Goal: Information Seeking & Learning: Learn about a topic

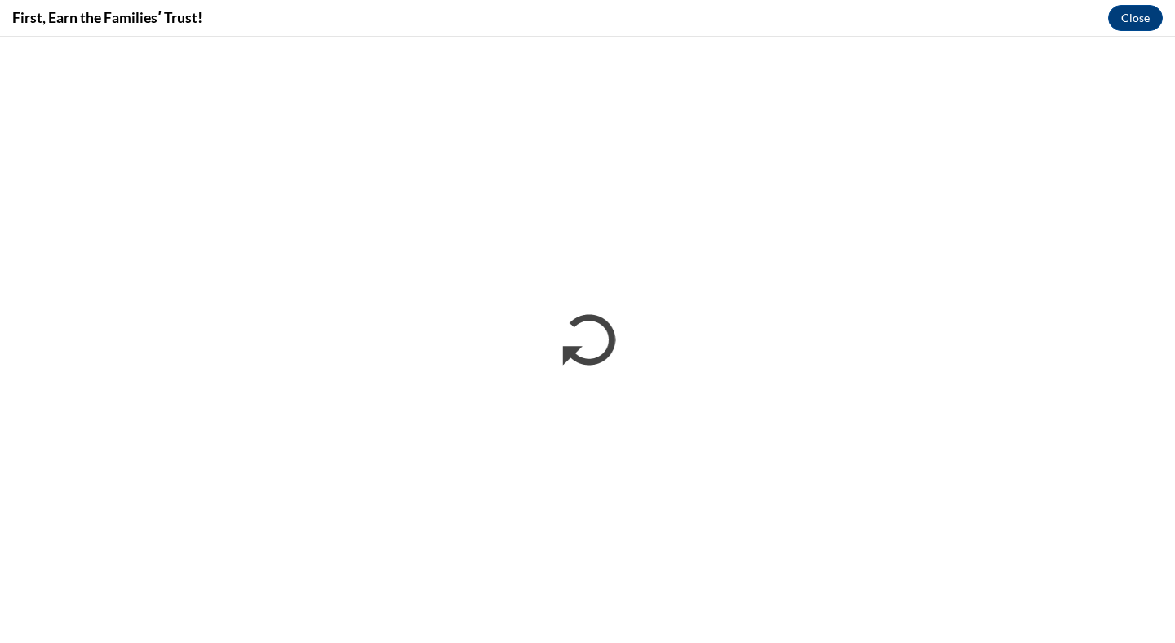
click at [733, 9] on div "First, Earn the Familiesʹ Trust! Close" at bounding box center [587, 18] width 1175 height 37
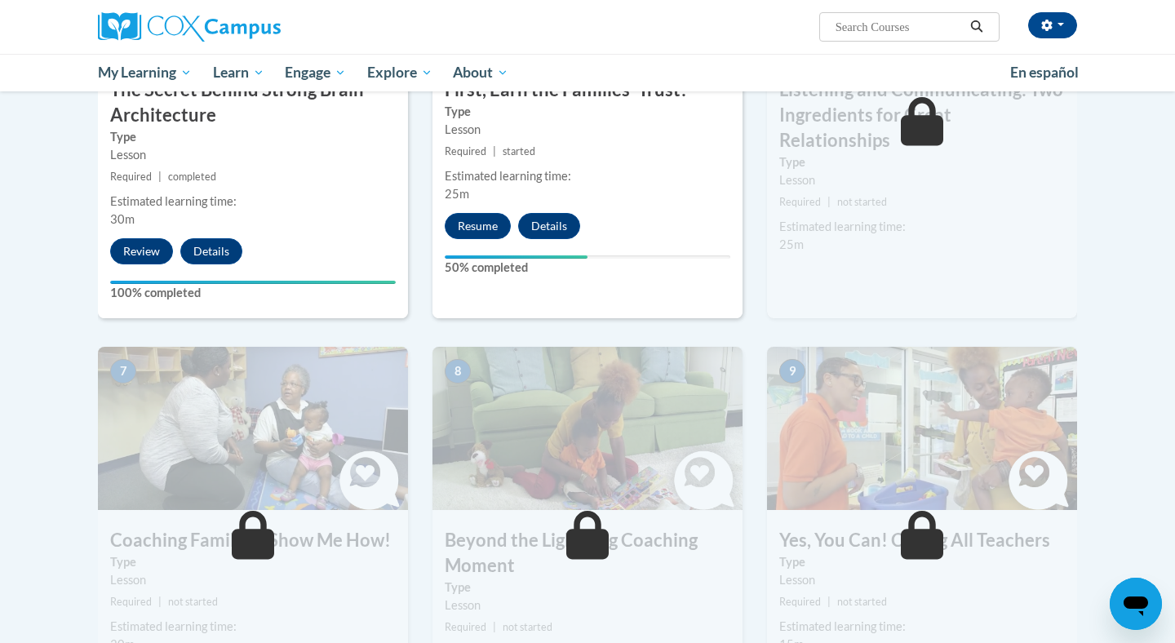
scroll to position [802, 0]
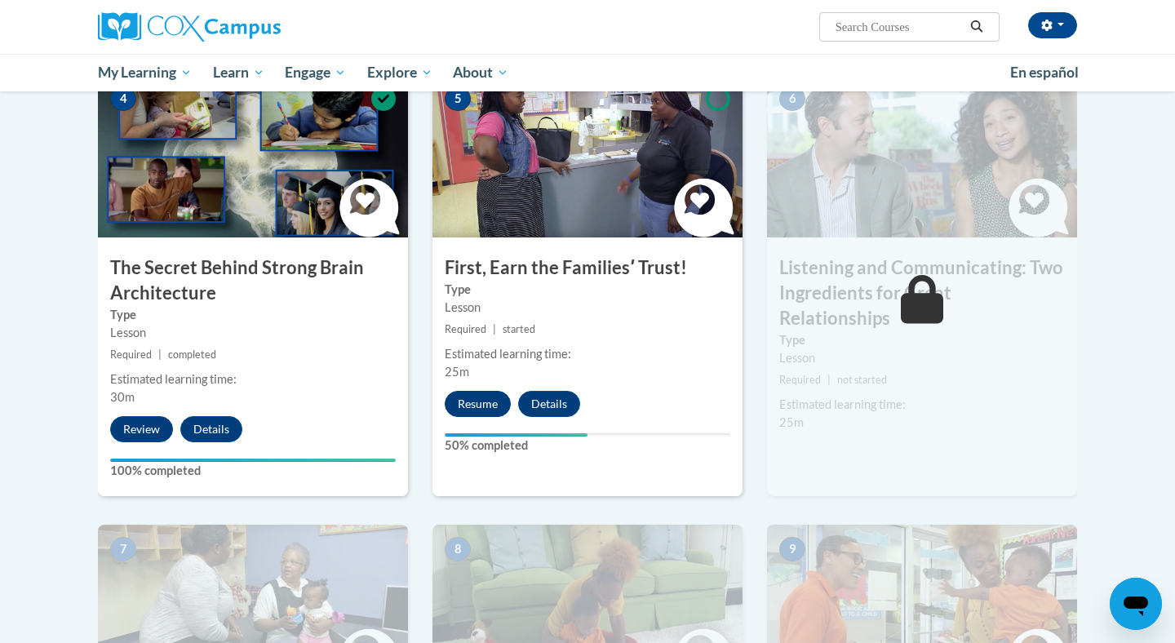
click at [466, 410] on button "Resume" at bounding box center [478, 404] width 66 height 26
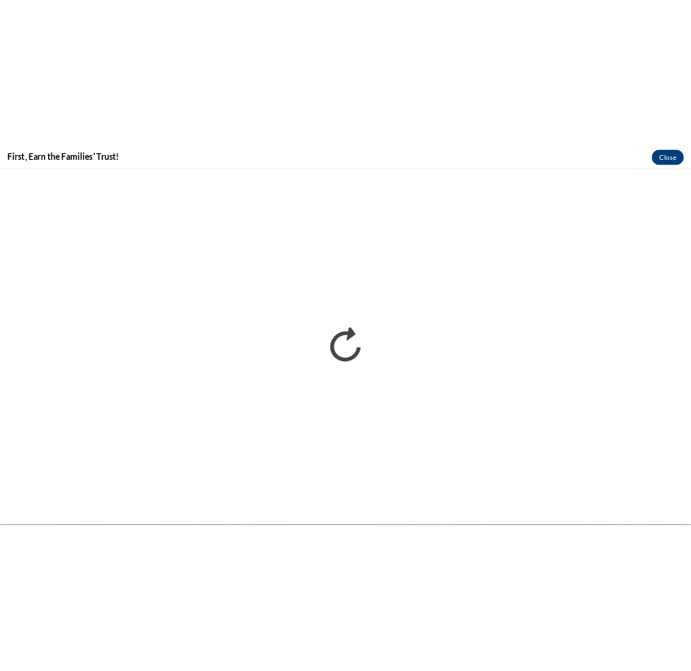
scroll to position [0, 0]
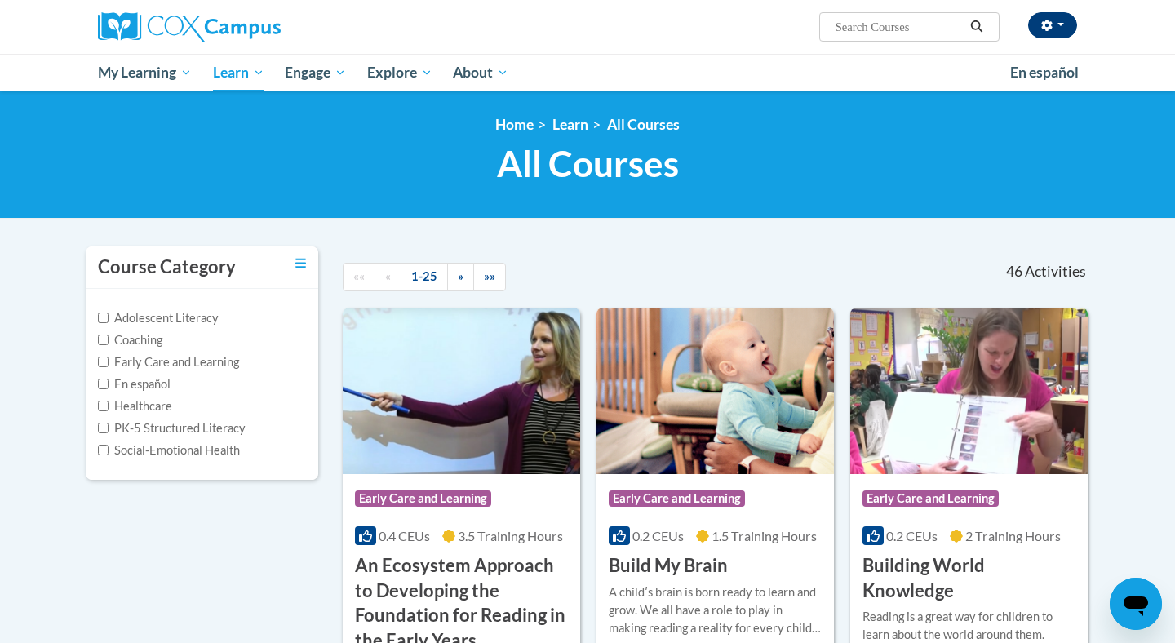
click at [1052, 26] on button "button" at bounding box center [1052, 25] width 49 height 26
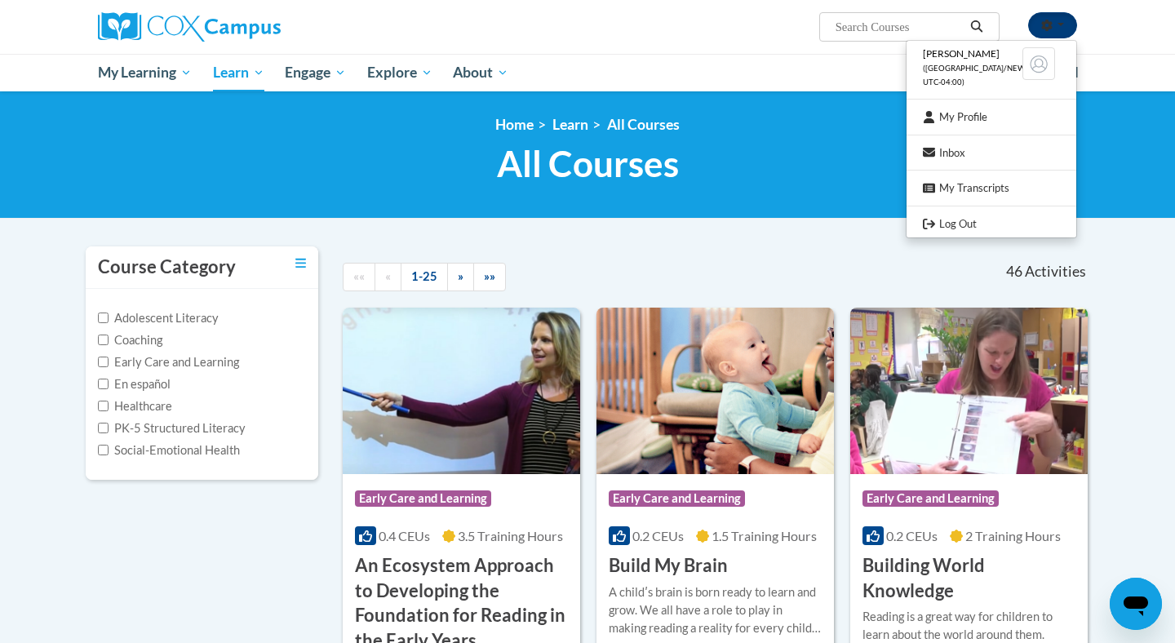
click at [1052, 26] on button "button" at bounding box center [1052, 25] width 49 height 26
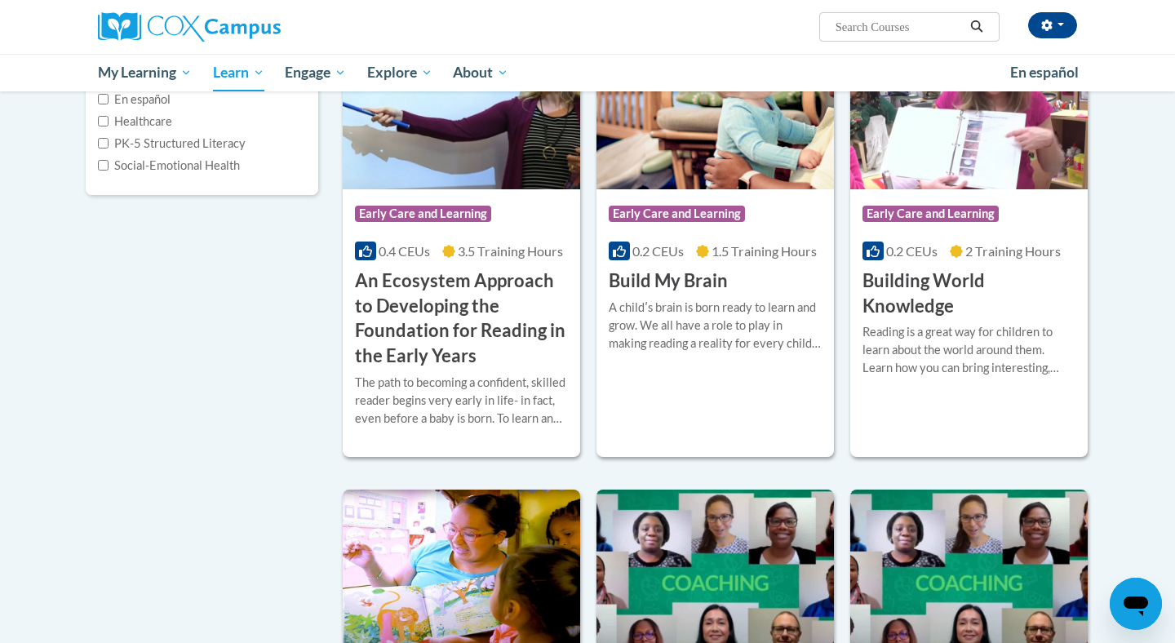
scroll to position [320, 0]
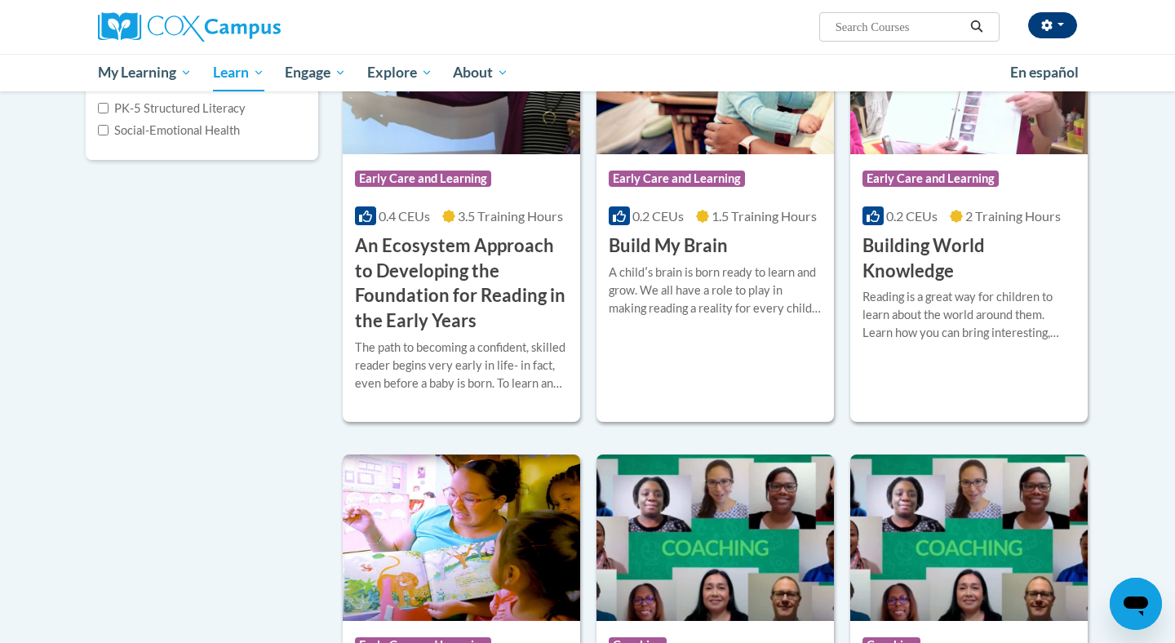
click at [1048, 26] on icon "button" at bounding box center [1046, 25] width 11 height 11
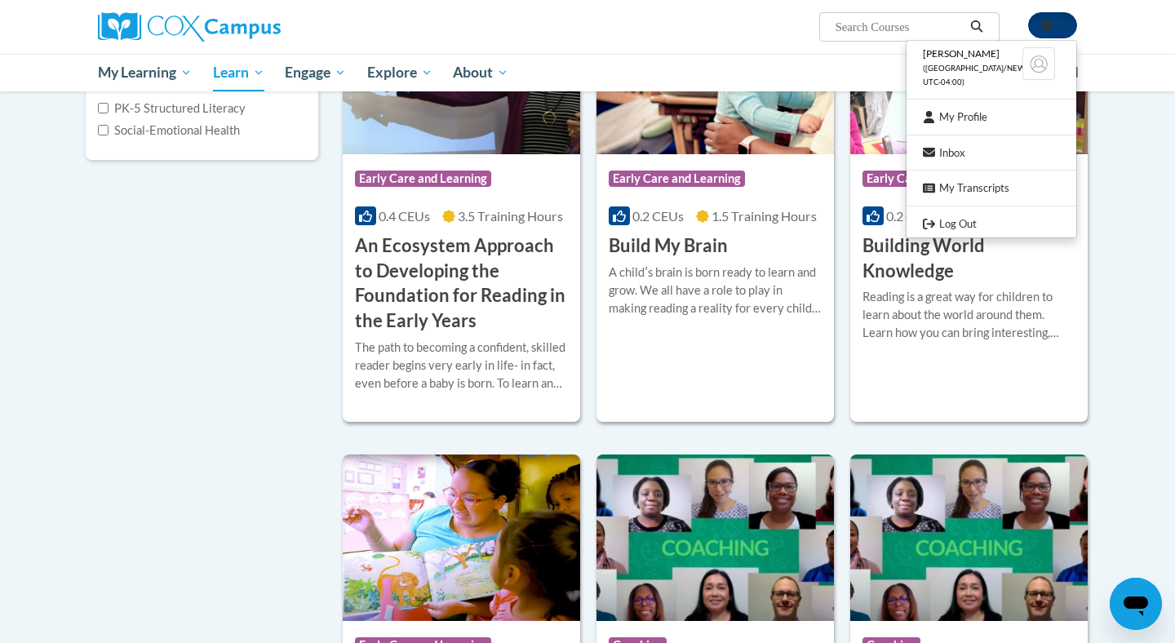
click at [1048, 26] on icon "button" at bounding box center [1046, 25] width 11 height 11
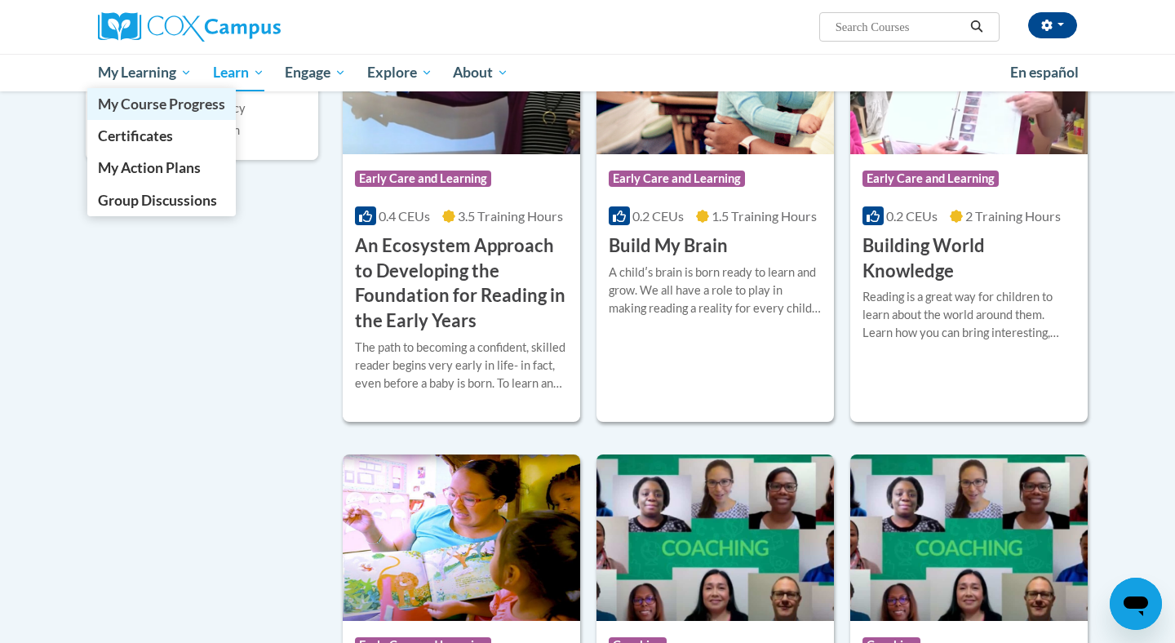
click at [168, 104] on span "My Course Progress" at bounding box center [161, 103] width 127 height 17
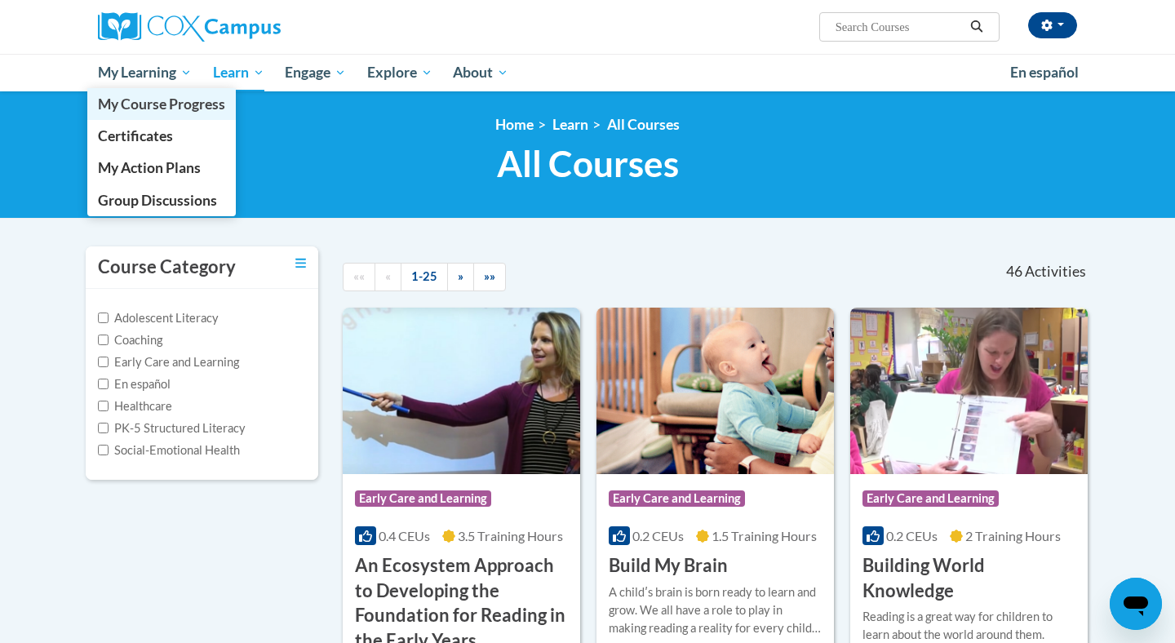
click at [155, 113] on span "My Course Progress" at bounding box center [161, 103] width 127 height 17
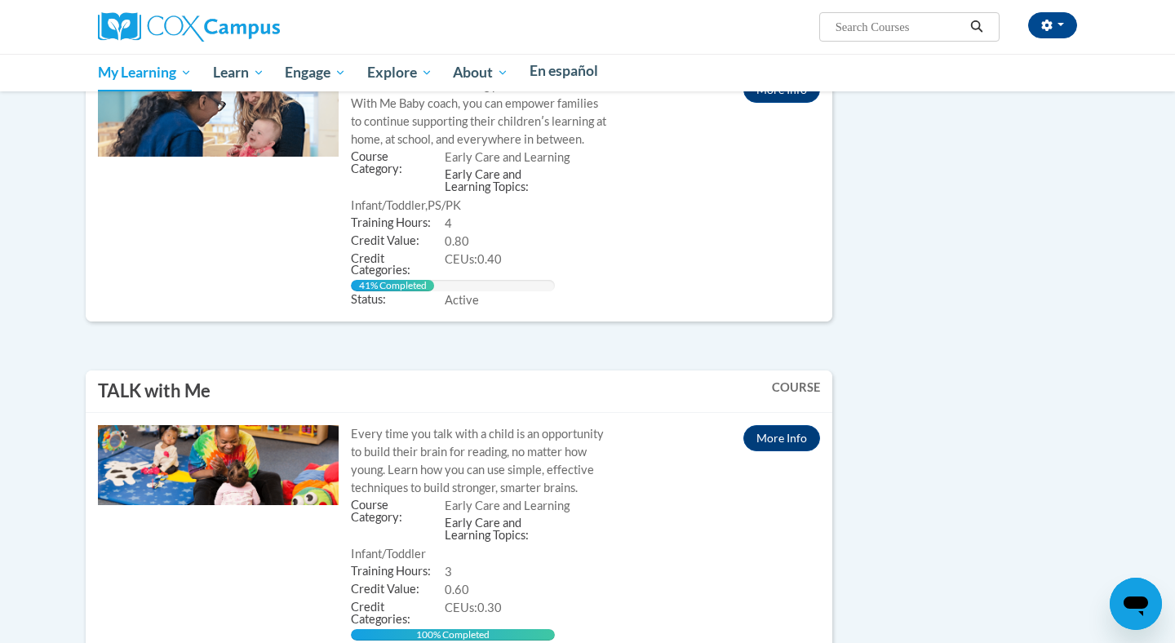
scroll to position [1563, 0]
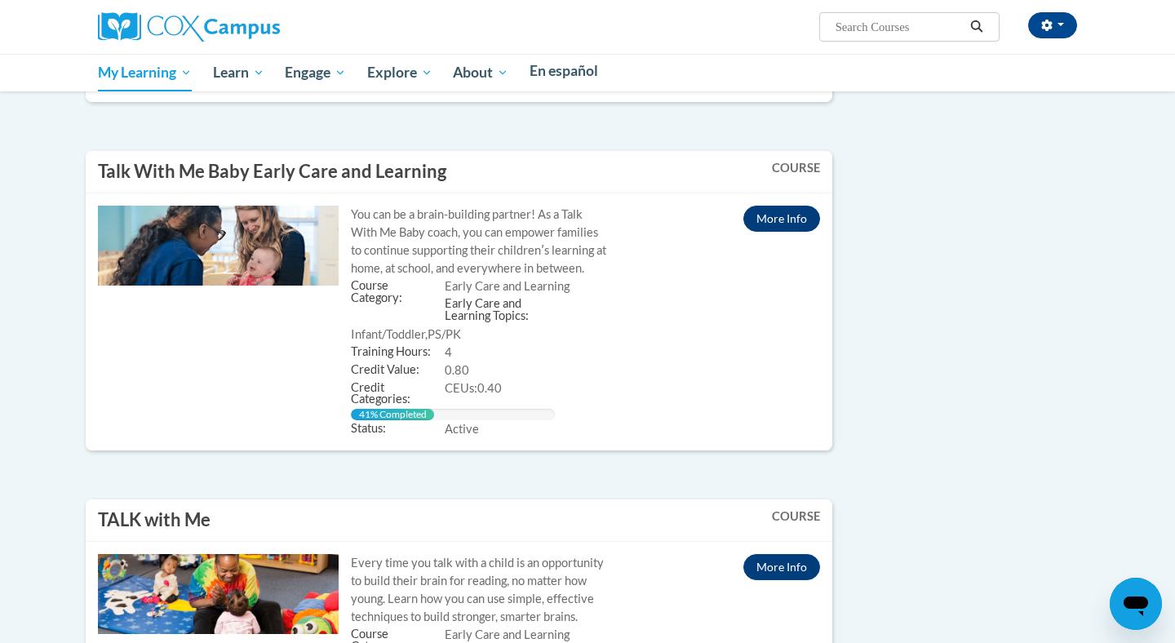
click at [764, 206] on link "More Info" at bounding box center [781, 219] width 77 height 26
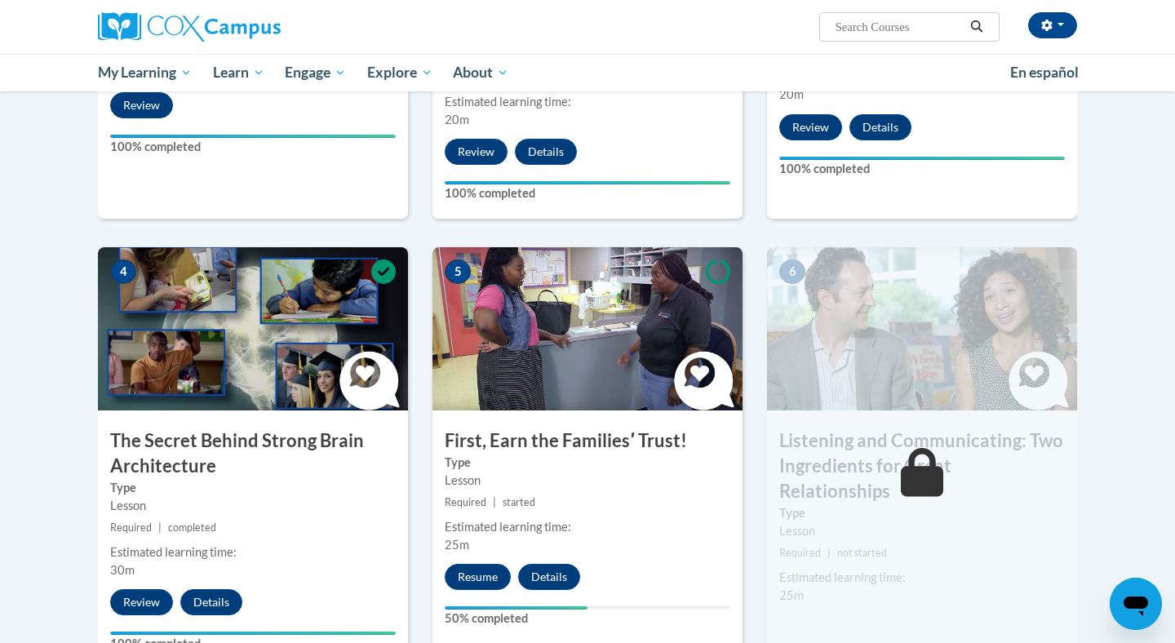
scroll to position [730, 0]
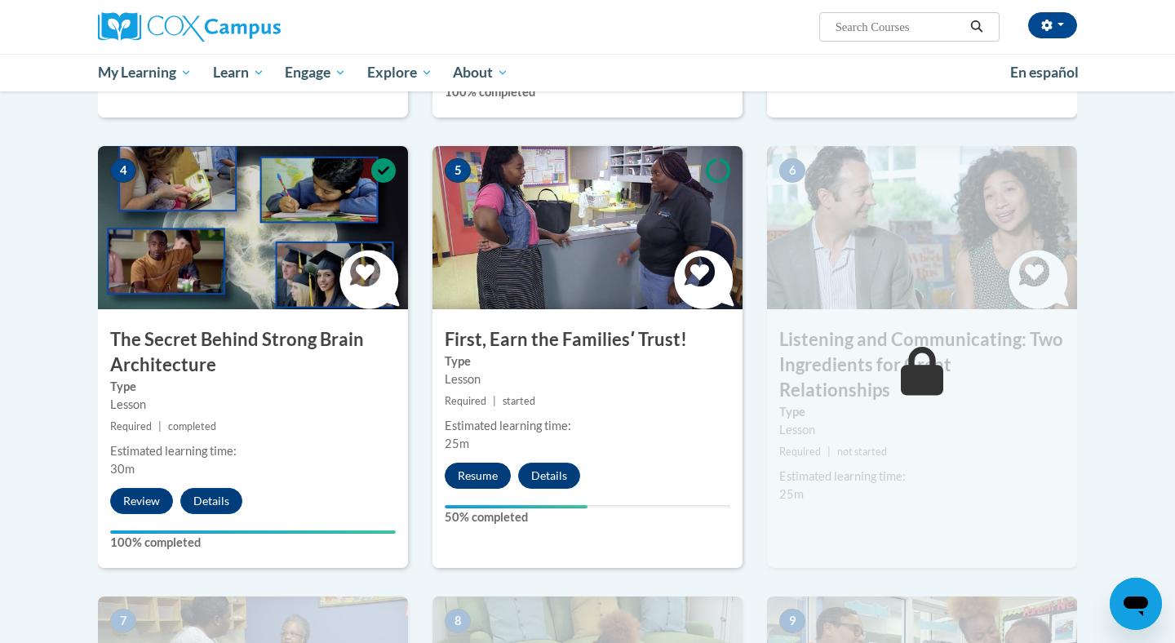
click at [474, 468] on button "Resume" at bounding box center [478, 476] width 66 height 26
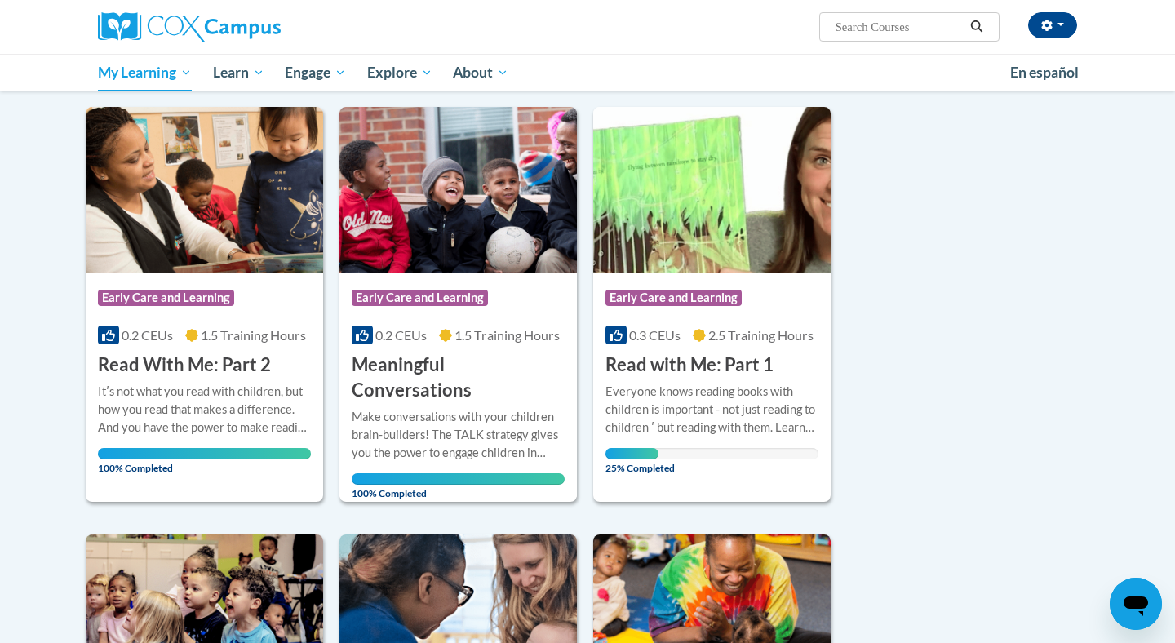
scroll to position [229, 0]
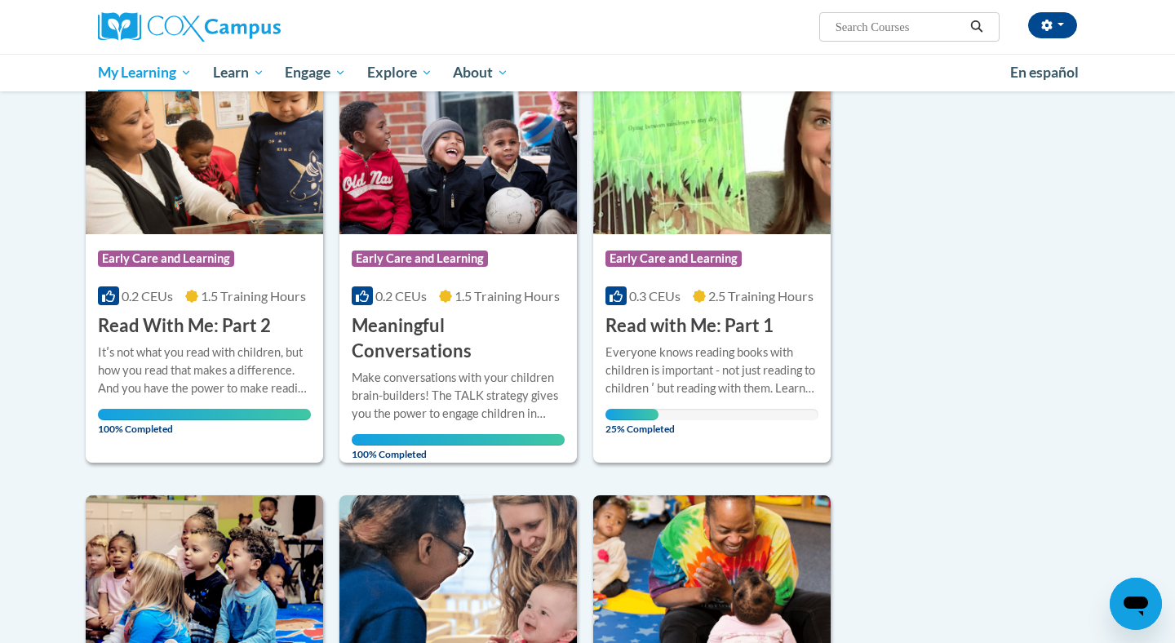
click at [668, 323] on h3 "Read with Me: Part 1" at bounding box center [689, 325] width 168 height 25
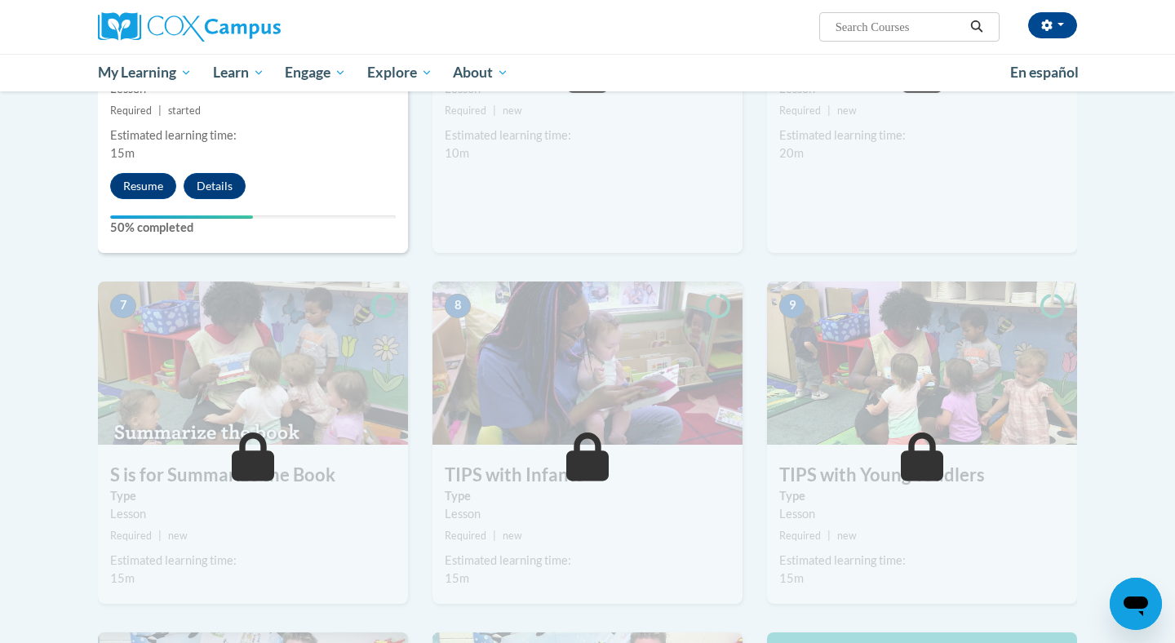
scroll to position [848, 0]
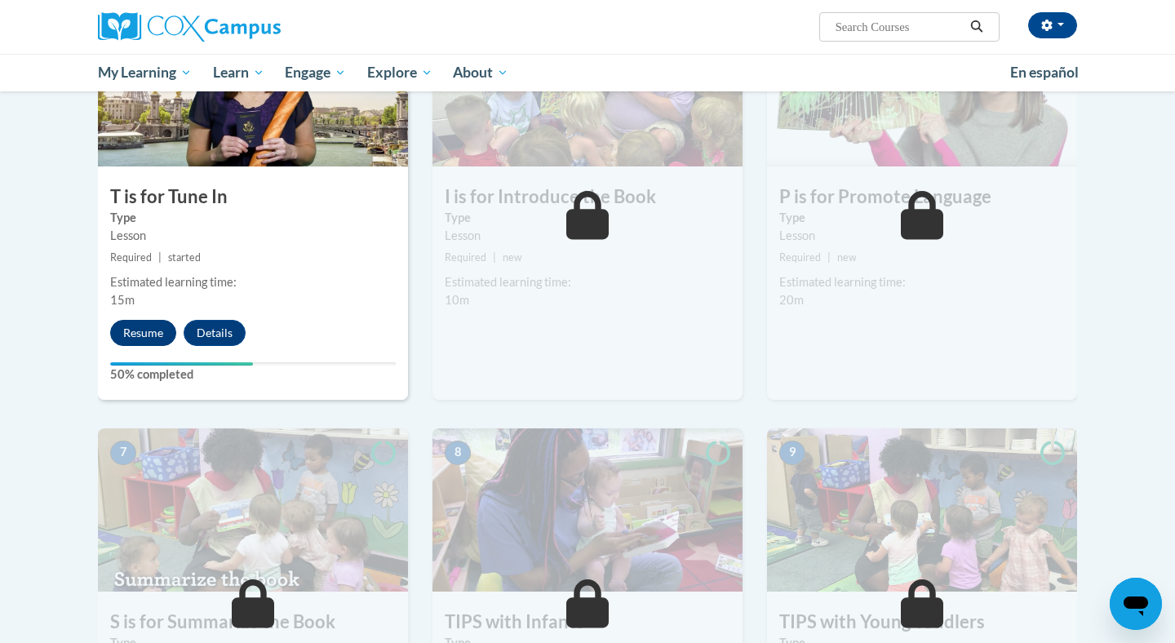
click at [150, 335] on button "Resume" at bounding box center [143, 333] width 66 height 26
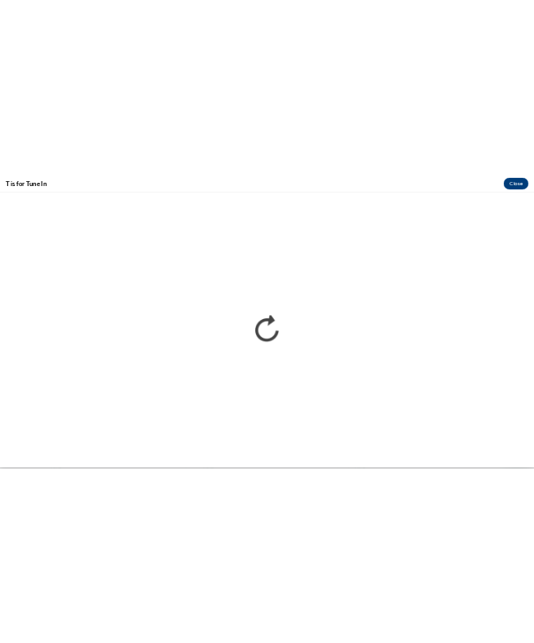
scroll to position [0, 0]
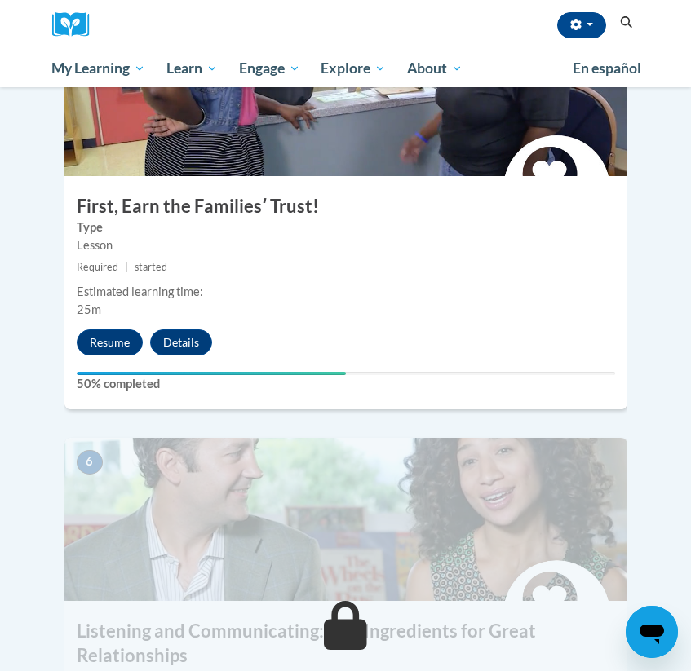
scroll to position [2257, 0]
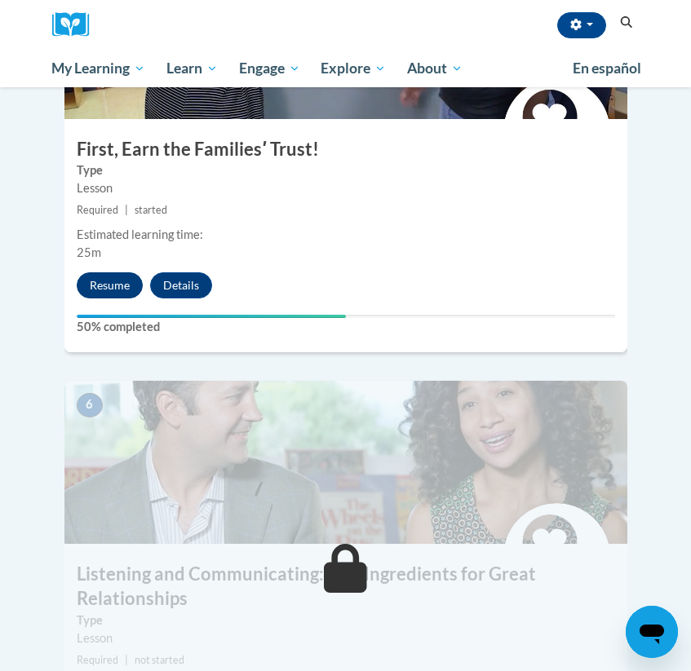
click at [109, 272] on button "Resume" at bounding box center [110, 285] width 66 height 26
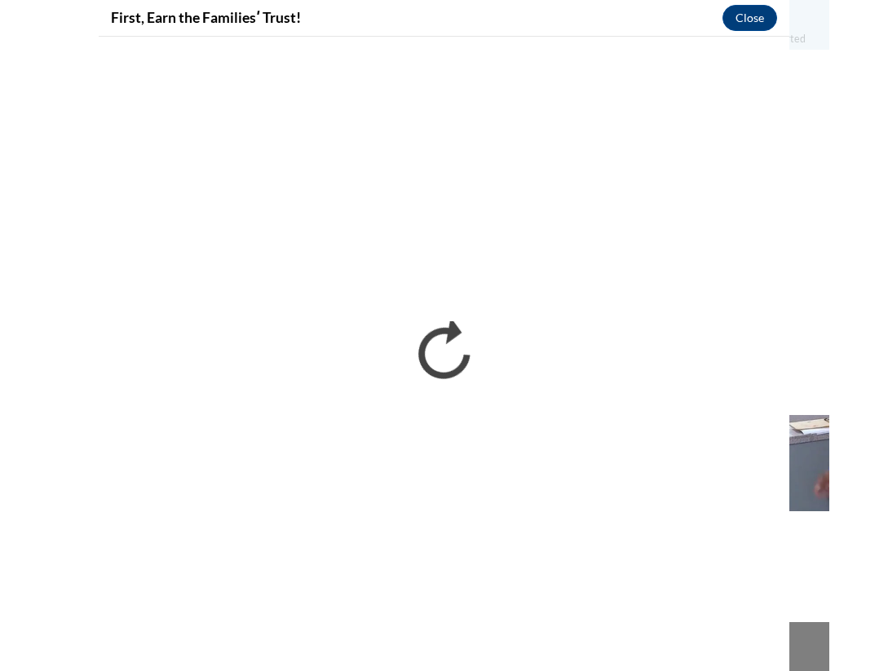
scroll to position [1853, 0]
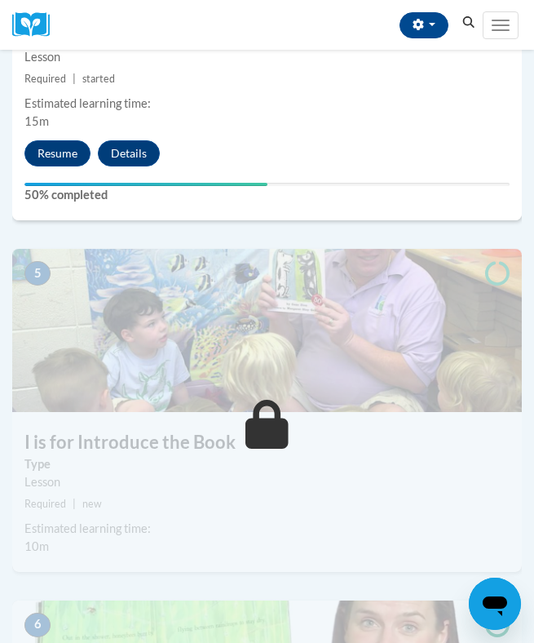
scroll to position [1846, 0]
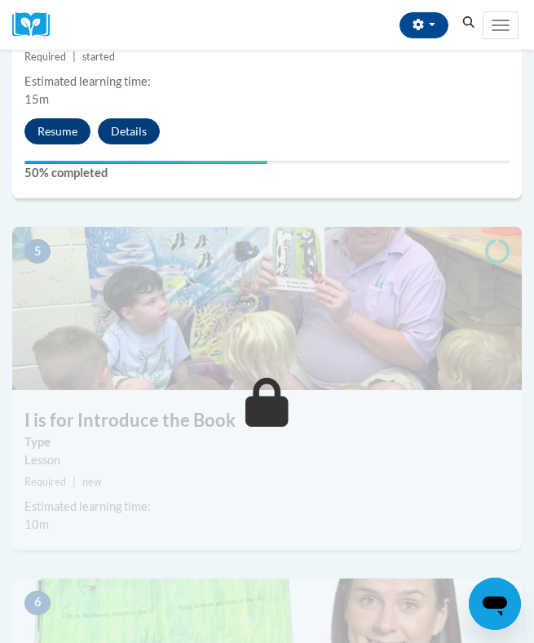
click at [51, 126] on button "Resume" at bounding box center [57, 131] width 66 height 26
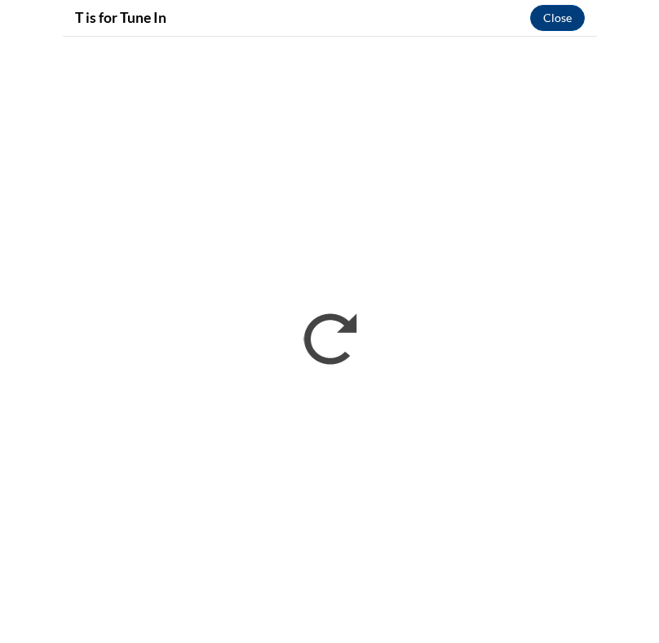
scroll to position [0, 0]
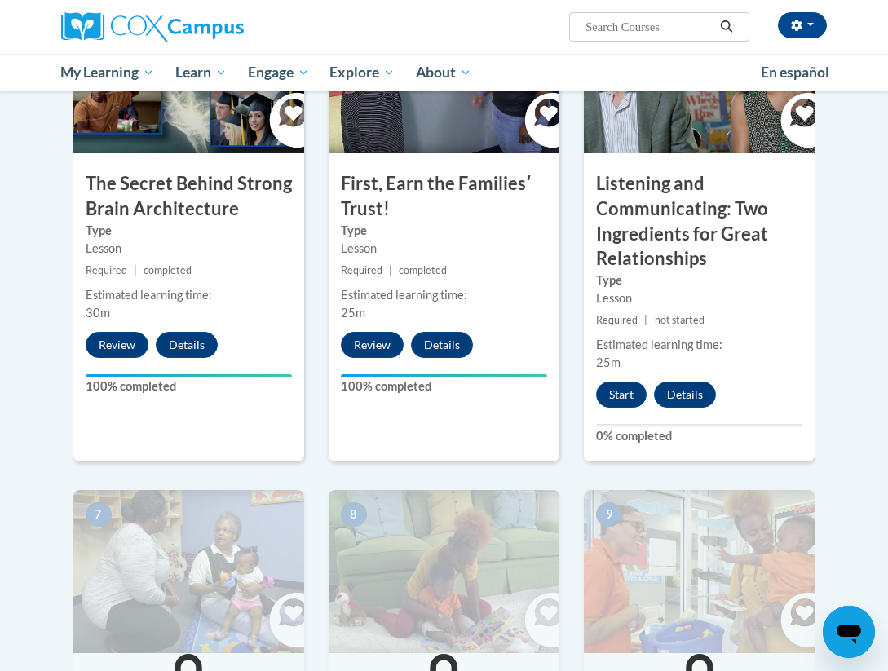
scroll to position [901, 0]
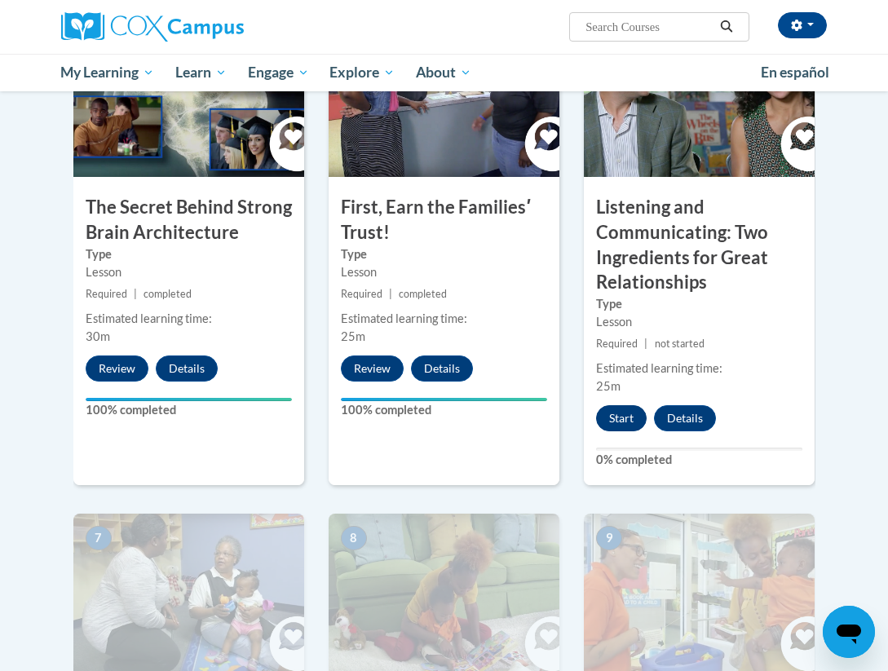
click at [616, 411] on button "Start" at bounding box center [621, 418] width 51 height 26
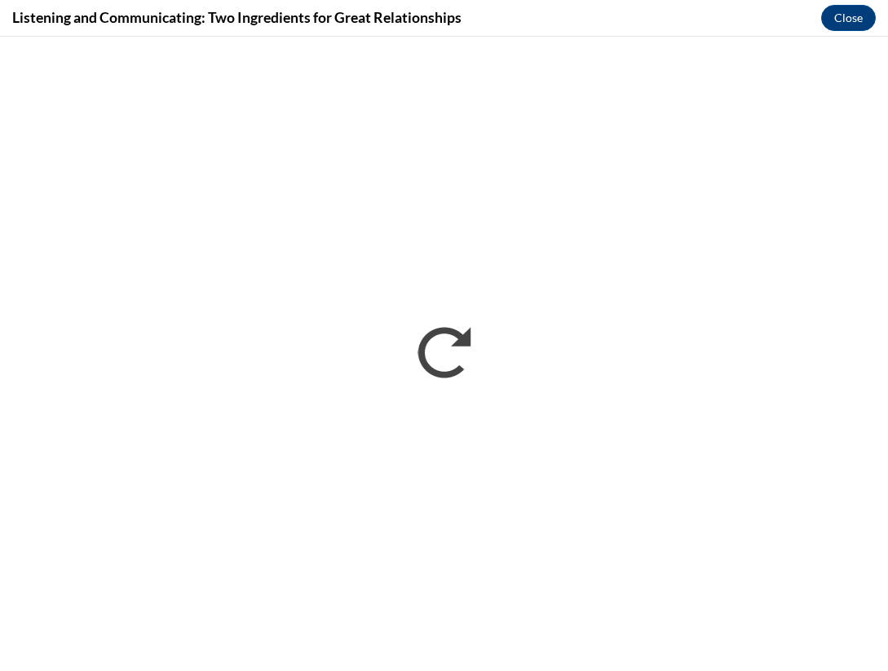
scroll to position [0, 0]
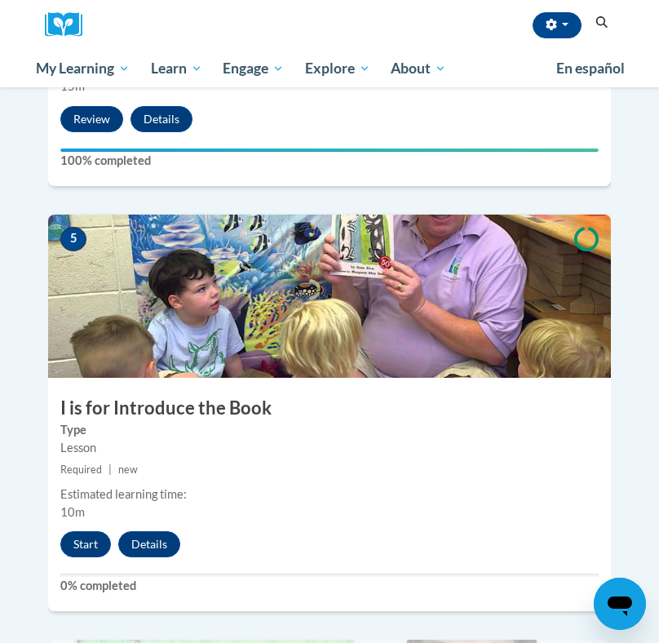
scroll to position [1961, 0]
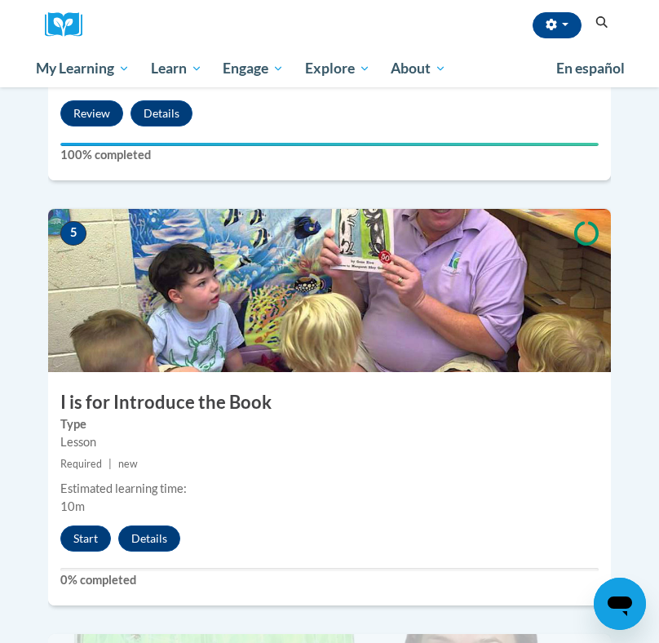
click at [66, 505] on div "5 I is for Introduce the Book Type Lesson Required | new Estimated learning tim…" at bounding box center [329, 407] width 563 height 396
click at [77, 525] on button "Start" at bounding box center [85, 538] width 51 height 26
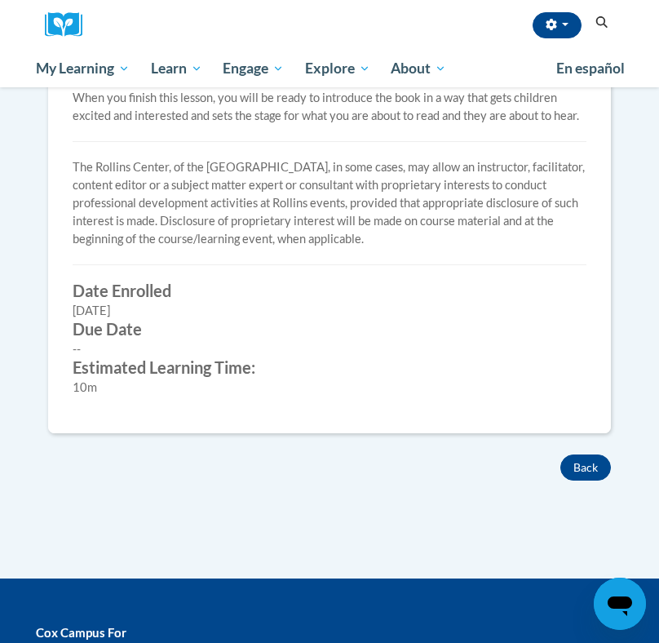
scroll to position [616, 0]
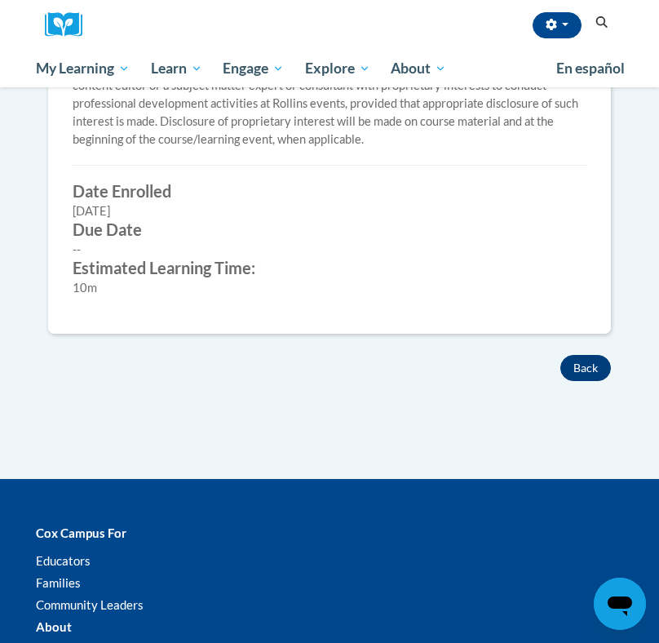
click at [576, 367] on button "Back" at bounding box center [585, 368] width 51 height 26
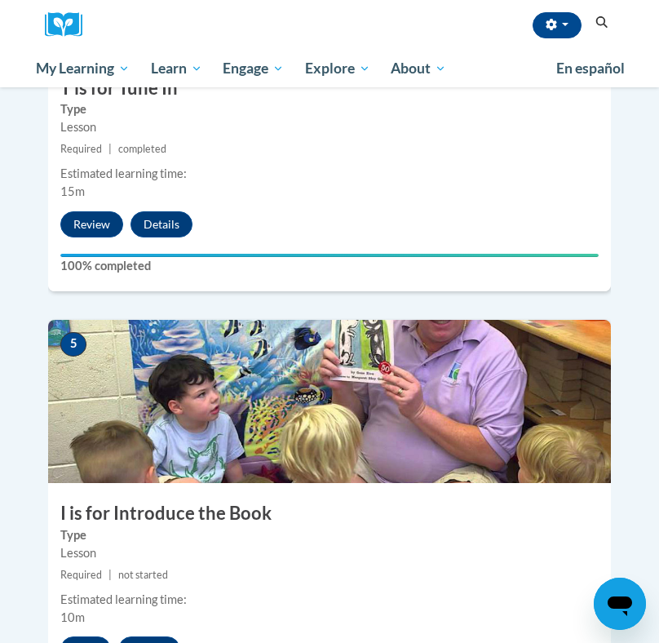
scroll to position [1947, 0]
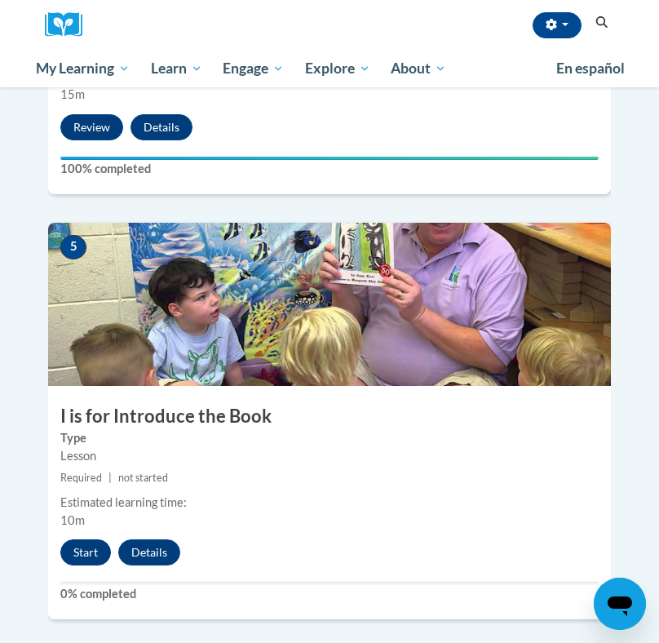
click at [89, 539] on button "Start" at bounding box center [85, 552] width 51 height 26
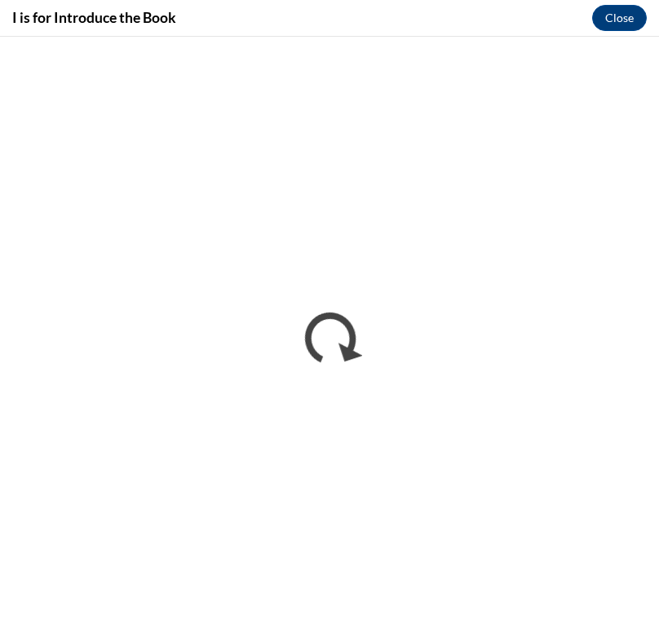
scroll to position [0, 0]
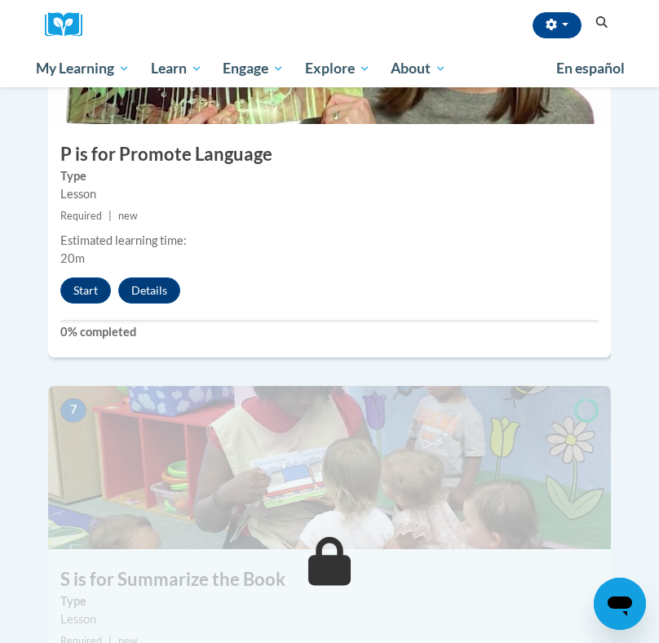
scroll to position [2617, 0]
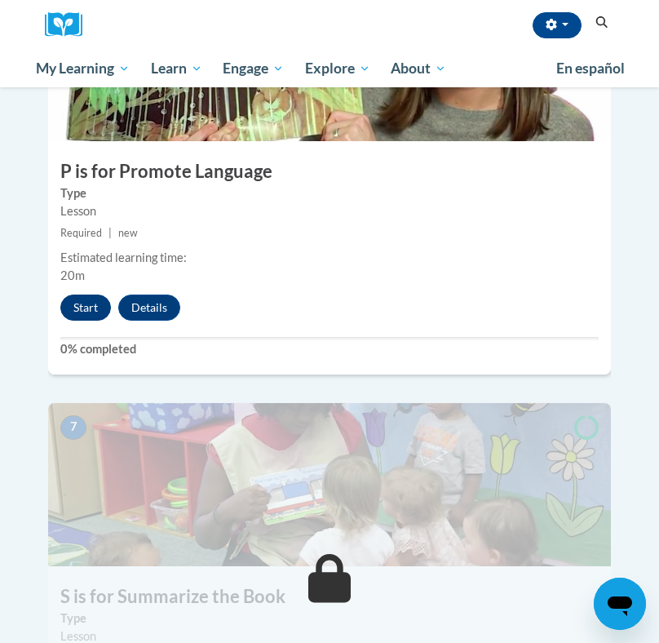
click at [84, 295] on button "Start" at bounding box center [85, 308] width 51 height 26
click at [89, 295] on button "Start" at bounding box center [85, 308] width 51 height 26
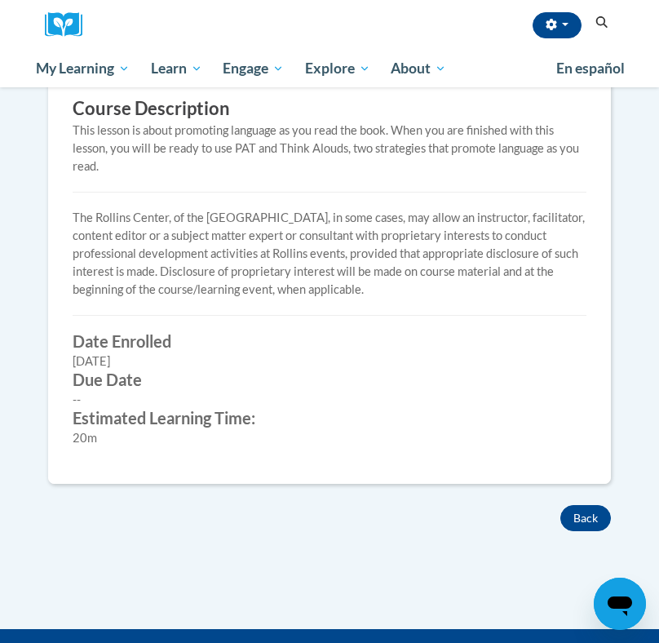
scroll to position [592, 0]
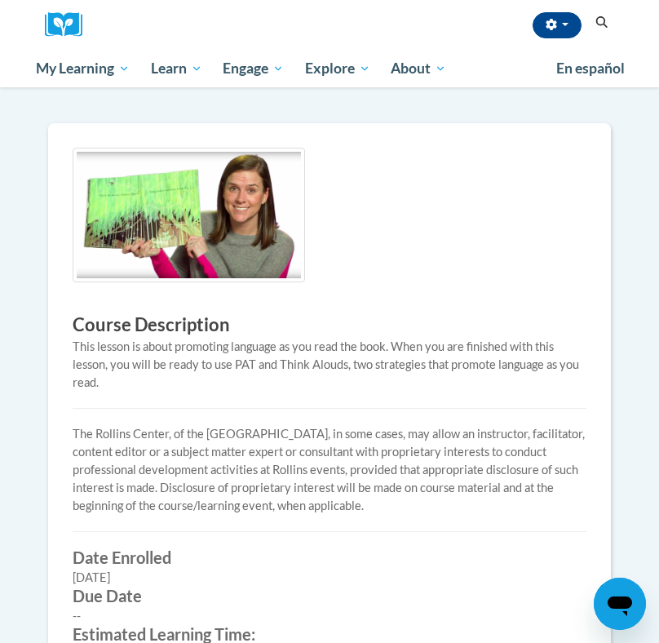
click at [255, 226] on img at bounding box center [189, 215] width 233 height 135
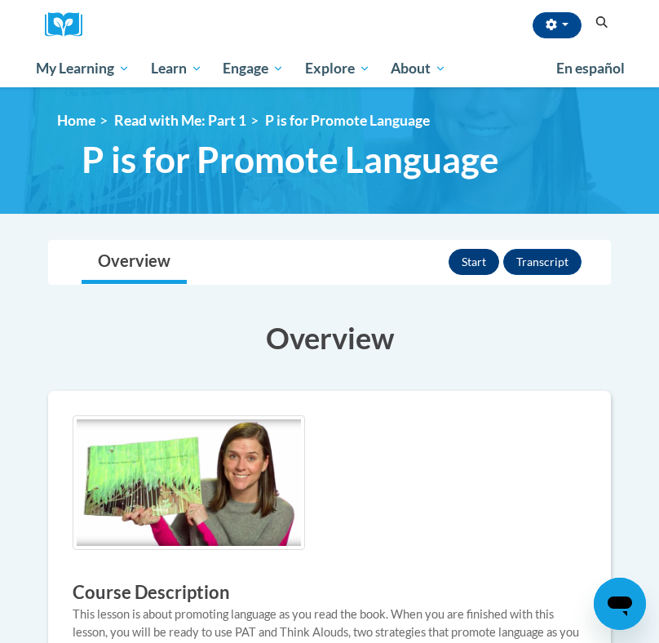
scroll to position [0, 0]
click at [472, 261] on button "Start" at bounding box center [474, 262] width 51 height 26
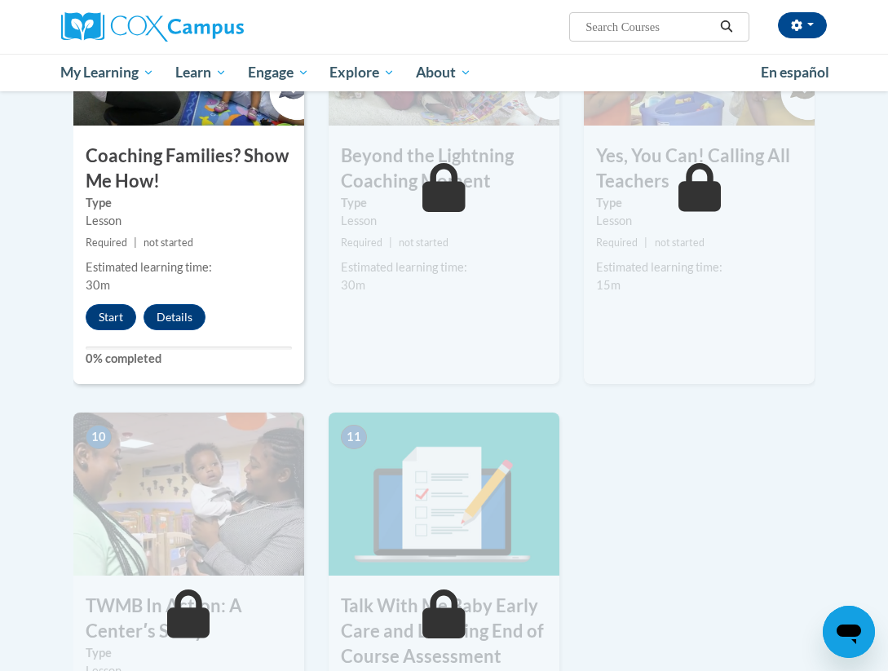
scroll to position [1453, 0]
click at [107, 315] on button "Start" at bounding box center [111, 316] width 51 height 26
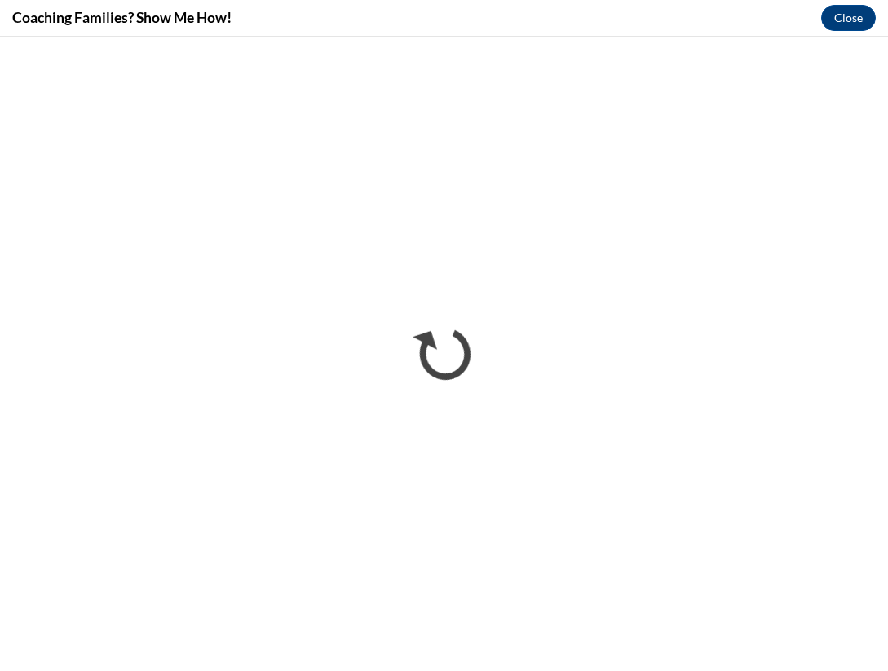
scroll to position [0, 0]
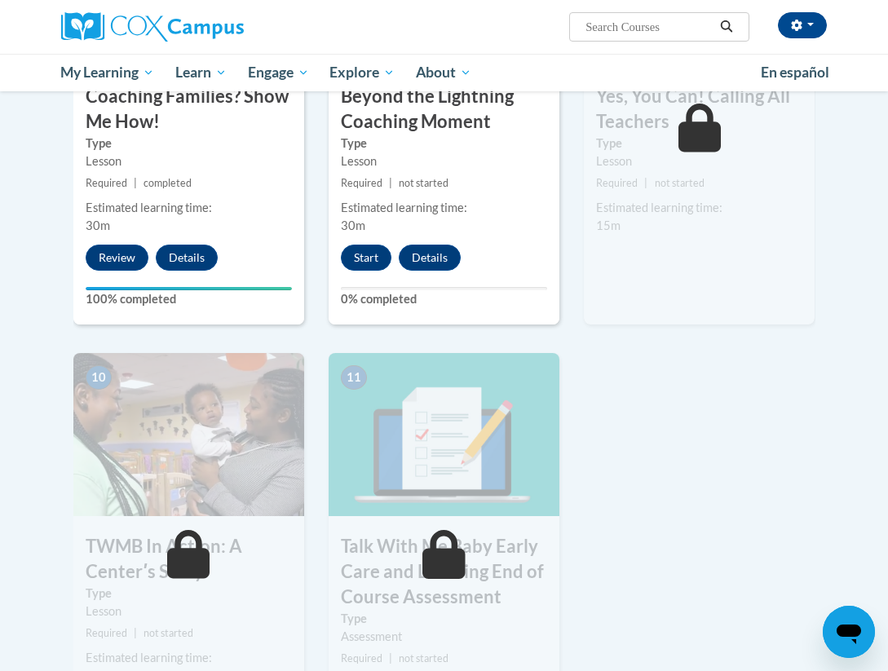
scroll to position [1519, 0]
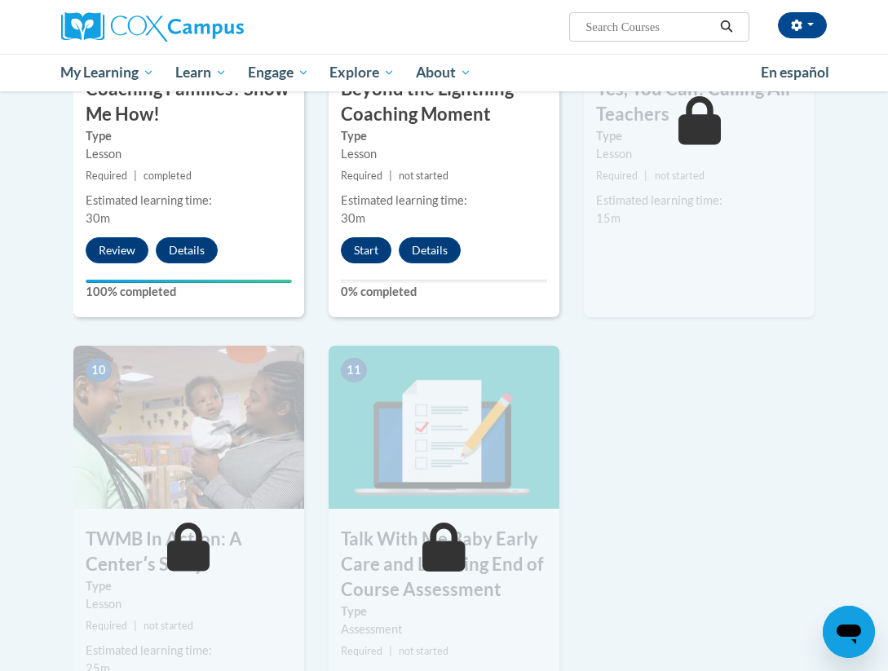
click at [368, 245] on button "Start" at bounding box center [366, 250] width 51 height 26
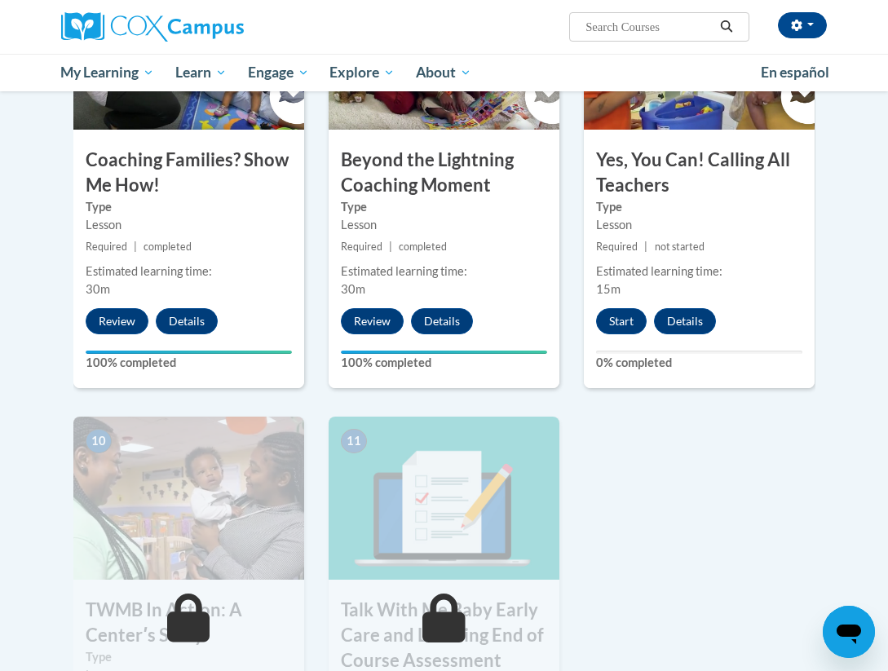
scroll to position [1546, 0]
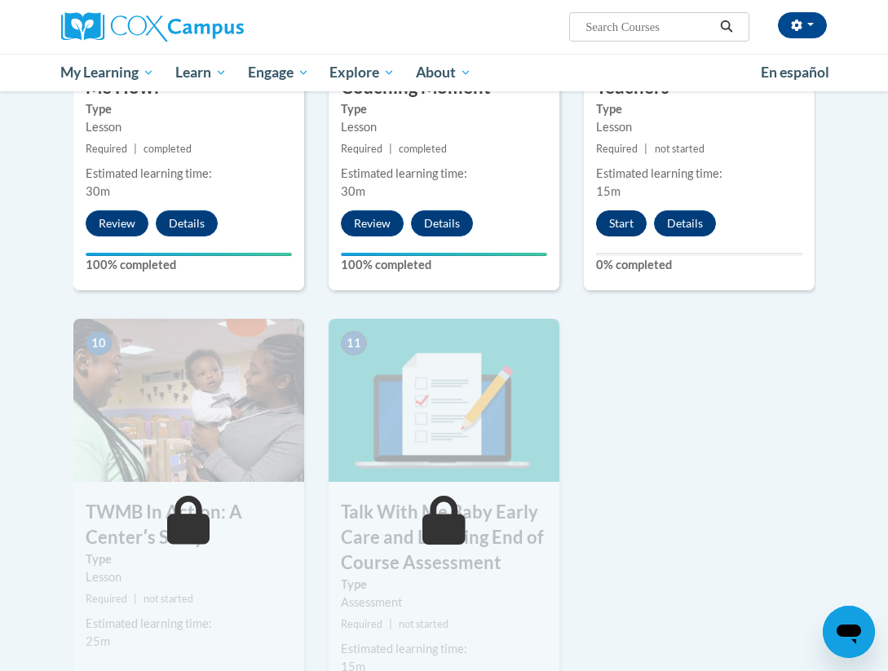
click at [616, 219] on button "Start" at bounding box center [621, 223] width 51 height 26
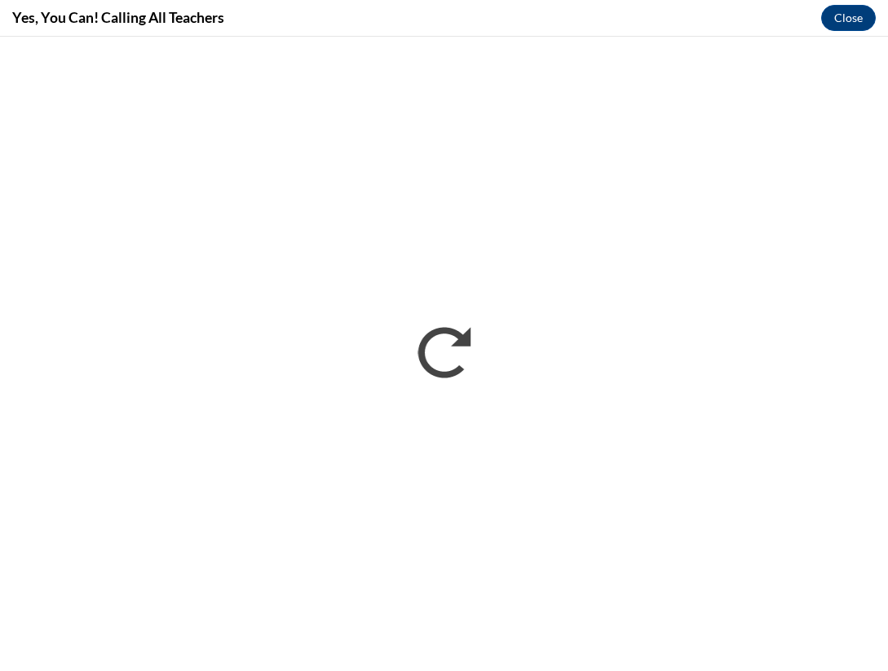
scroll to position [0, 0]
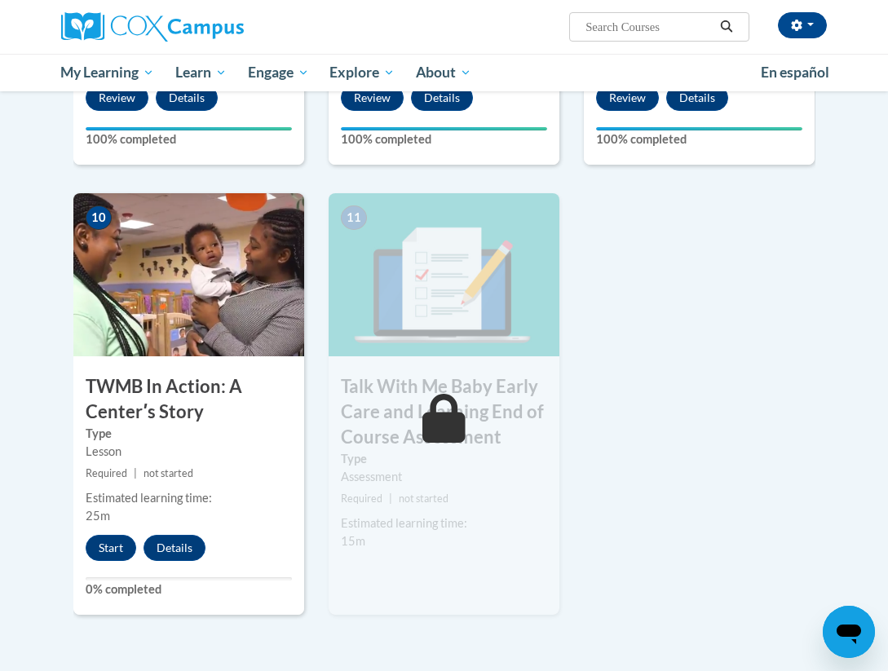
scroll to position [1694, 0]
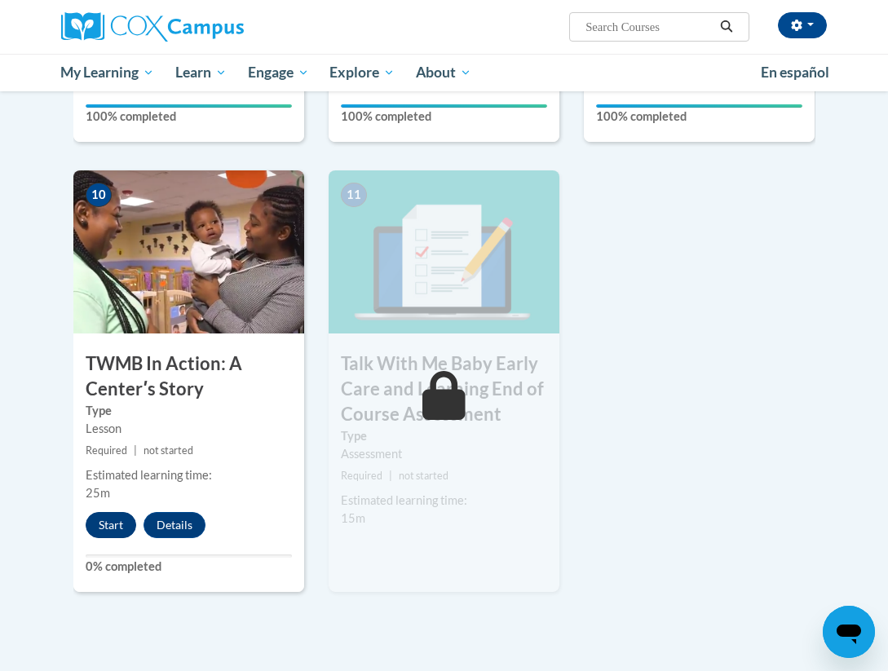
click at [108, 520] on button "Start" at bounding box center [111, 525] width 51 height 26
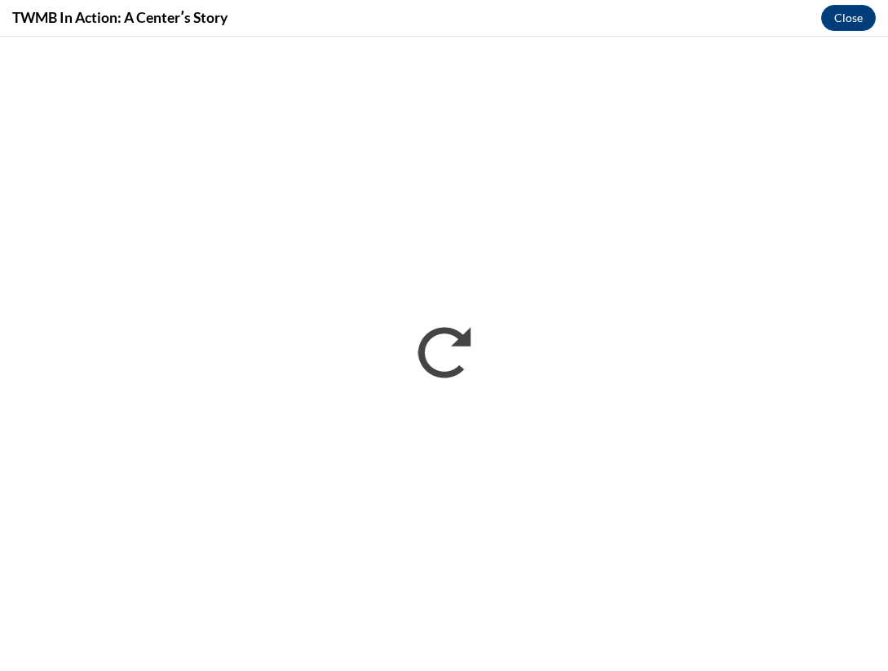
scroll to position [0, 0]
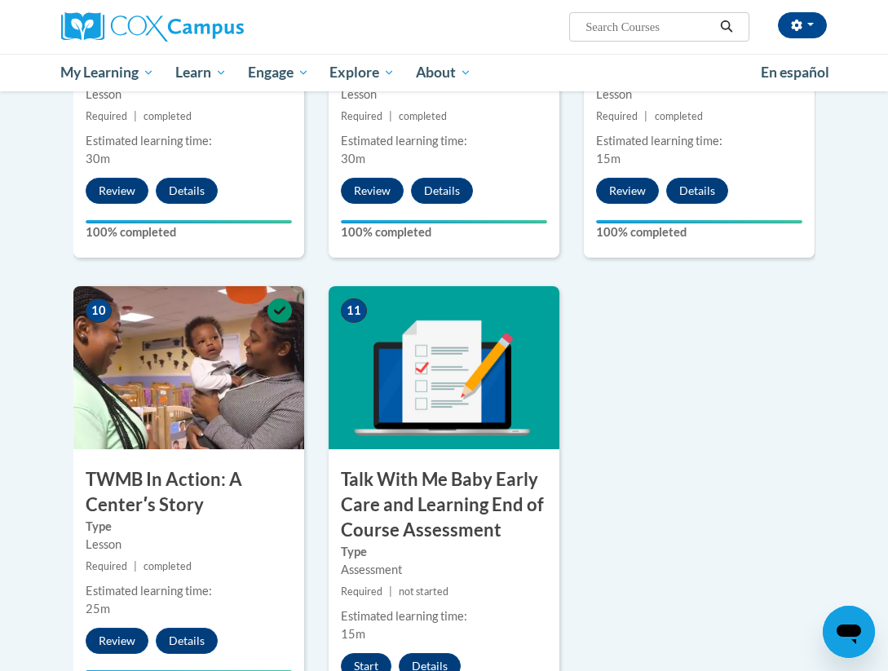
scroll to position [1716, 0]
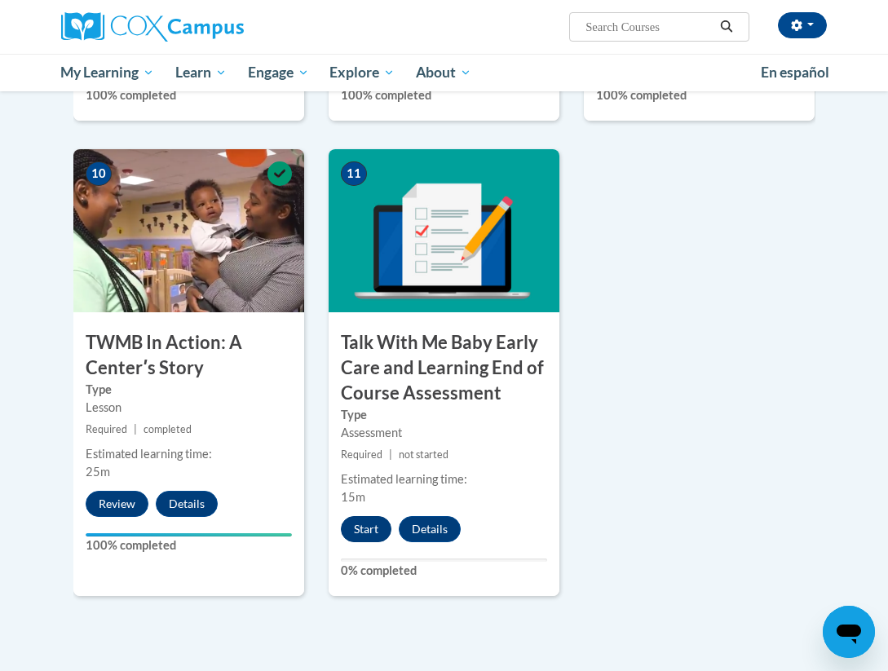
click at [369, 522] on button "Start" at bounding box center [366, 529] width 51 height 26
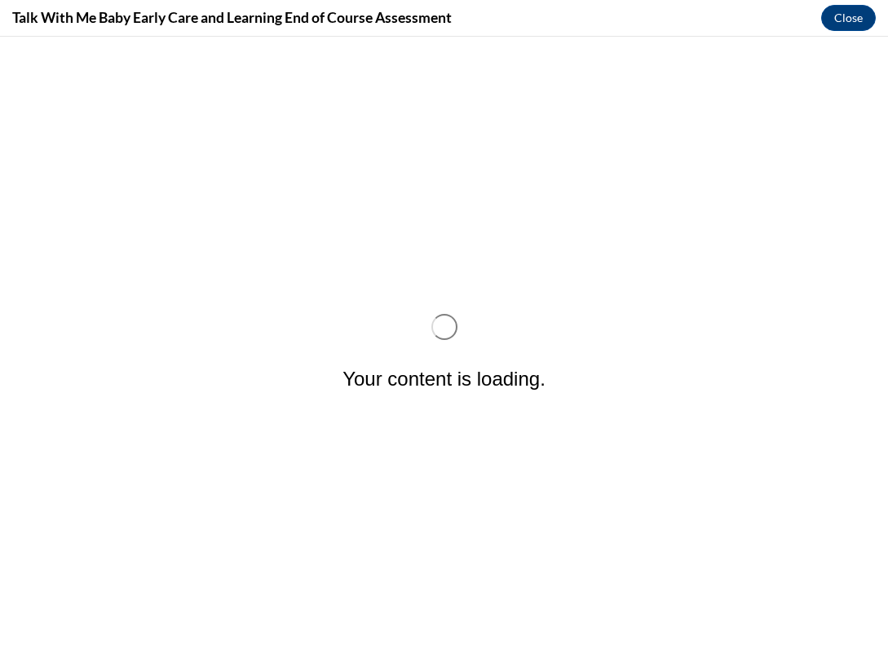
scroll to position [0, 0]
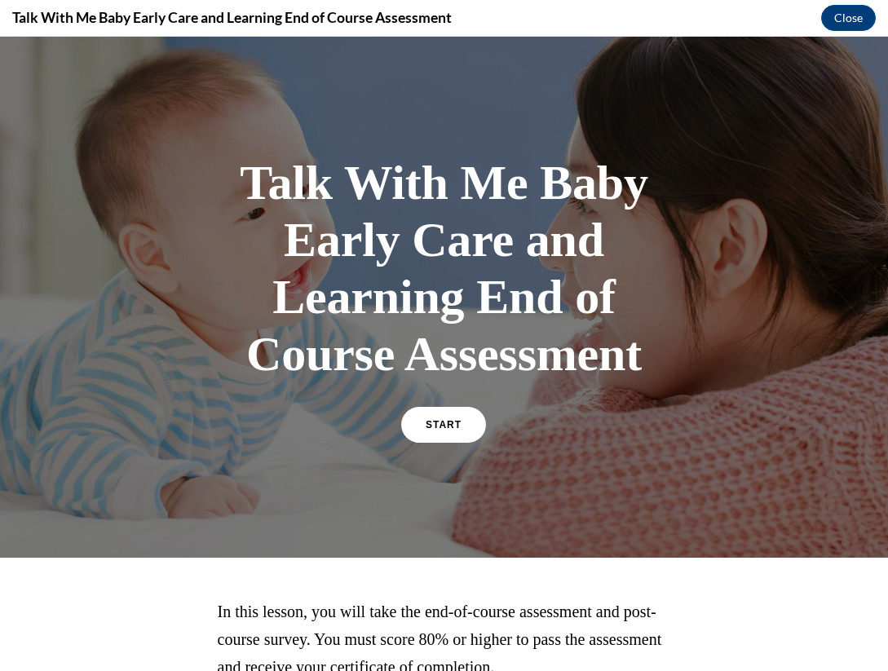
click at [432, 450] on div "START" at bounding box center [443, 432] width 85 height 50
click at [437, 433] on link "START" at bounding box center [444, 425] width 89 height 38
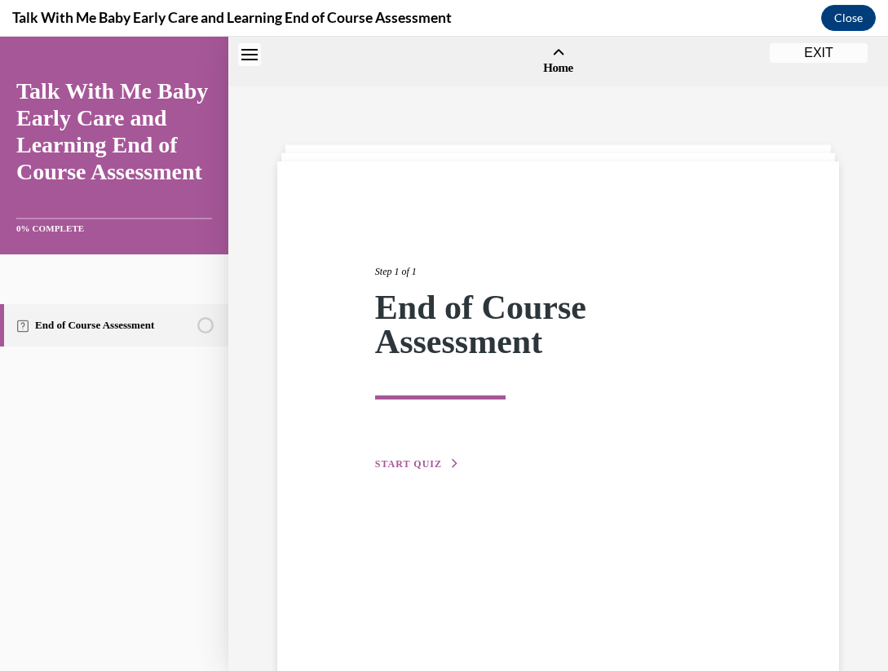
scroll to position [51, 0]
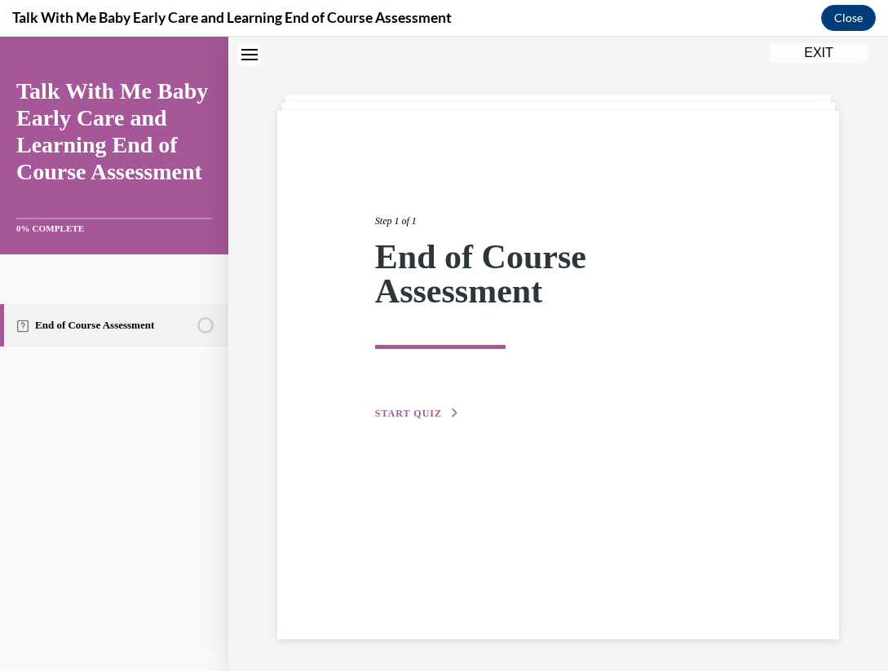
click at [412, 406] on button "START QUIZ" at bounding box center [417, 413] width 85 height 15
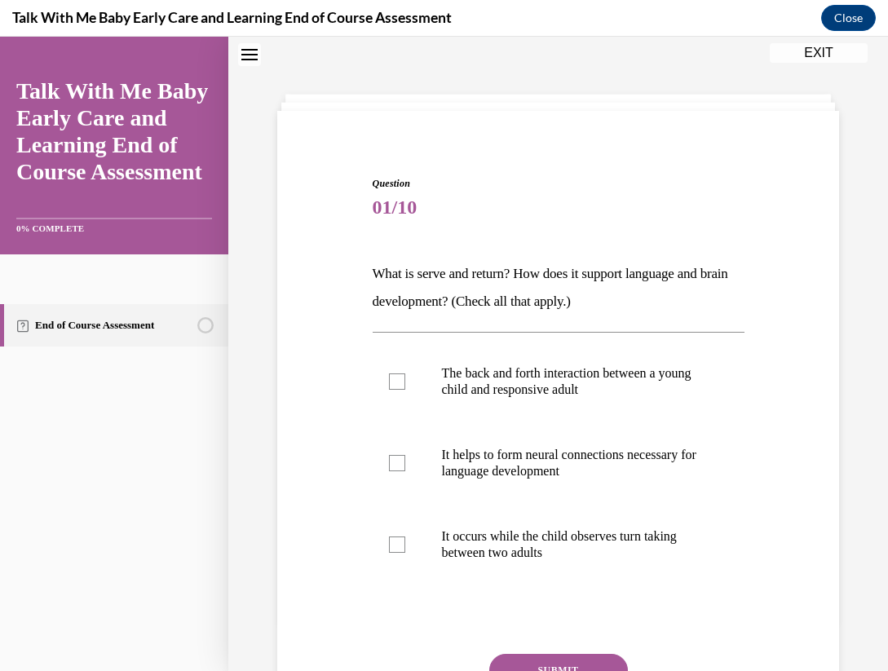
scroll to position [89, 0]
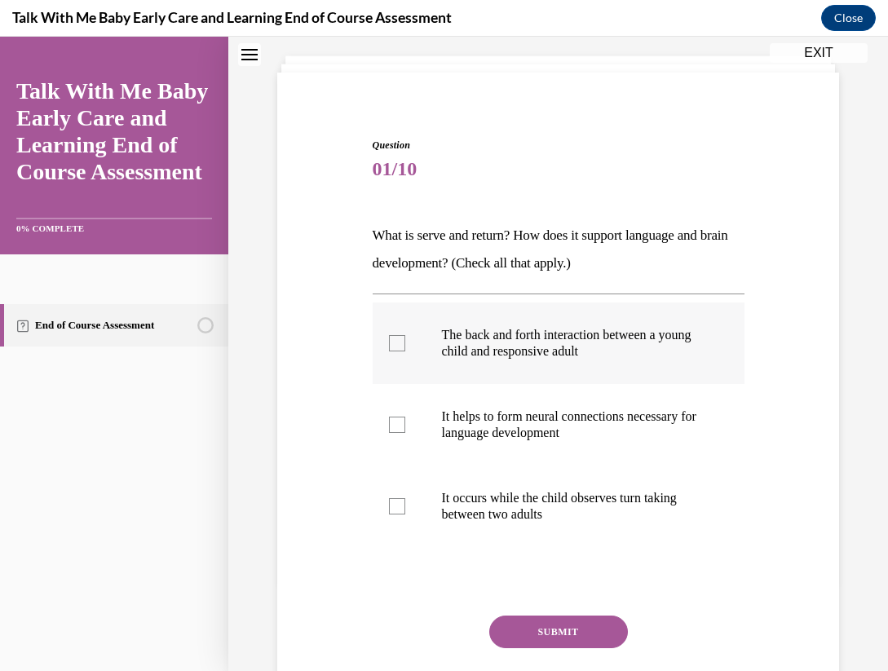
click at [579, 352] on p "The back and forth interaction between a young child and responsive adult" at bounding box center [573, 343] width 262 height 33
click at [405, 352] on input "The back and forth interaction between a young child and responsive adult" at bounding box center [397, 343] width 16 height 16
checkbox input "true"
click at [547, 423] on p "It helps to form neural connections necessary for language development" at bounding box center [573, 425] width 262 height 33
click at [405, 423] on input "It helps to form neural connections necessary for language development" at bounding box center [397, 425] width 16 height 16
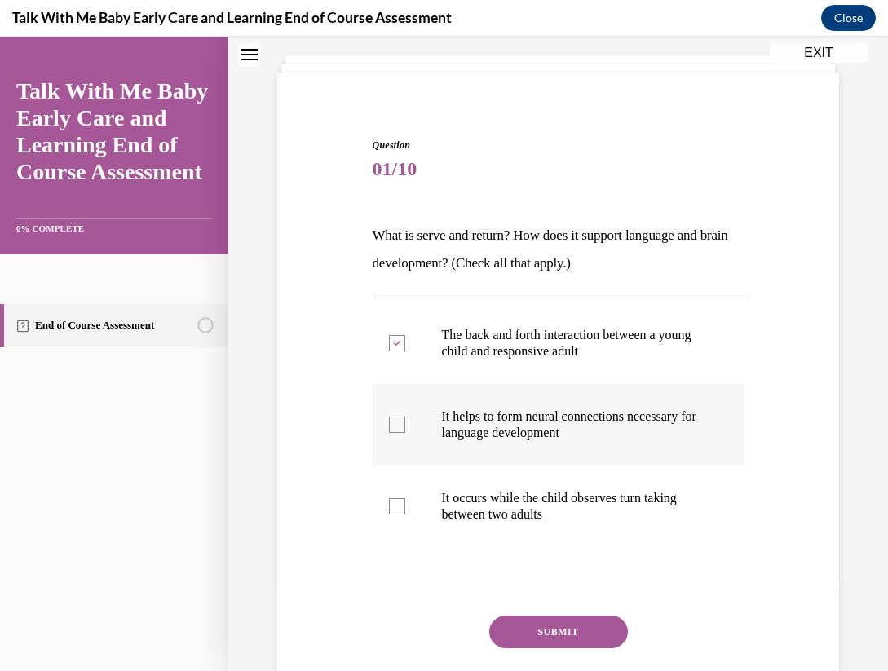
checkbox input "true"
click at [542, 627] on button "SUBMIT" at bounding box center [558, 632] width 139 height 33
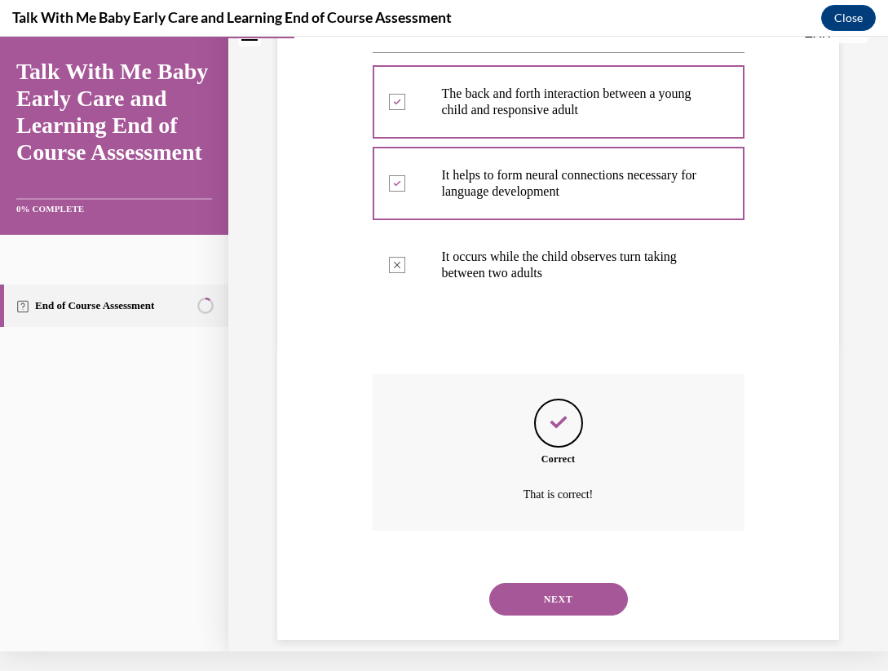
scroll to position [312, 0]
click at [555, 582] on button "NEXT" at bounding box center [558, 598] width 139 height 33
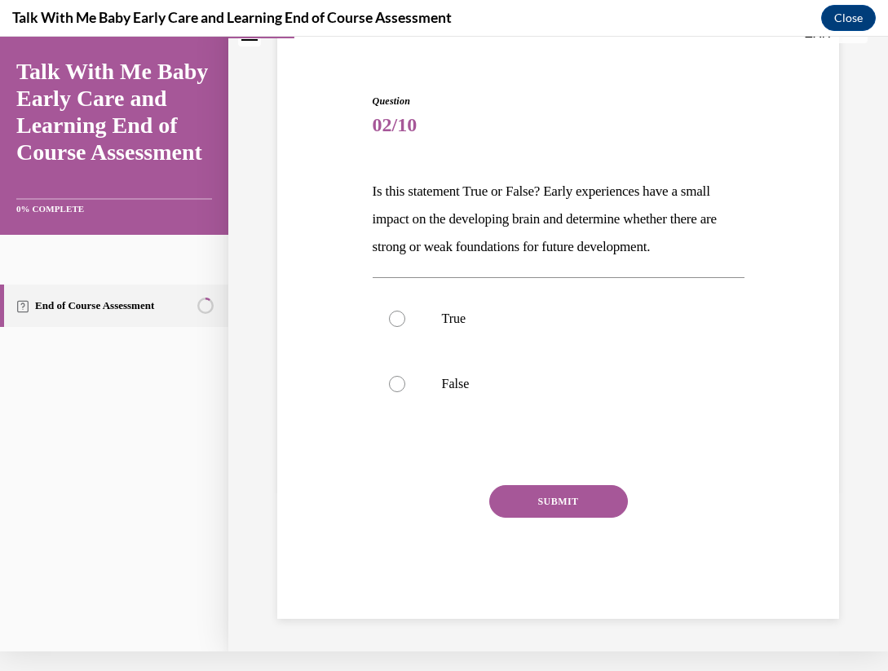
scroll to position [91, 0]
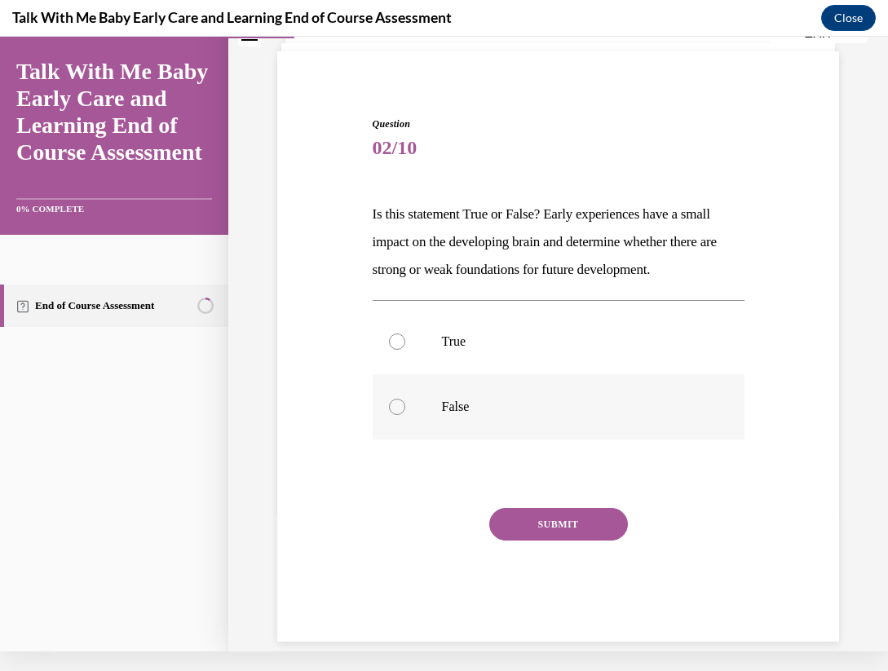
click at [437, 421] on label "False" at bounding box center [559, 406] width 372 height 65
click at [405, 415] on input "False" at bounding box center [397, 407] width 16 height 16
radio input "true"
click at [540, 542] on div "SUBMIT" at bounding box center [559, 549] width 372 height 82
click at [543, 523] on button "SUBMIT" at bounding box center [558, 524] width 139 height 33
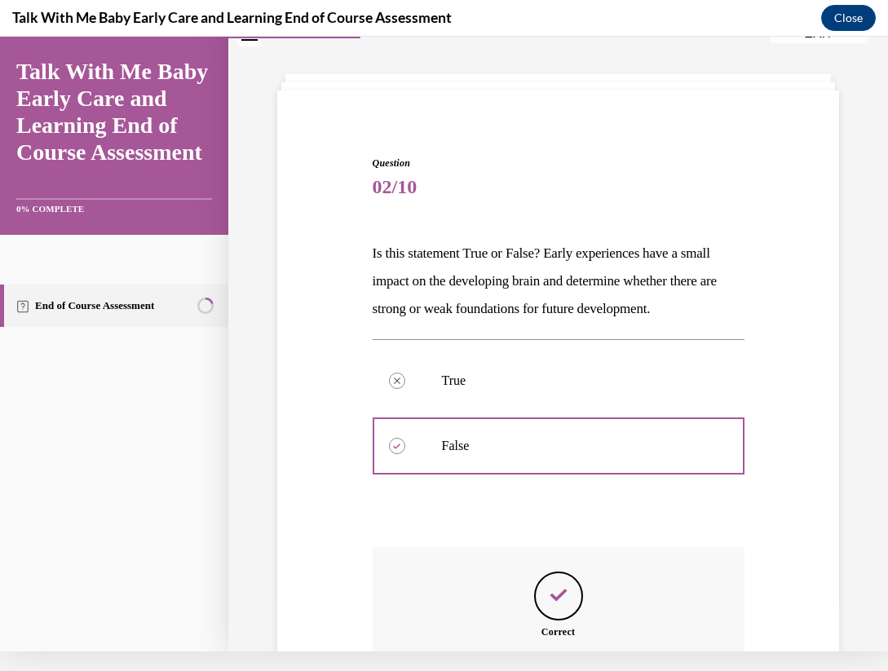
scroll to position [225, 0]
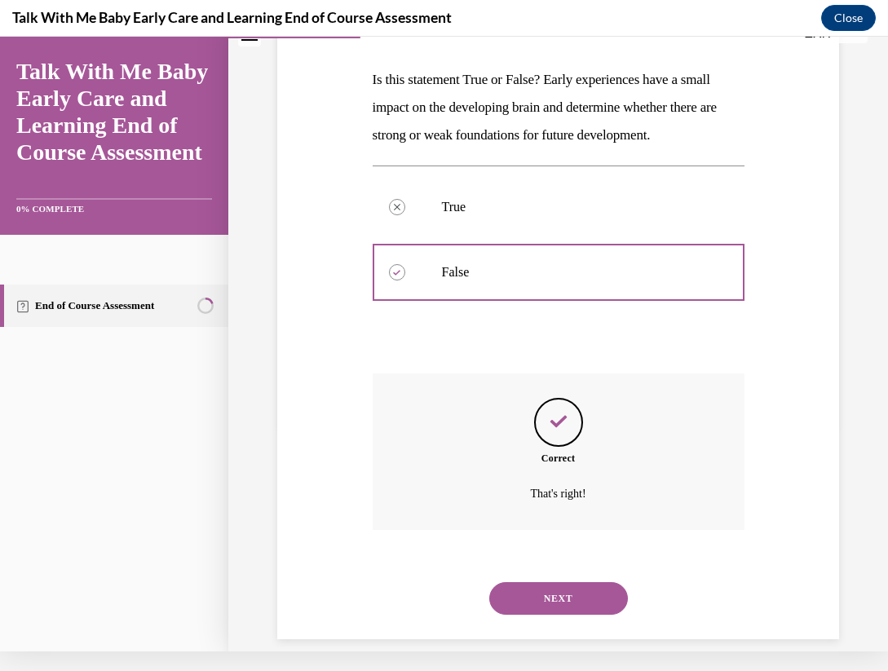
click at [543, 582] on button "NEXT" at bounding box center [558, 598] width 139 height 33
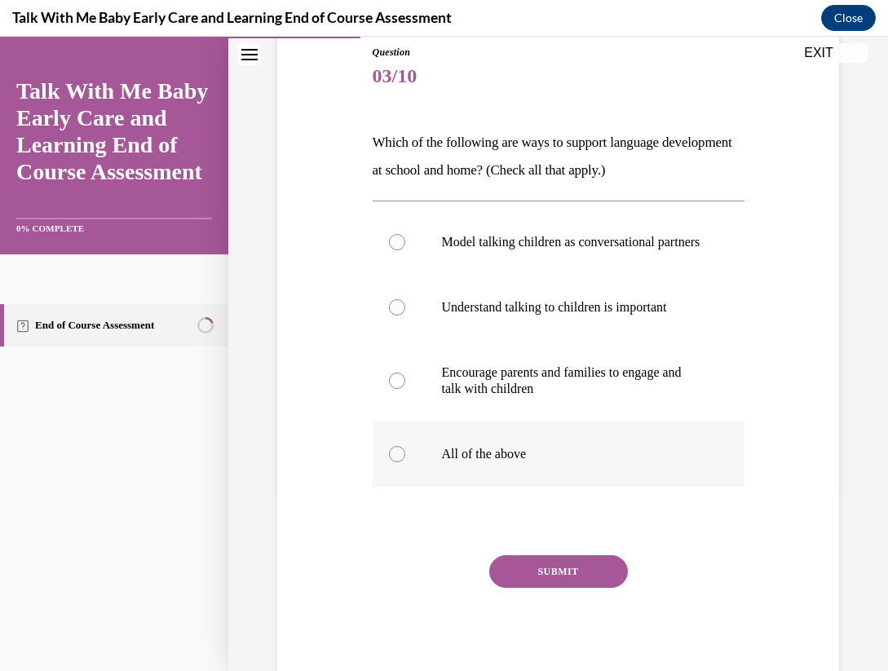
click at [510, 481] on label "All of the above" at bounding box center [559, 454] width 372 height 65
click at [405, 463] on input "All of the above" at bounding box center [397, 454] width 16 height 16
radio input "true"
click at [536, 574] on button "SUBMIT" at bounding box center [558, 572] width 139 height 33
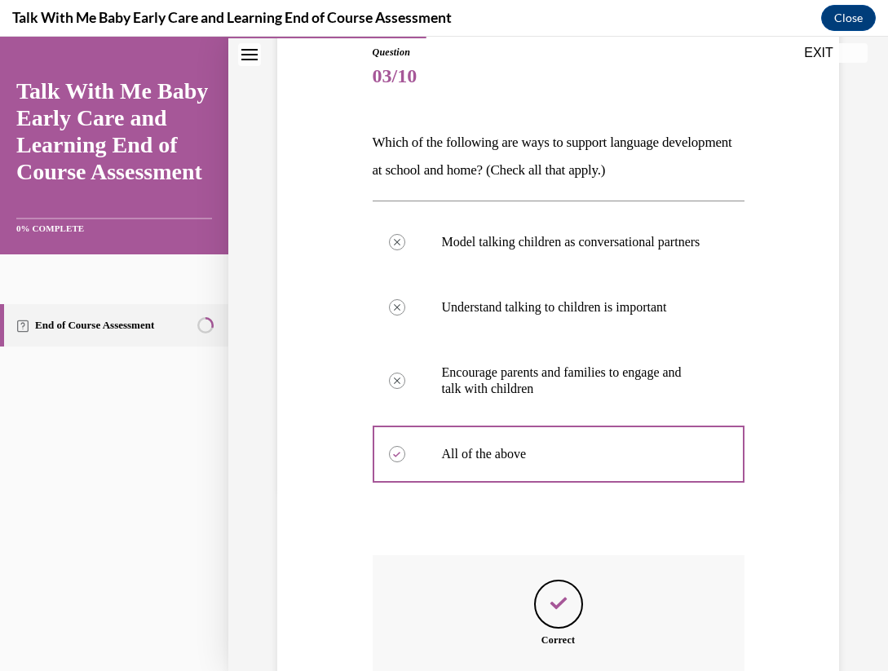
scroll to position [20, 0]
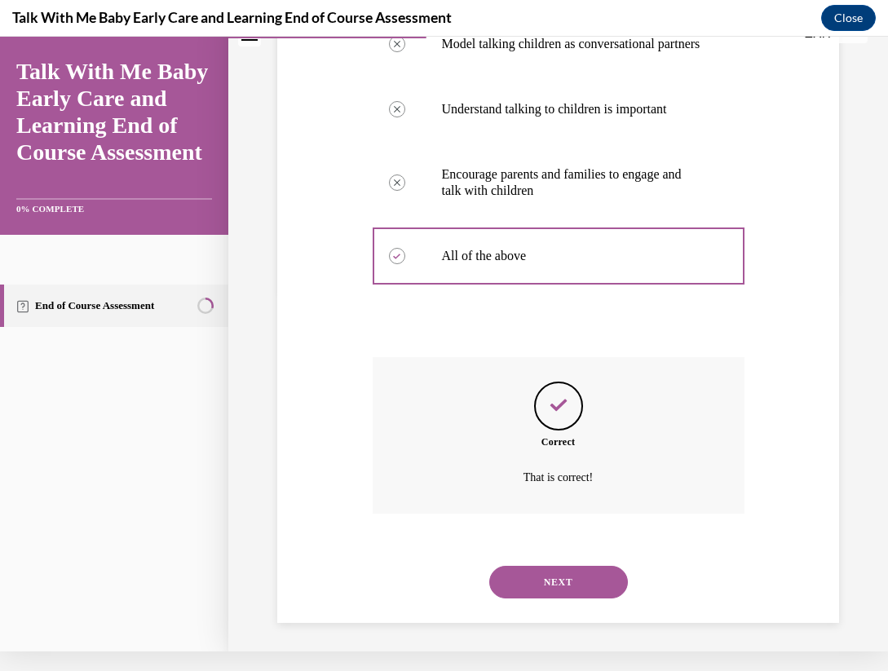
click at [556, 575] on button "NEXT" at bounding box center [558, 582] width 139 height 33
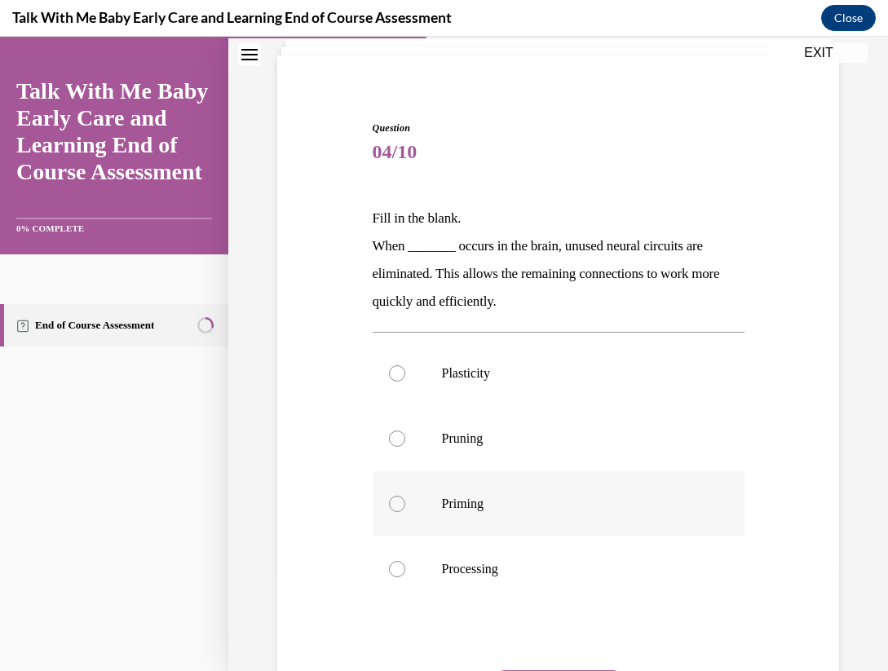
scroll to position [121, 0]
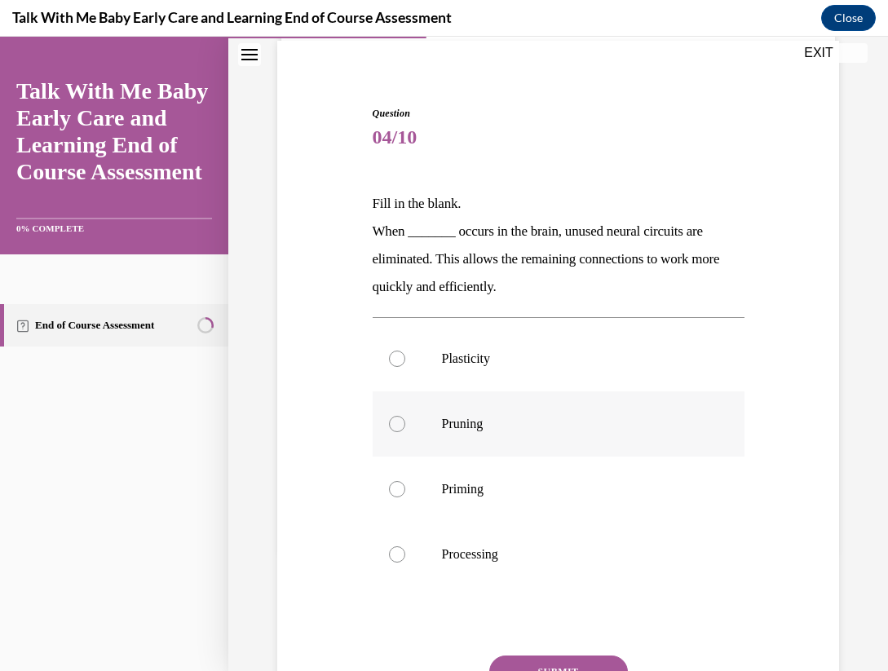
click at [475, 426] on p "Pruning" at bounding box center [573, 424] width 262 height 16
click at [405, 426] on input "Pruning" at bounding box center [397, 424] width 16 height 16
radio input "true"
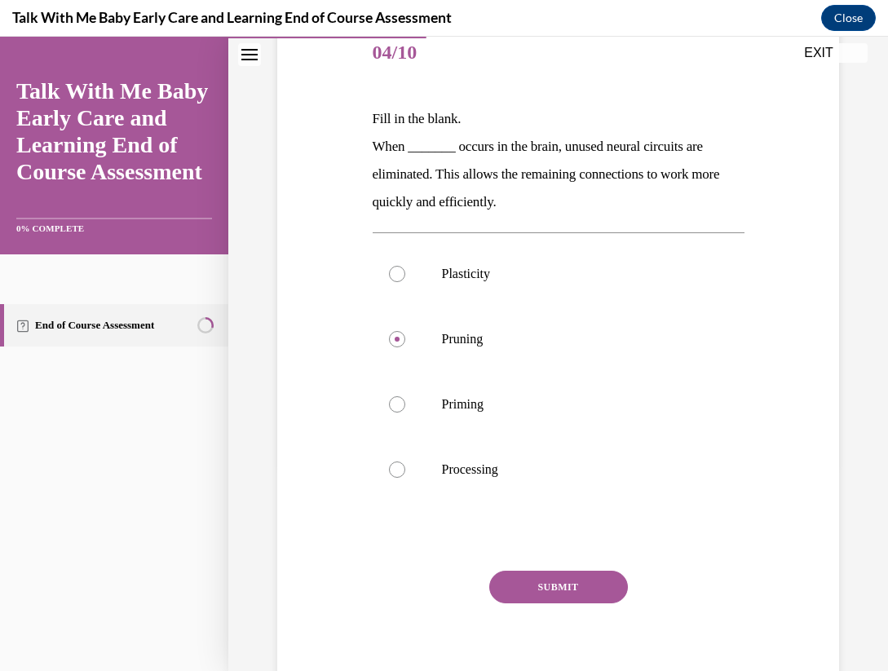
click at [543, 576] on button "SUBMIT" at bounding box center [558, 587] width 139 height 33
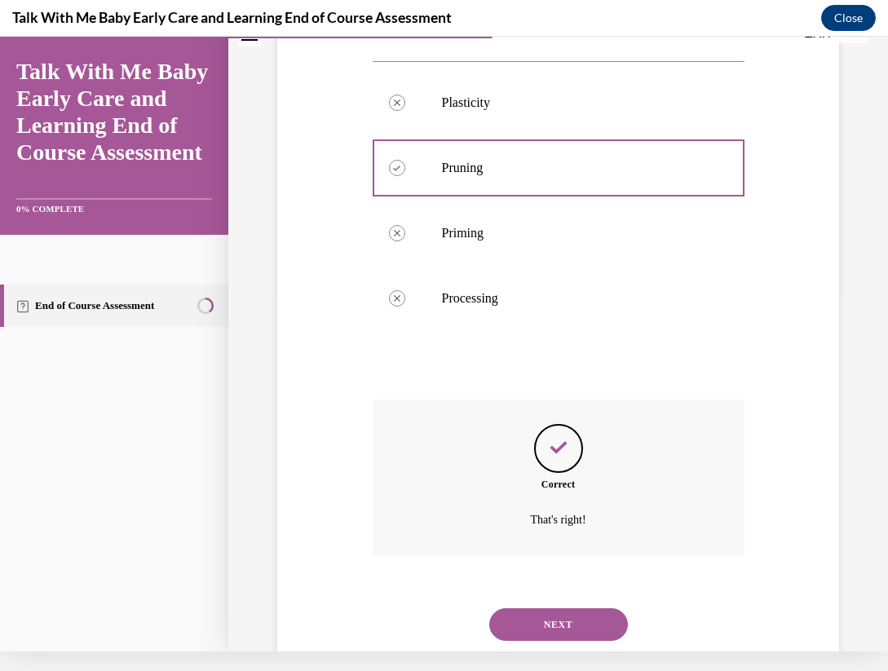
scroll to position [383, 0]
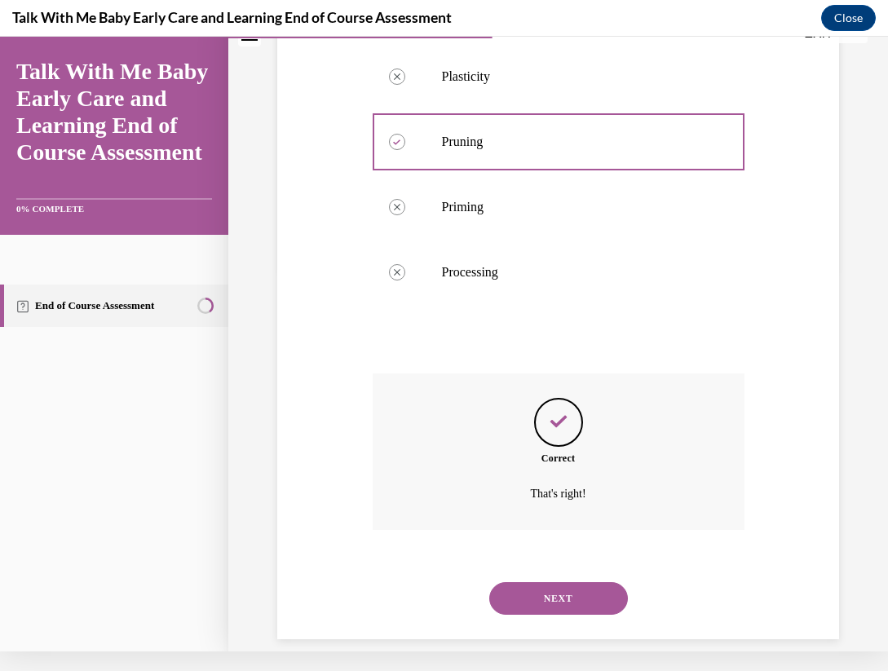
click at [538, 582] on button "NEXT" at bounding box center [558, 598] width 139 height 33
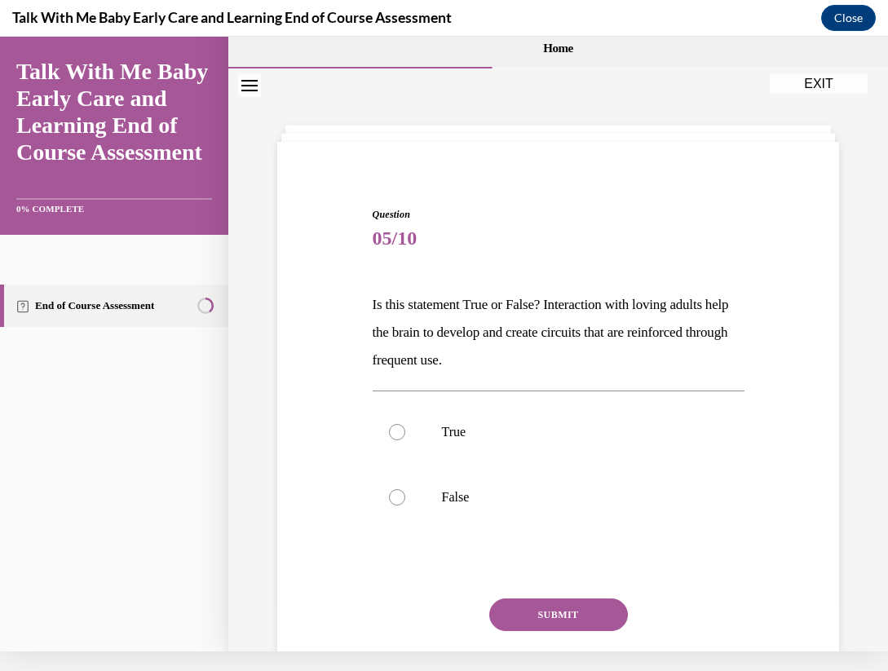
scroll to position [0, 0]
click at [425, 444] on label "True" at bounding box center [559, 432] width 372 height 65
click at [405, 441] on input "True" at bounding box center [397, 432] width 16 height 16
radio input "true"
click at [522, 614] on button "SUBMIT" at bounding box center [558, 615] width 139 height 33
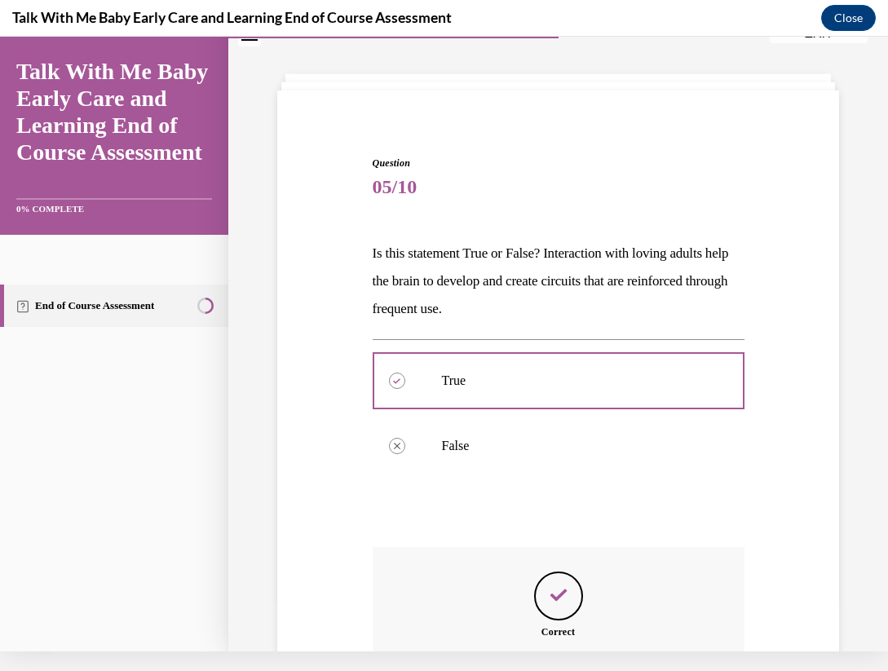
scroll to position [225, 0]
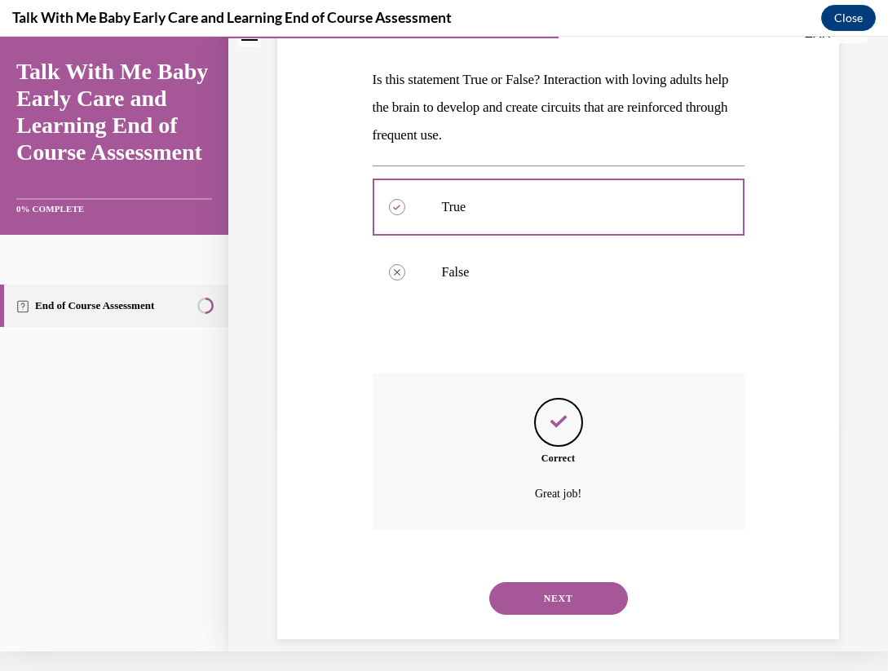
click at [540, 582] on button "NEXT" at bounding box center [558, 598] width 139 height 33
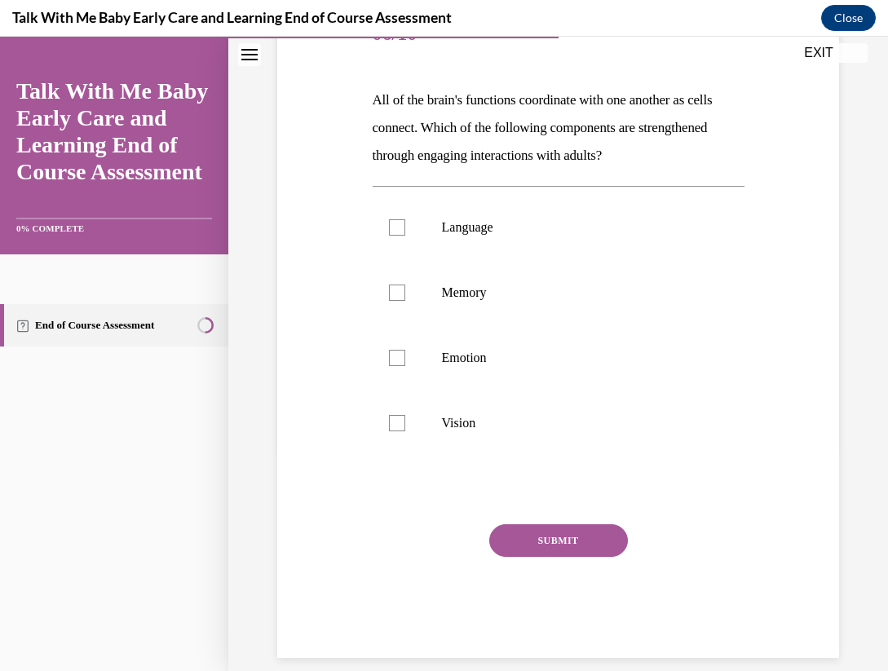
click at [430, 467] on div "Question 06/10 All of the brain's functions coordinate with one another as cell…" at bounding box center [559, 330] width 372 height 656
click at [473, 403] on label "Vision" at bounding box center [559, 423] width 372 height 65
click at [405, 415] on input "Vision" at bounding box center [397, 423] width 16 height 16
checkbox input "true"
click at [463, 353] on p "Emotion" at bounding box center [573, 358] width 262 height 16
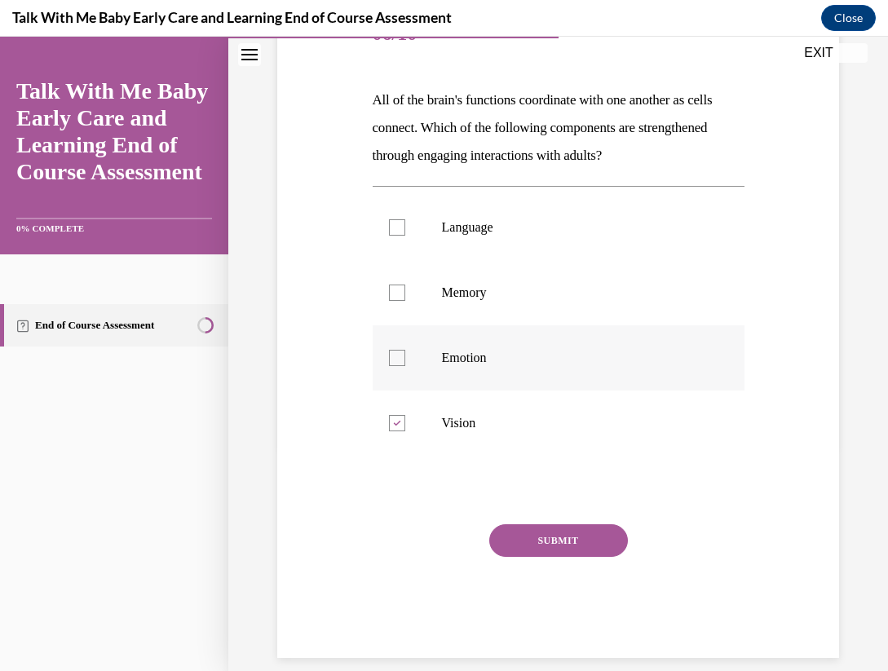
click at [405, 353] on input "Emotion" at bounding box center [397, 358] width 16 height 16
checkbox input "true"
click at [471, 277] on label "Memory" at bounding box center [559, 292] width 372 height 65
click at [405, 285] on input "Memory" at bounding box center [397, 293] width 16 height 16
click at [426, 278] on label "Memory" at bounding box center [559, 292] width 372 height 65
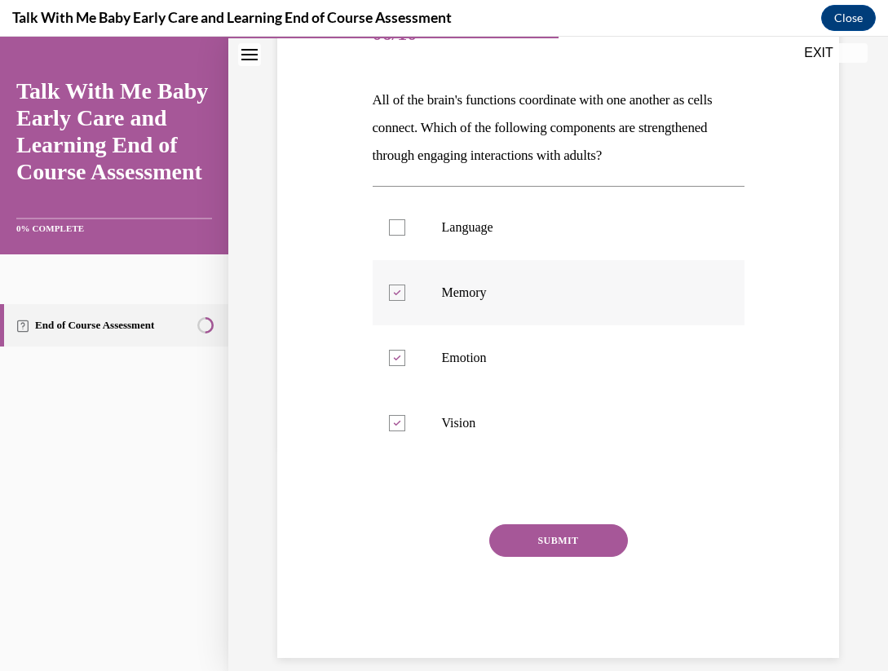
click at [405, 285] on input "Memory" at bounding box center [397, 293] width 16 height 16
checkbox input "false"
click at [427, 259] on label "Language" at bounding box center [559, 227] width 372 height 65
click at [405, 236] on input "Language" at bounding box center [397, 227] width 16 height 16
checkbox input "true"
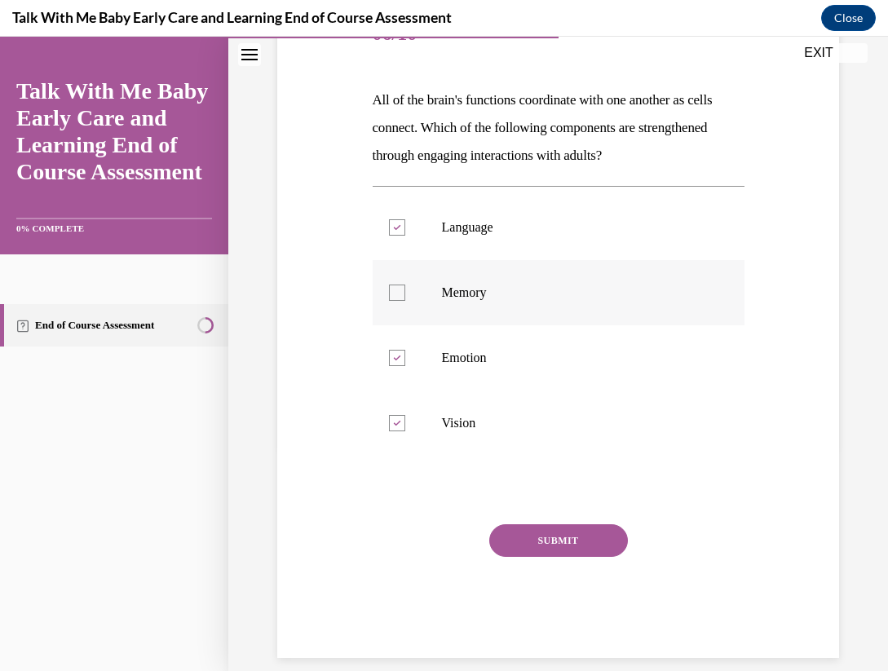
click at [399, 313] on label "Memory" at bounding box center [559, 292] width 372 height 65
click at [399, 301] on input "Memory" at bounding box center [397, 293] width 16 height 16
checkbox input "true"
click at [405, 467] on div "Question 06/10 All of the brain's functions coordinate with one another as cell…" at bounding box center [559, 330] width 372 height 656
click at [540, 572] on div "SUBMIT" at bounding box center [559, 566] width 372 height 82
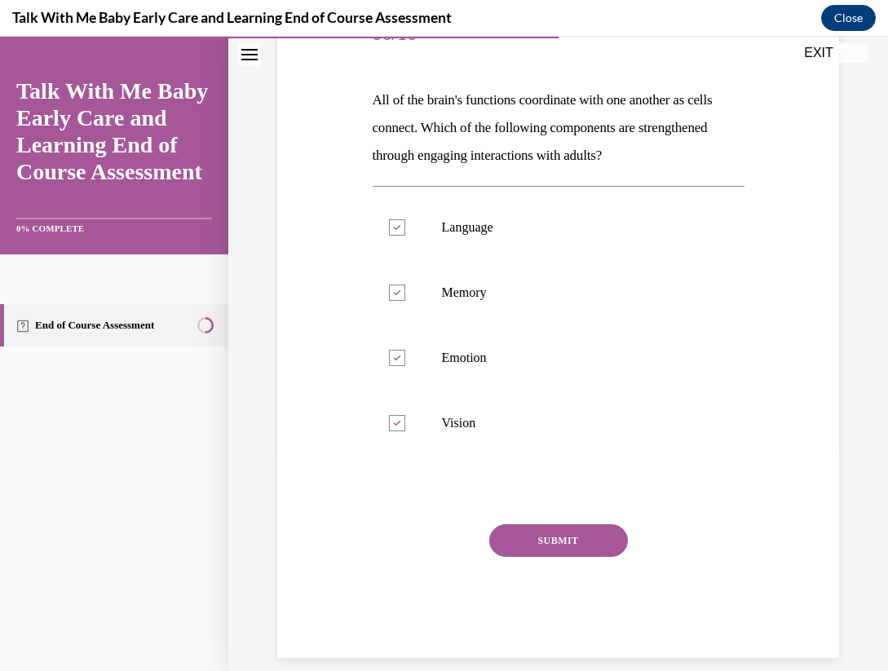
click at [427, 485] on div at bounding box center [559, 491] width 372 height 20
click at [395, 460] on div "Language Memory Emotion Vision" at bounding box center [559, 325] width 372 height 278
click at [391, 467] on div "Question 06/10 All of the brain's functions coordinate with one another as cell…" at bounding box center [559, 330] width 372 height 656
click at [470, 467] on div "Question 06/10 All of the brain's functions coordinate with one another as cell…" at bounding box center [559, 330] width 372 height 656
click at [524, 577] on div "SUBMIT" at bounding box center [559, 566] width 372 height 82
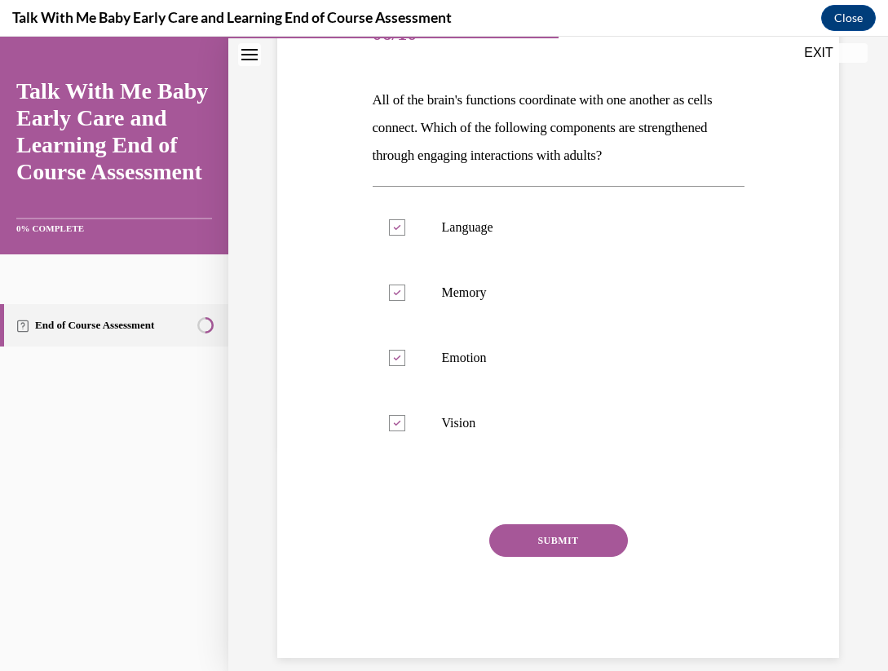
click at [547, 590] on div "SUBMIT" at bounding box center [559, 566] width 372 height 82
click at [547, 537] on button "SUBMIT" at bounding box center [558, 541] width 139 height 33
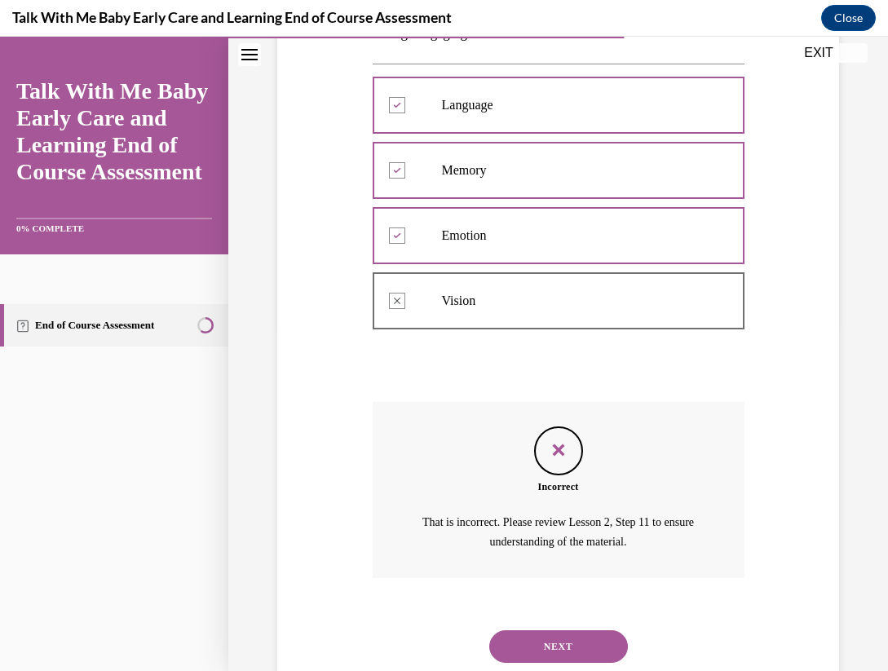
scroll to position [374, 0]
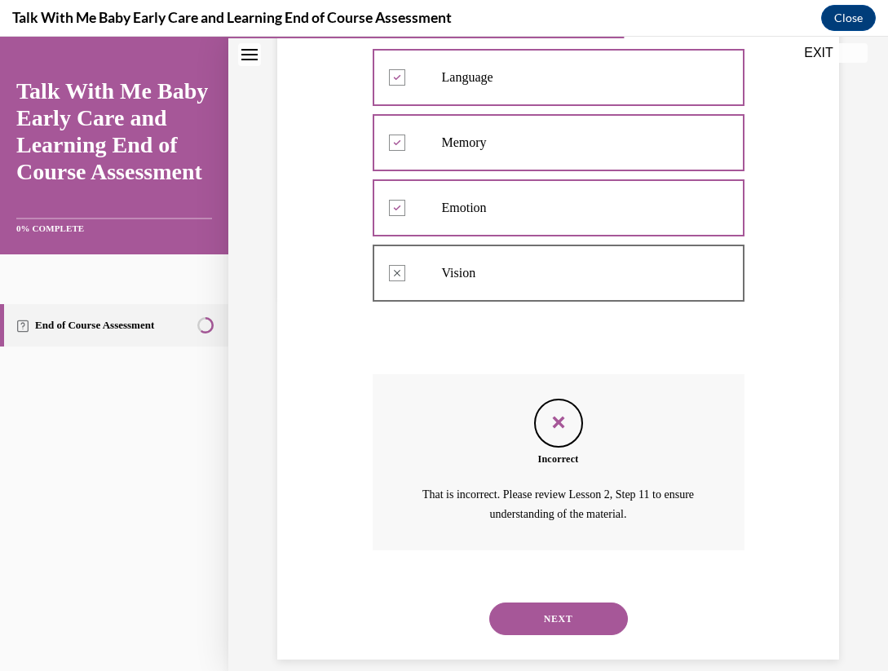
click at [555, 603] on button "NEXT" at bounding box center [558, 619] width 139 height 33
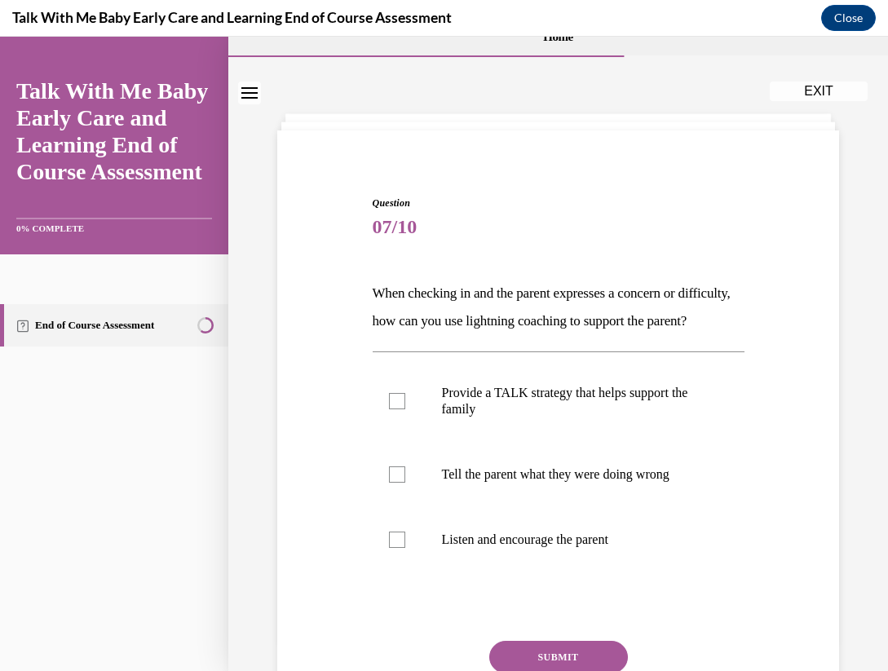
scroll to position [11, 0]
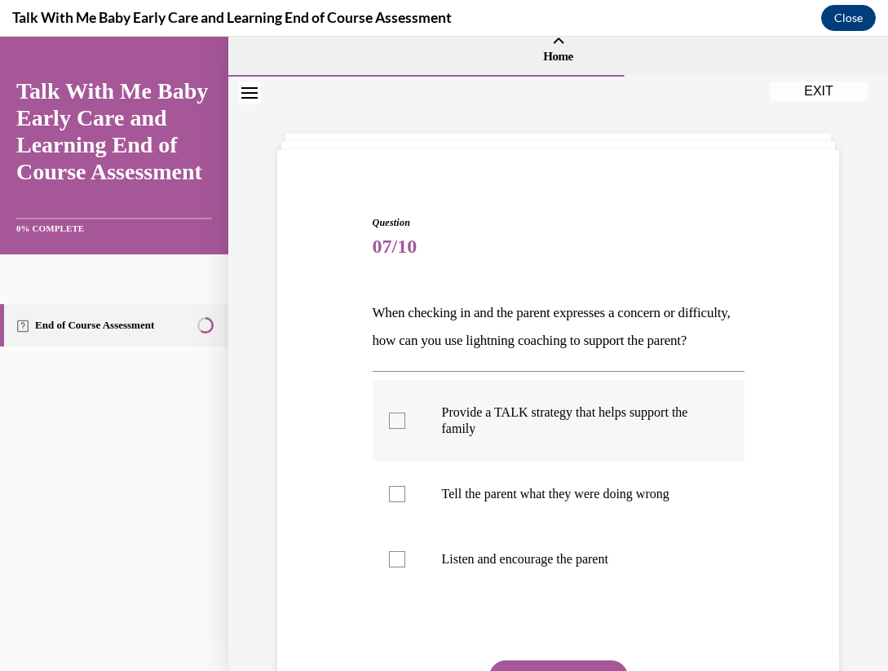
click at [535, 437] on p "Provide a TALK strategy that helps support the family" at bounding box center [573, 421] width 262 height 33
click at [405, 429] on input "Provide a TALK strategy that helps support the family" at bounding box center [397, 421] width 16 height 16
checkbox input "true"
click at [520, 568] on p "Listen and encourage the parent" at bounding box center [573, 559] width 262 height 16
click at [405, 568] on input "Listen and encourage the parent" at bounding box center [397, 559] width 16 height 16
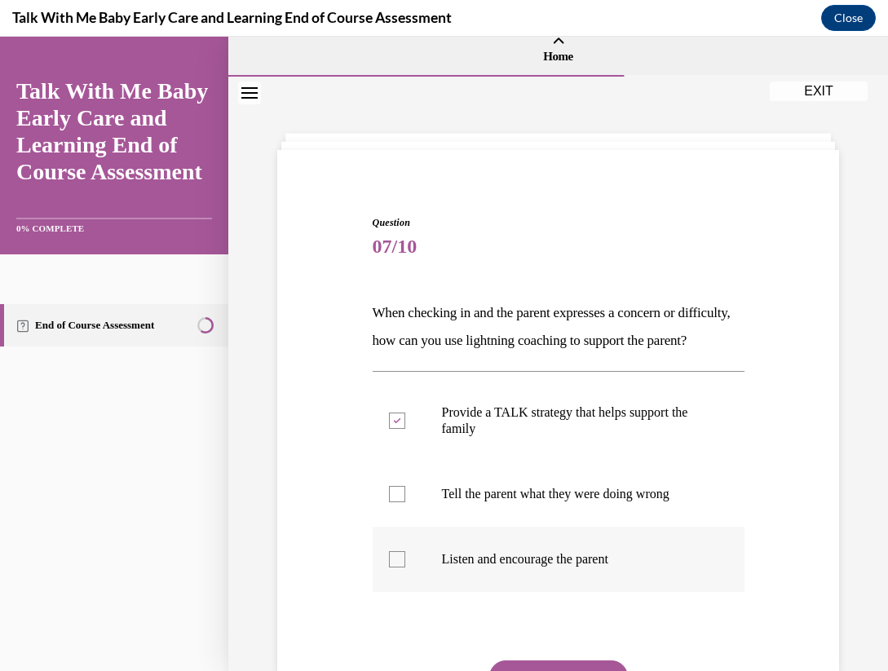
checkbox input "true"
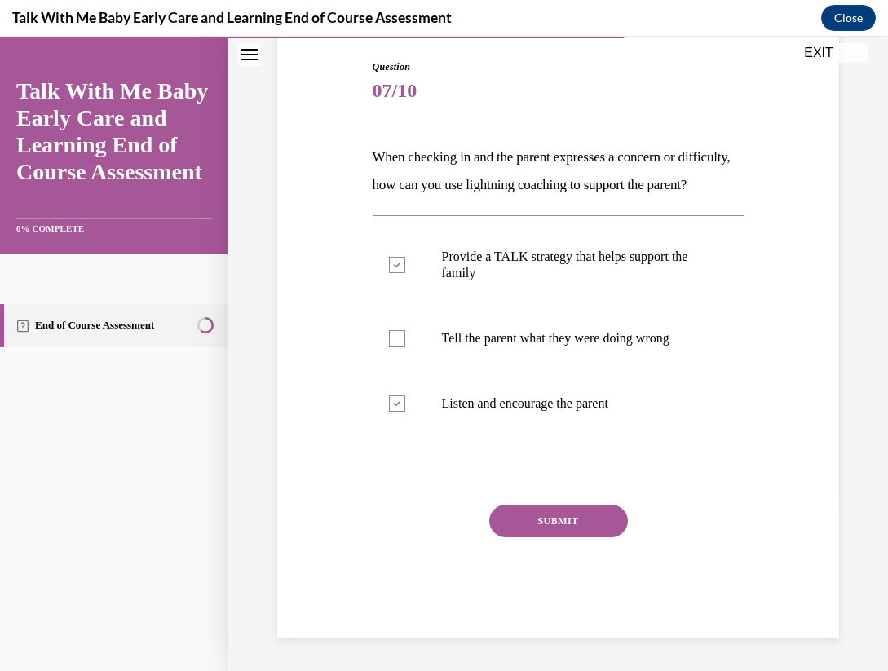
click at [536, 537] on button "SUBMIT" at bounding box center [558, 521] width 139 height 33
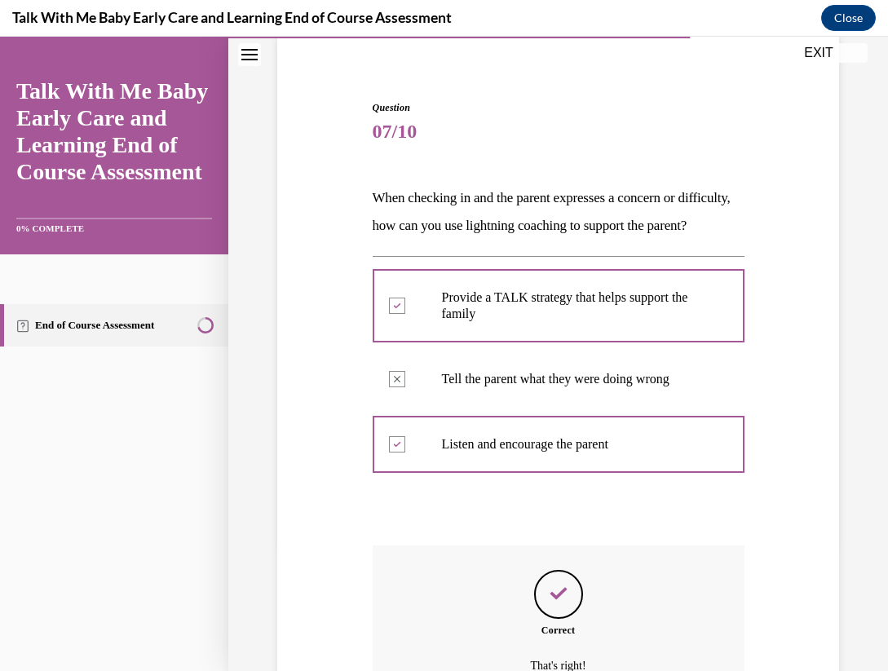
scroll to position [307, 0]
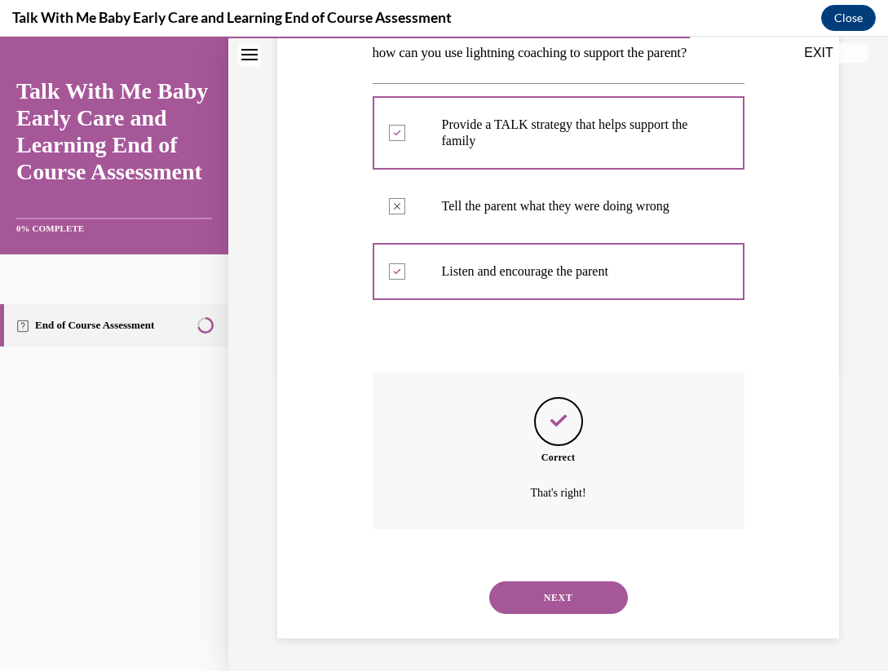
click at [564, 612] on button "NEXT" at bounding box center [558, 598] width 139 height 33
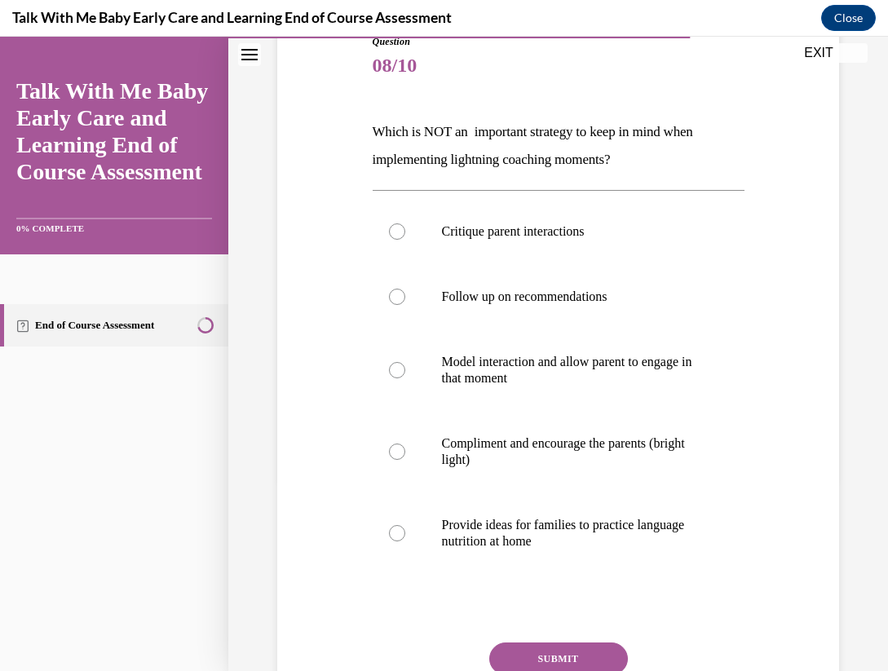
scroll to position [194, 0]
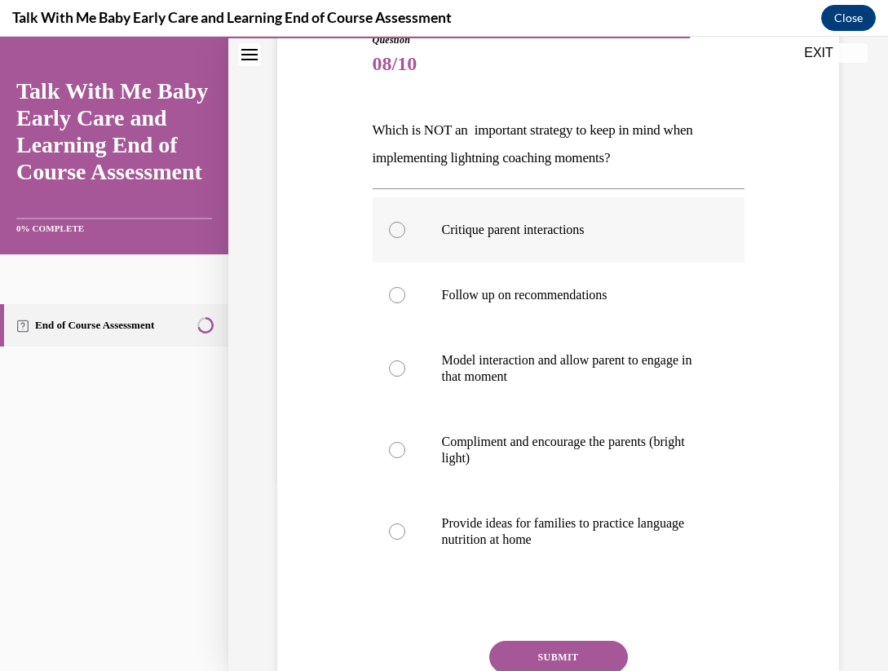
click at [531, 236] on p "Critique parent interactions" at bounding box center [573, 230] width 262 height 16
click at [405, 236] on input "Critique parent interactions" at bounding box center [397, 230] width 16 height 16
radio input "true"
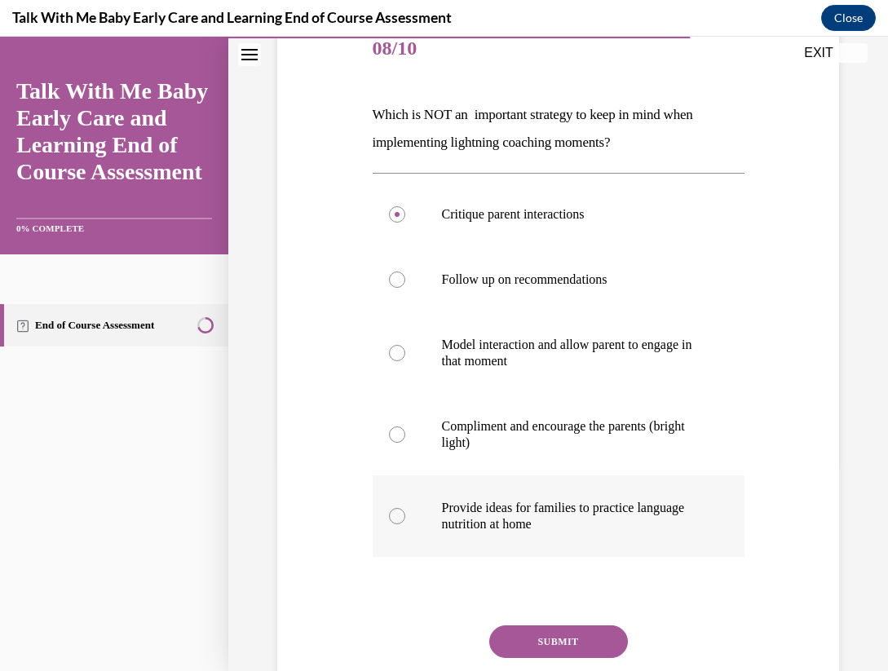
scroll to position [218, 0]
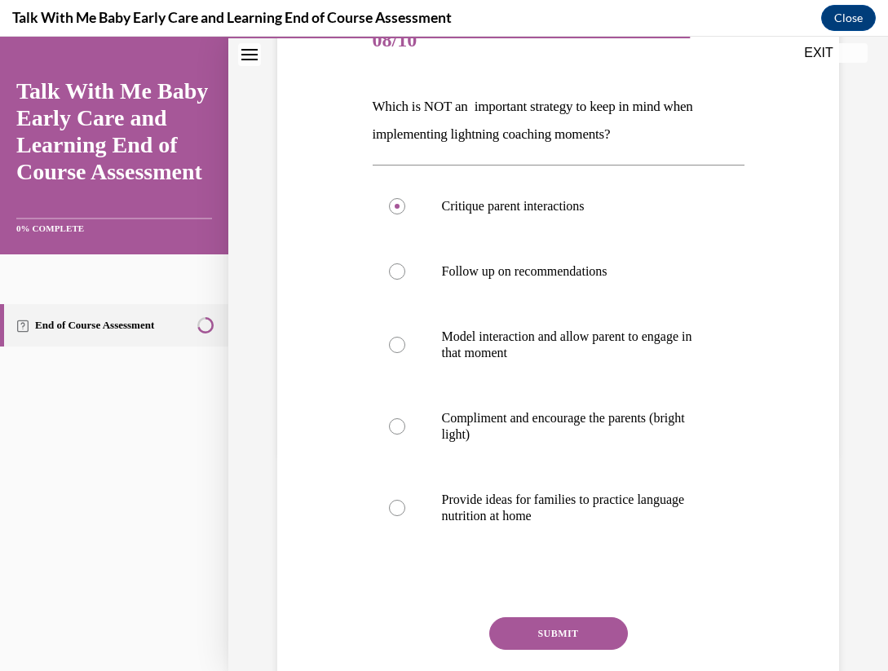
click at [556, 632] on button "SUBMIT" at bounding box center [558, 634] width 139 height 33
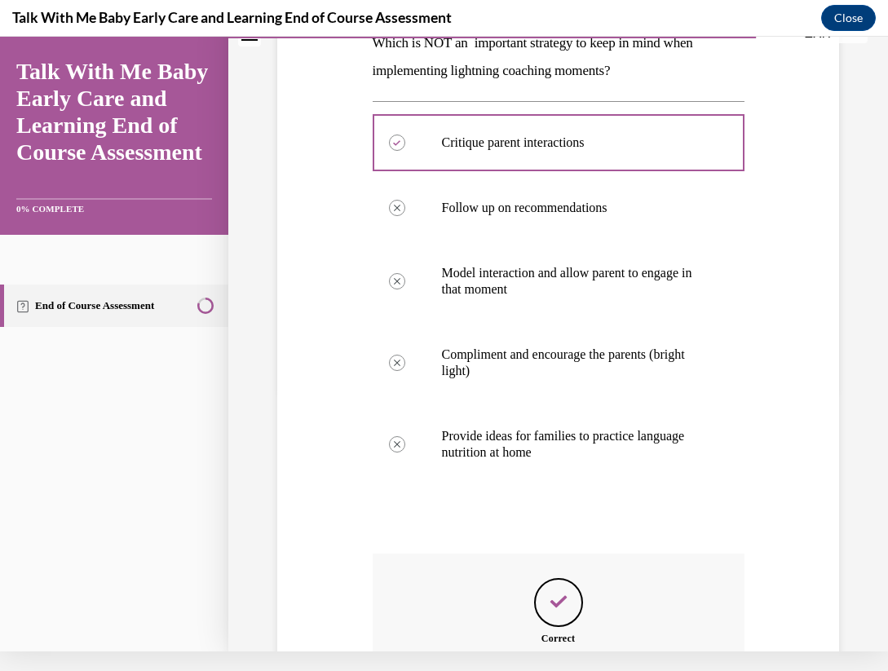
scroll to position [442, 0]
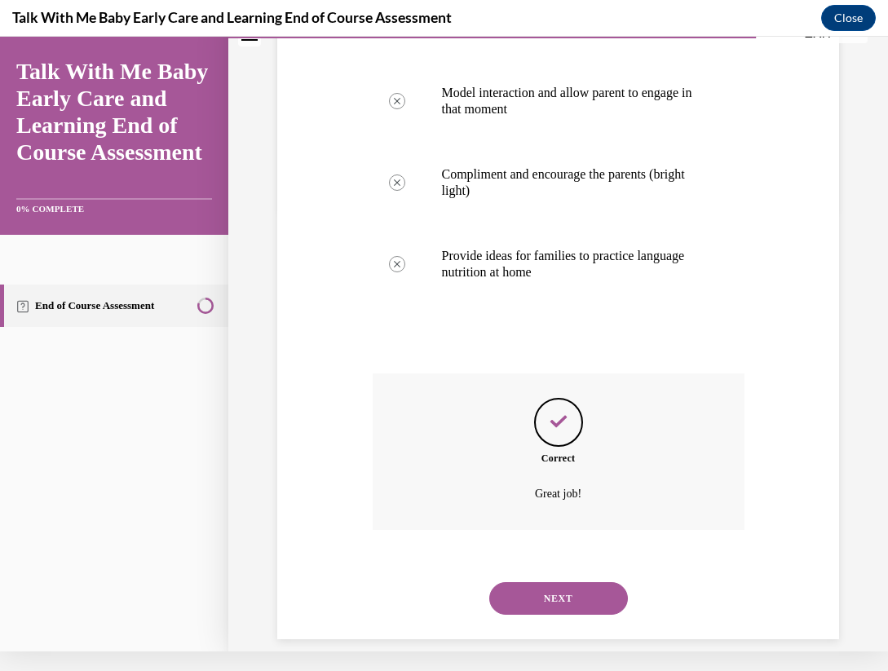
click at [561, 582] on button "NEXT" at bounding box center [558, 598] width 139 height 33
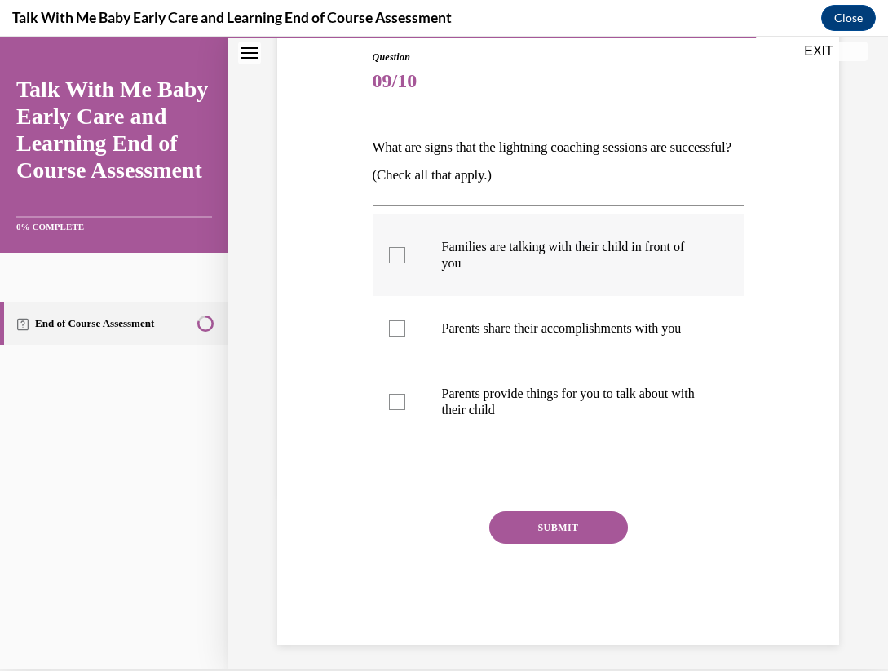
click at [545, 255] on p "Families are talking with their child in front of you" at bounding box center [573, 255] width 262 height 33
click at [405, 255] on input "Families are talking with their child in front of you" at bounding box center [397, 255] width 16 height 16
checkbox input "true"
click at [547, 337] on p "Parents share their accomplishments with you" at bounding box center [573, 329] width 262 height 16
click at [405, 337] on input "Parents share their accomplishments with you" at bounding box center [397, 329] width 16 height 16
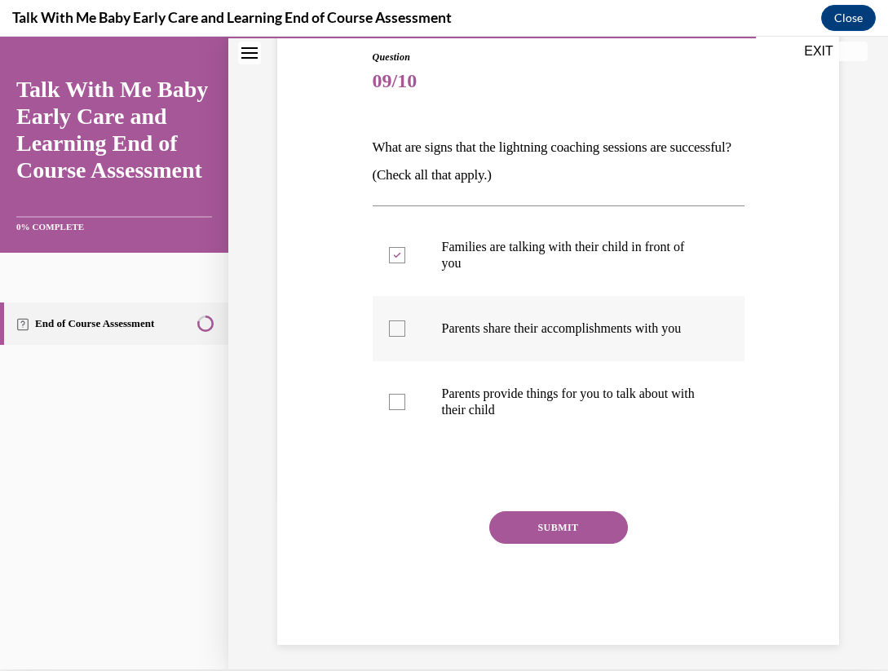
checkbox input "true"
click at [553, 419] on p "Parents provide things for you to talk about with their child" at bounding box center [573, 402] width 262 height 33
click at [405, 410] on input "Parents provide things for you to talk about with their child" at bounding box center [397, 402] width 16 height 16
checkbox input "true"
click at [562, 534] on button "SUBMIT" at bounding box center [558, 528] width 139 height 33
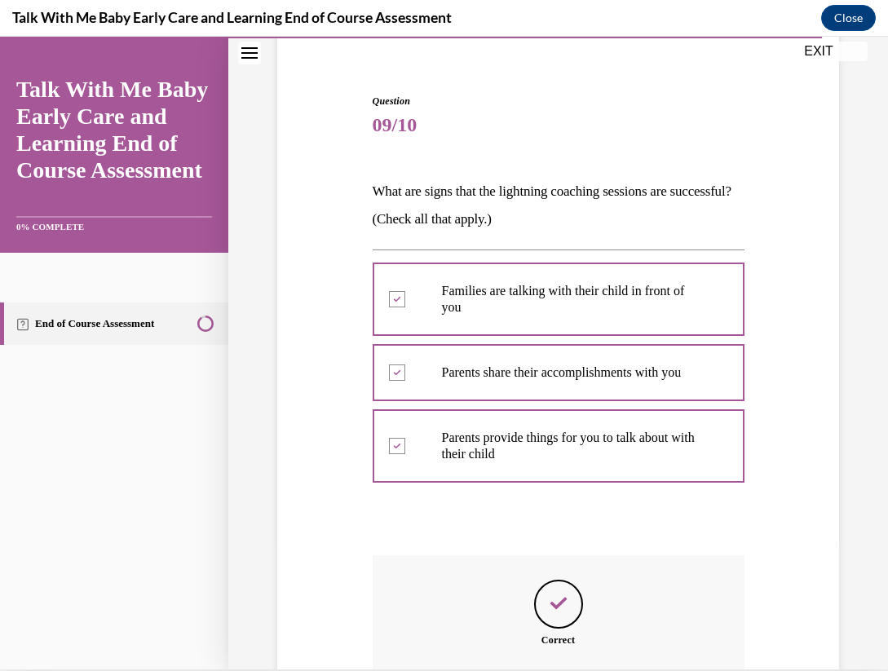
scroll to position [312, 0]
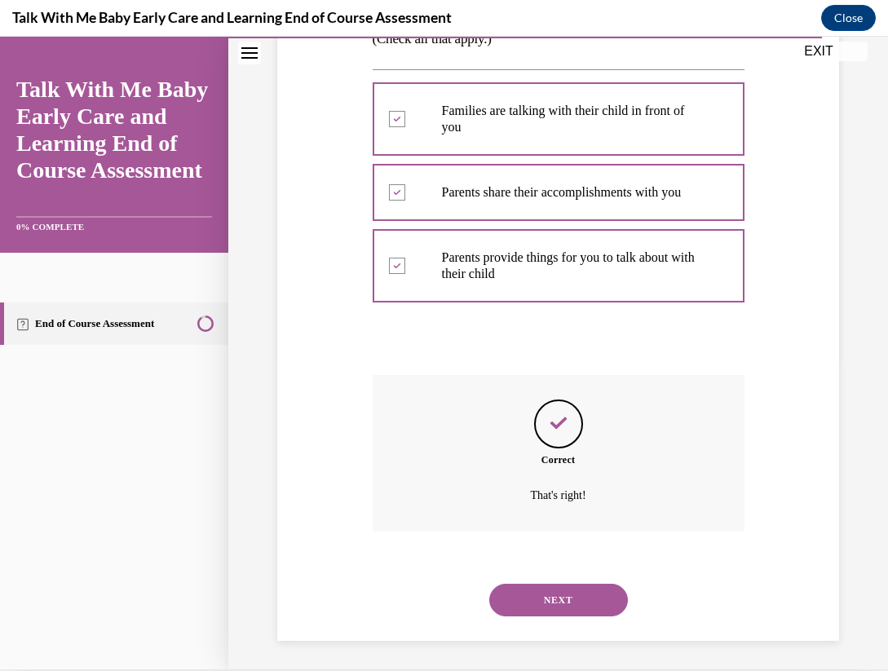
click at [565, 588] on button "NEXT" at bounding box center [558, 600] width 139 height 33
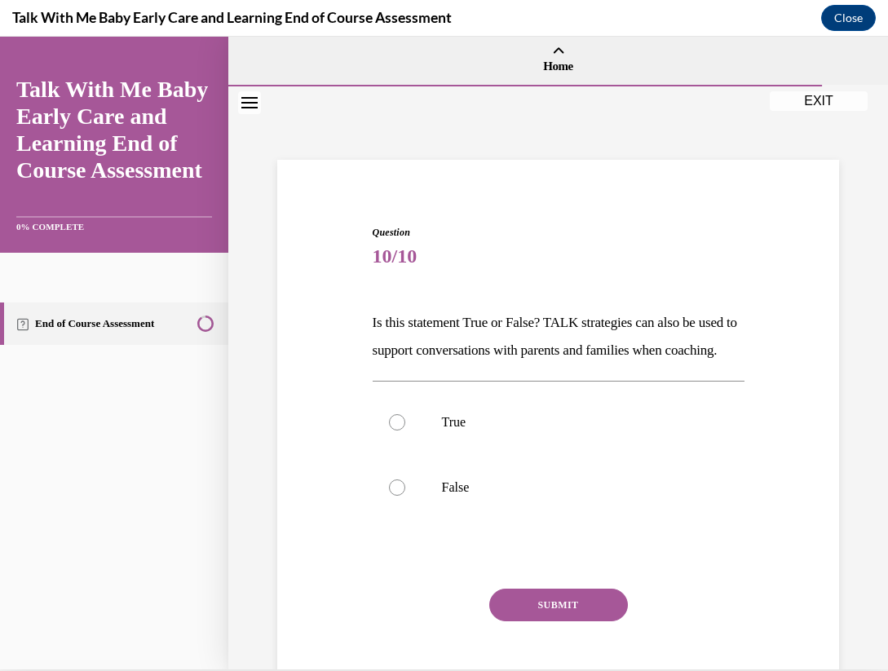
scroll to position [0, 0]
click at [444, 455] on label "True" at bounding box center [559, 422] width 372 height 65
click at [405, 431] on input "True" at bounding box center [397, 422] width 16 height 16
radio input "true"
click at [529, 622] on button "SUBMIT" at bounding box center [558, 605] width 139 height 33
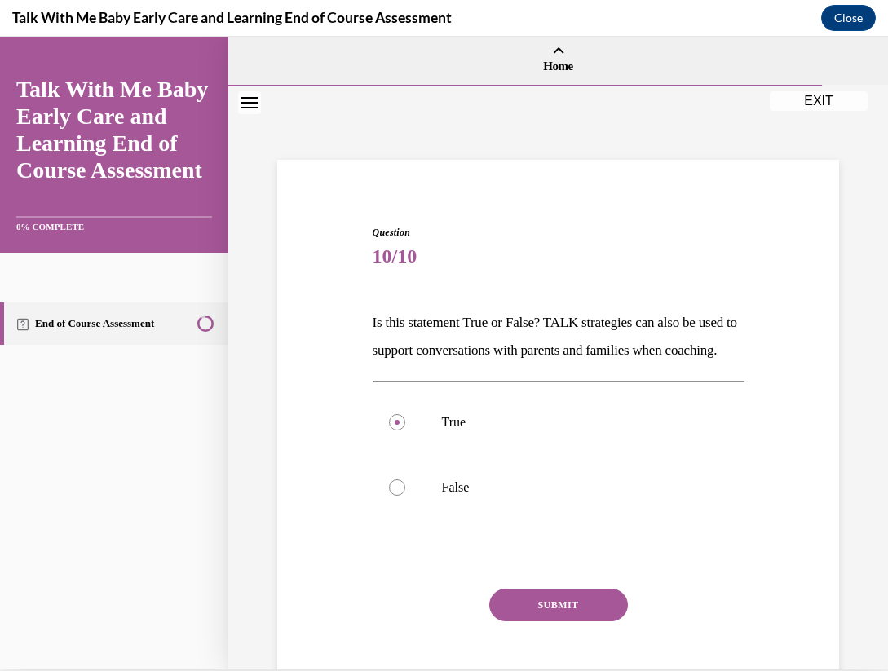
scroll to position [20, 0]
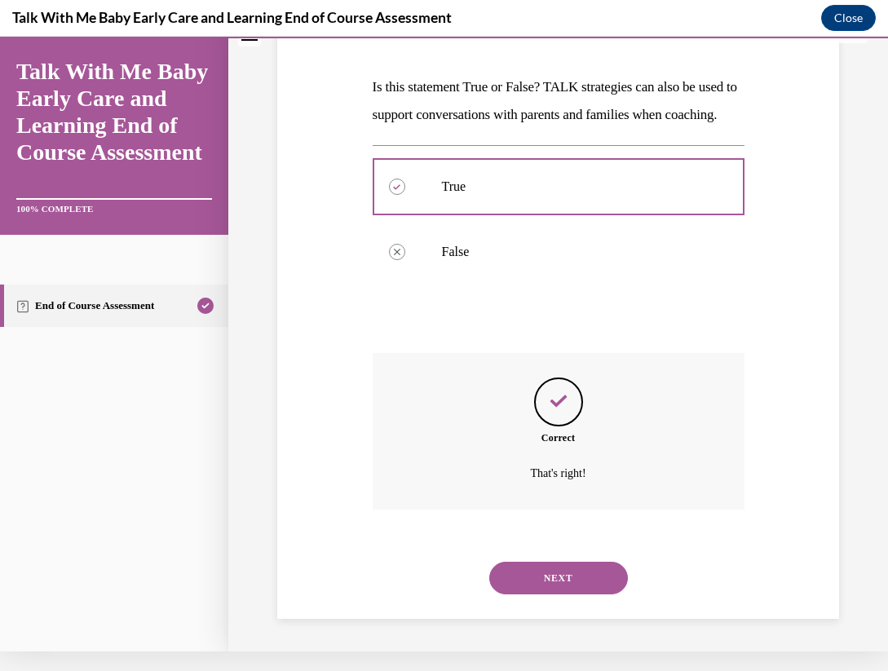
click at [557, 591] on button "NEXT" at bounding box center [558, 578] width 139 height 33
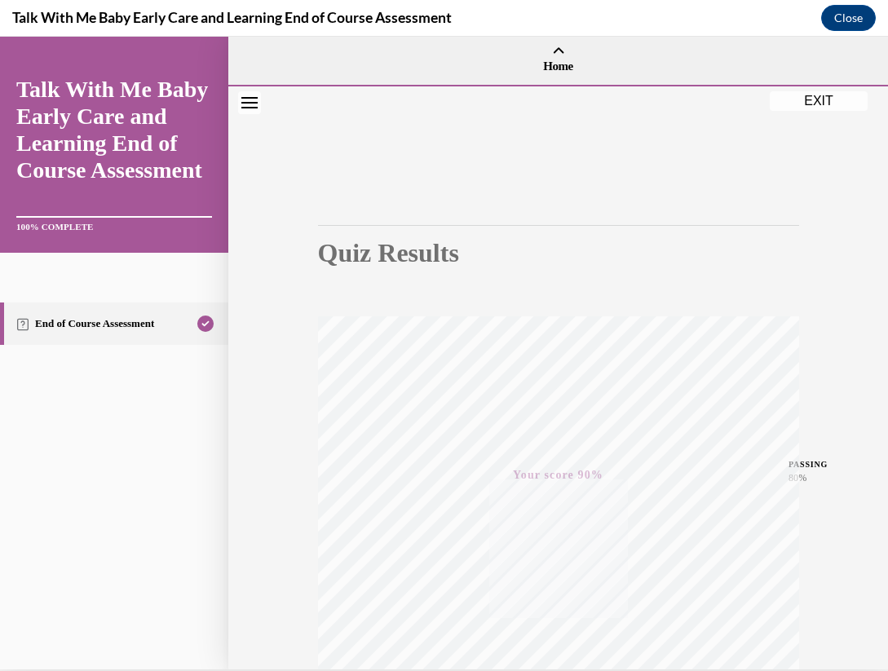
scroll to position [0, 0]
click at [820, 100] on button "EXIT" at bounding box center [819, 101] width 98 height 20
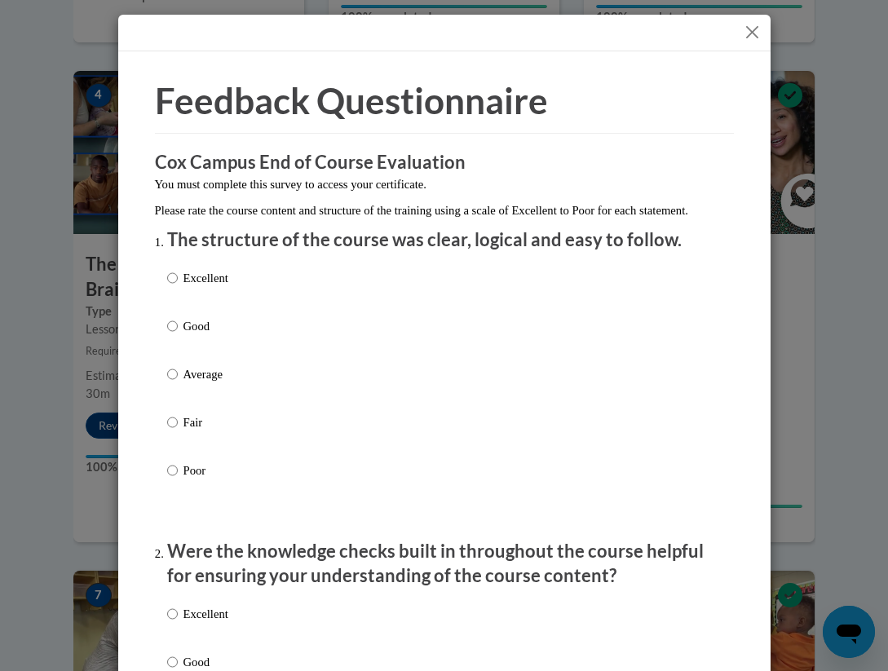
click at [184, 287] on p "Excellent" at bounding box center [206, 278] width 45 height 18
click at [178, 287] on input "Excellent" at bounding box center [172, 278] width 11 height 18
radio input "true"
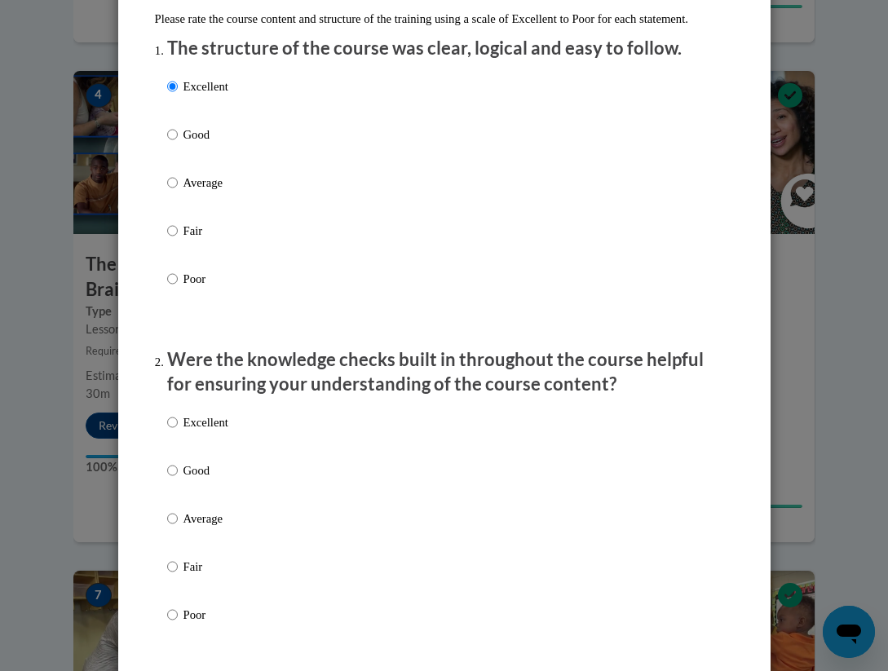
click at [206, 432] on p "Excellent" at bounding box center [206, 423] width 45 height 18
click at [178, 432] on input "Excellent" at bounding box center [172, 423] width 11 height 18
radio input "true"
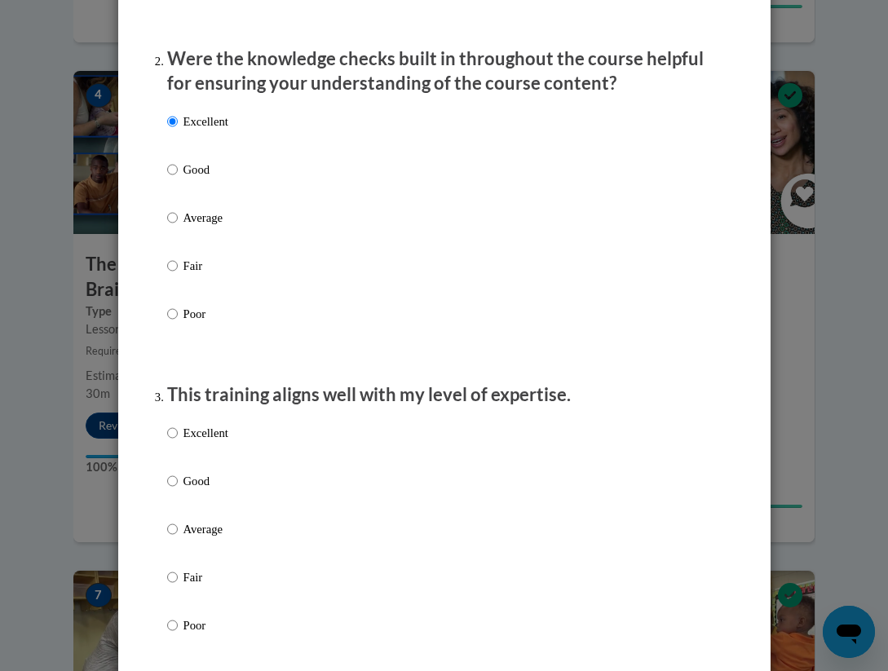
scroll to position [574, 0]
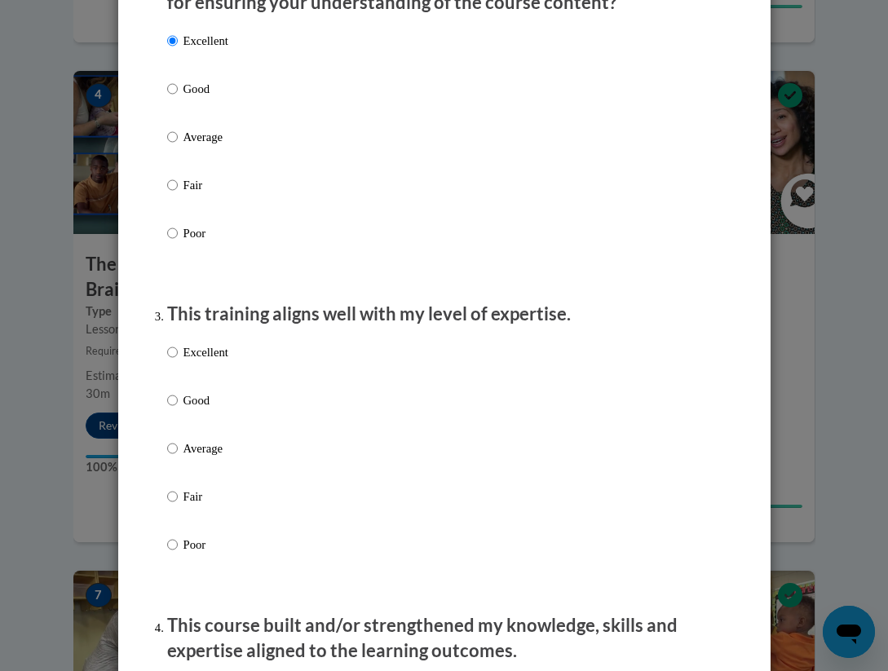
click at [201, 361] on p "Excellent" at bounding box center [206, 352] width 45 height 18
click at [178, 361] on input "Excellent" at bounding box center [172, 352] width 11 height 18
radio input "true"
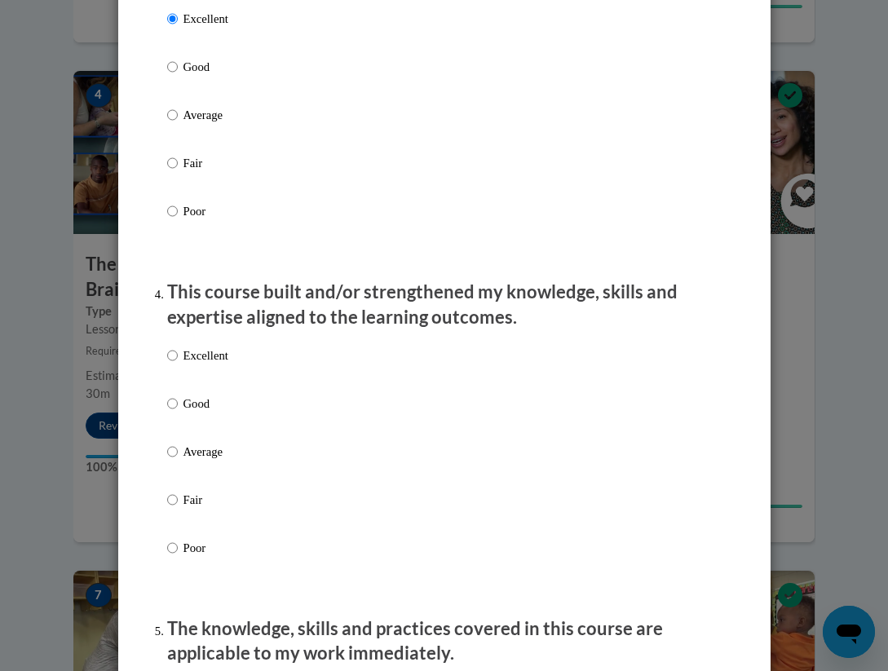
click at [203, 365] on p "Excellent" at bounding box center [206, 356] width 45 height 18
click at [178, 365] on input "Excellent" at bounding box center [172, 356] width 11 height 18
radio input "true"
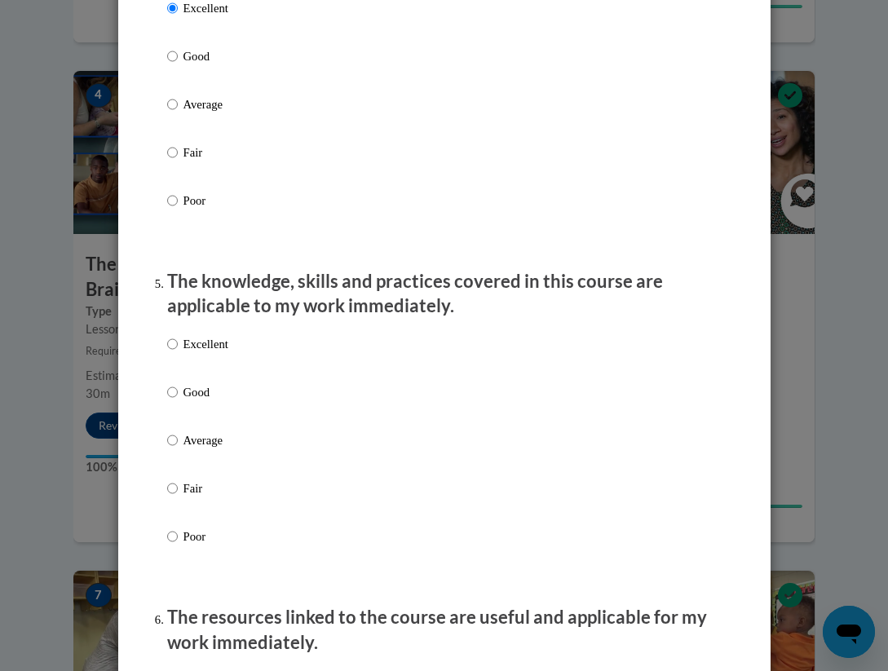
click at [203, 376] on label "Excellent" at bounding box center [197, 357] width 61 height 44
click at [178, 353] on input "Excellent" at bounding box center [172, 344] width 11 height 18
radio input "true"
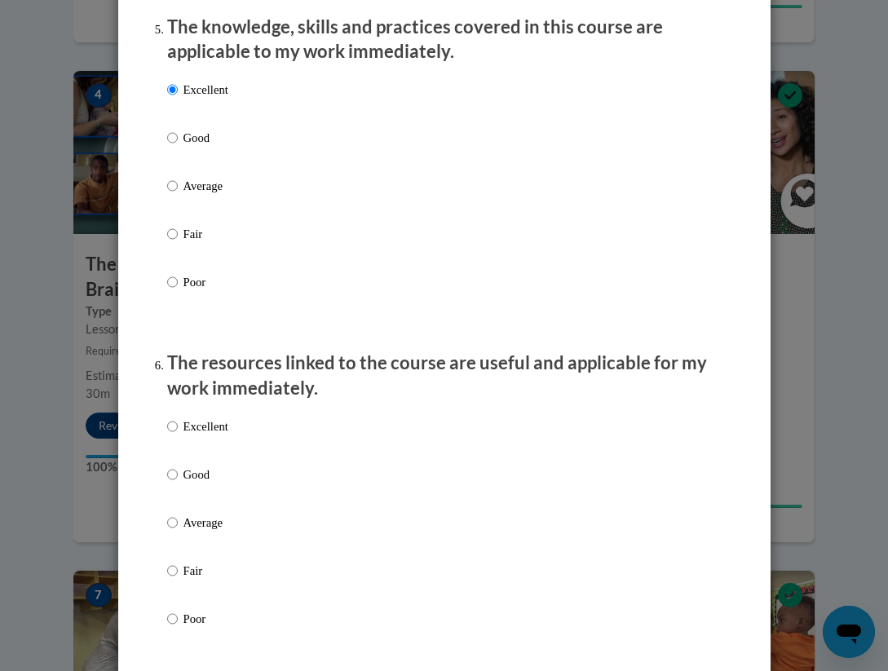
click at [208, 450] on label "Excellent" at bounding box center [197, 440] width 61 height 44
click at [178, 436] on input "Excellent" at bounding box center [172, 427] width 11 height 18
radio input "true"
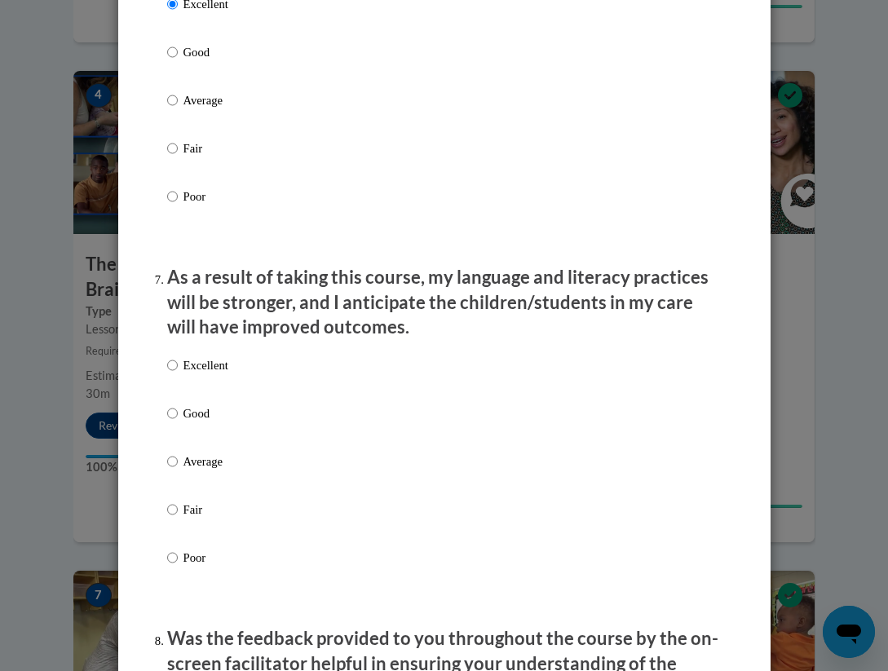
click at [202, 365] on p "Excellent" at bounding box center [206, 366] width 45 height 18
click at [178, 365] on input "Excellent" at bounding box center [172, 366] width 11 height 18
radio input "true"
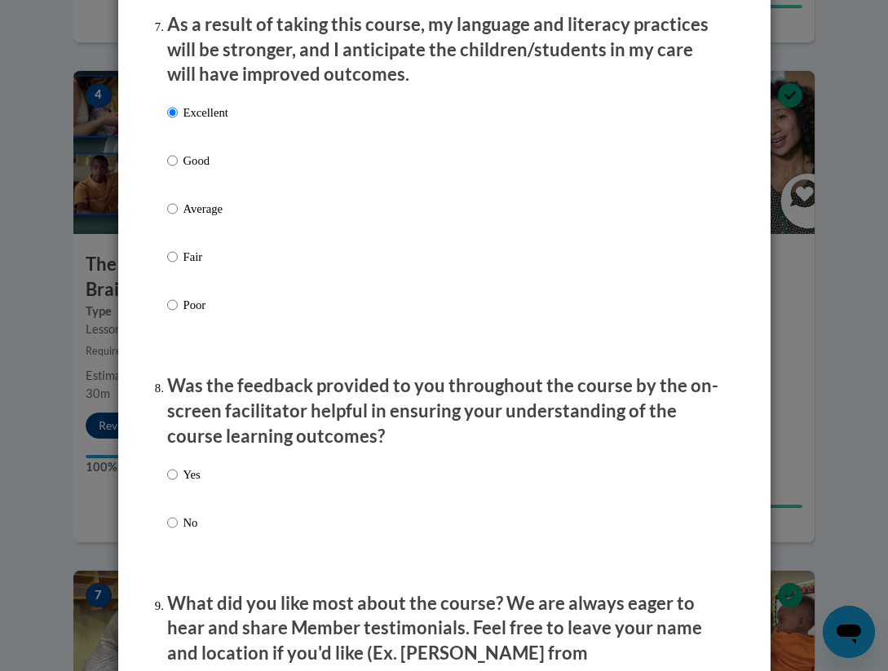
scroll to position [2254, 0]
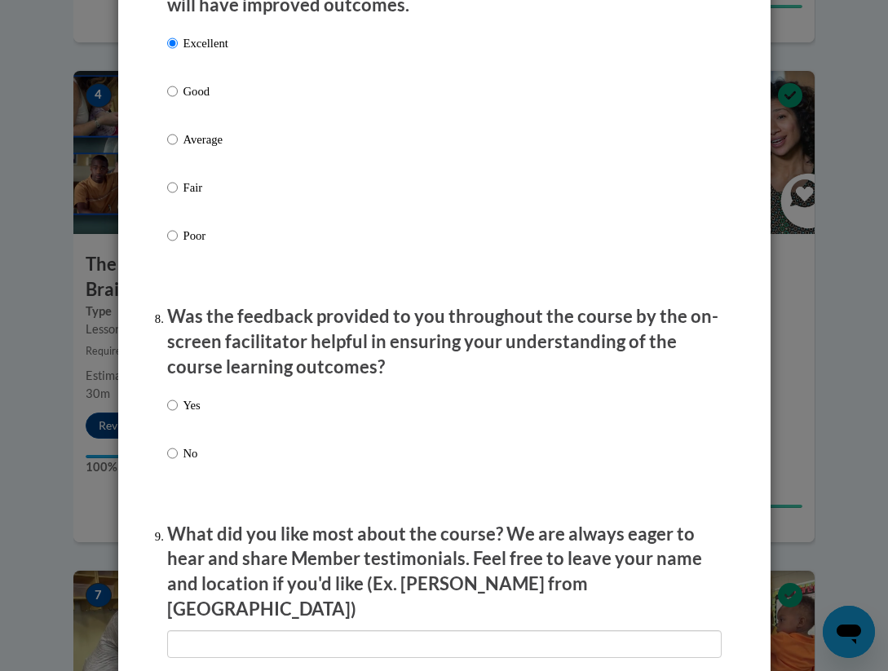
click at [201, 412] on p "Yes" at bounding box center [192, 405] width 17 height 18
click at [178, 412] on input "Yes" at bounding box center [172, 405] width 11 height 18
radio input "true"
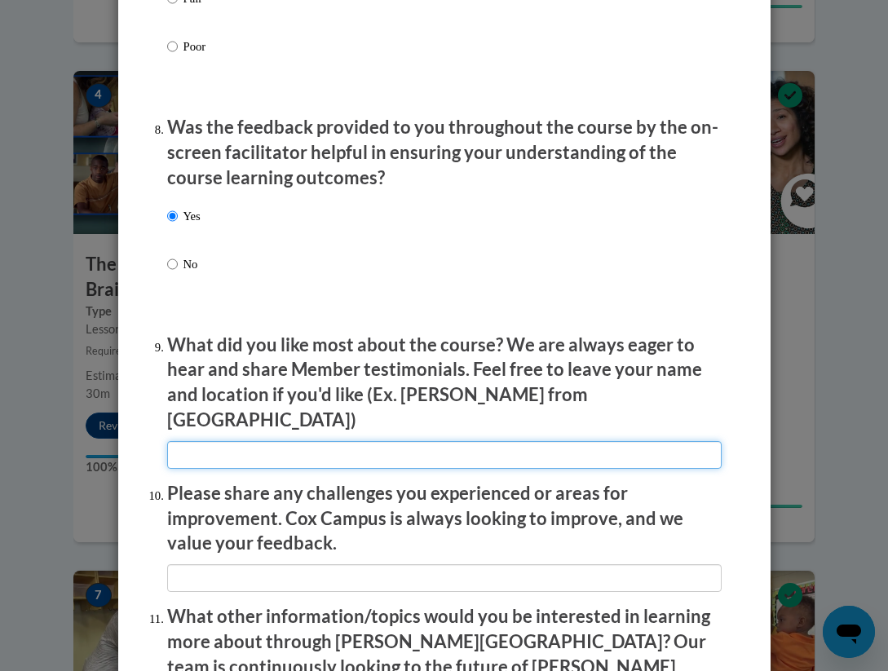
click at [216, 441] on input "textbox" at bounding box center [444, 455] width 555 height 28
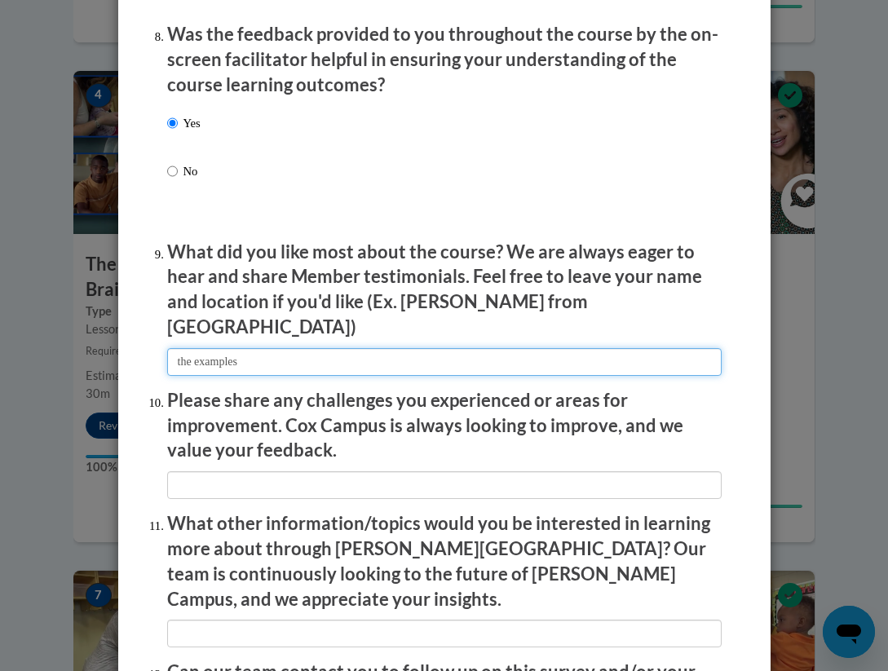
type input "the examples"
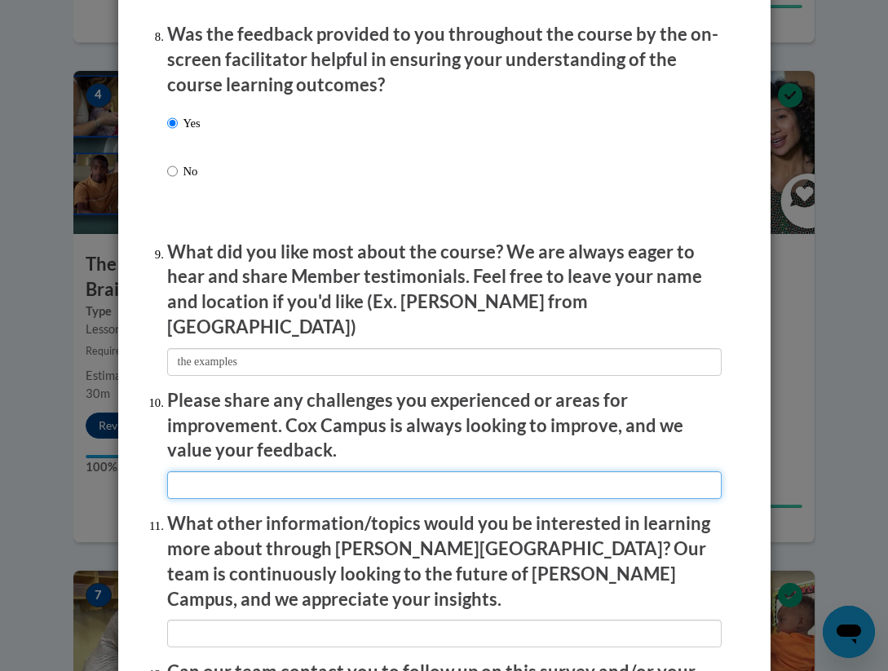
click at [204, 472] on input "textbox" at bounding box center [444, 486] width 555 height 28
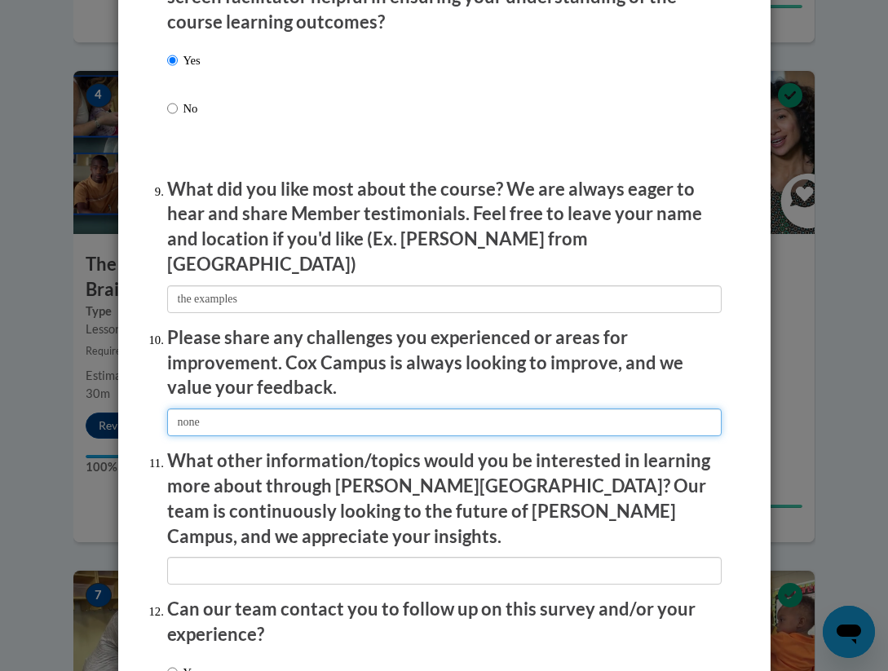
scroll to position [2609, 0]
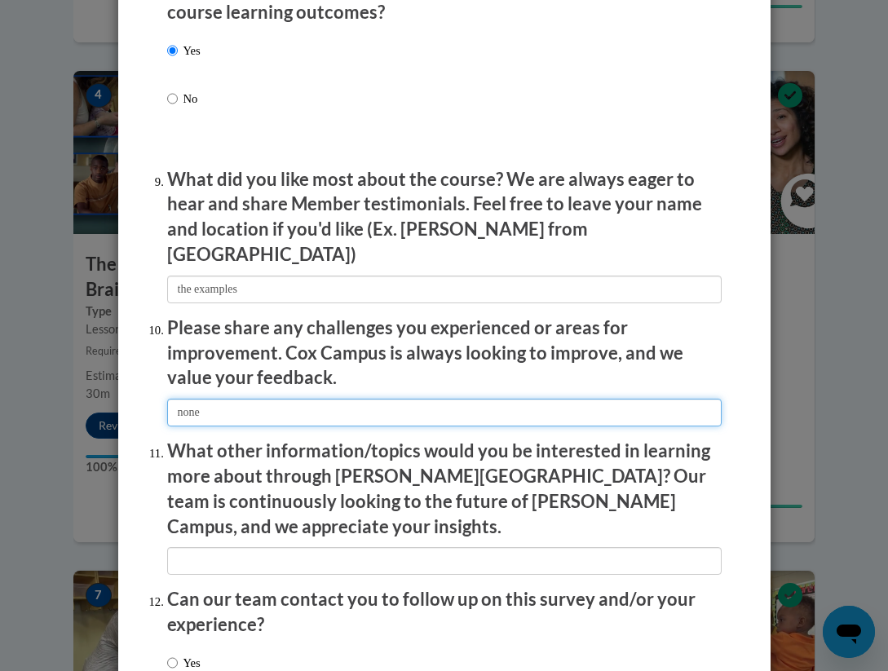
type input "none"
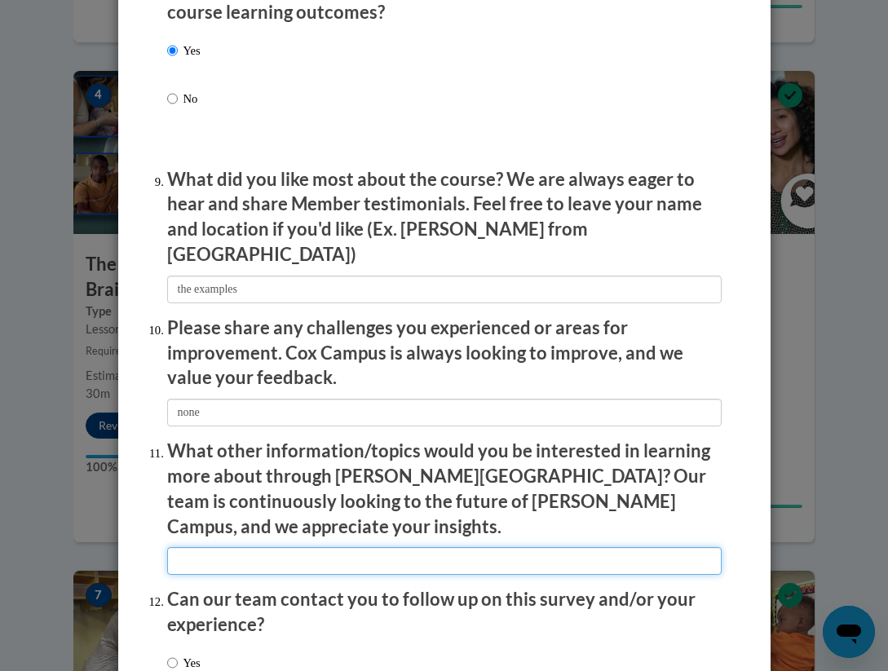
click at [212, 547] on input "textbox" at bounding box center [444, 561] width 555 height 28
type input "none"
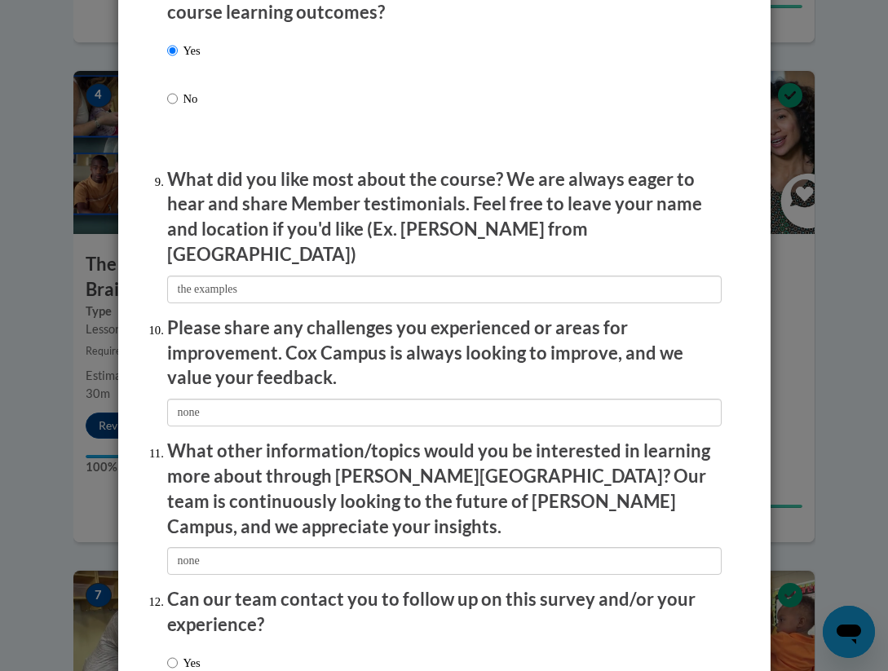
click at [197, 646] on div "Yes No" at bounding box center [183, 674] width 33 height 56
click at [201, 654] on label "Yes" at bounding box center [183, 663] width 33 height 18
click at [178, 654] on input "Yes" at bounding box center [172, 663] width 11 height 18
radio input "true"
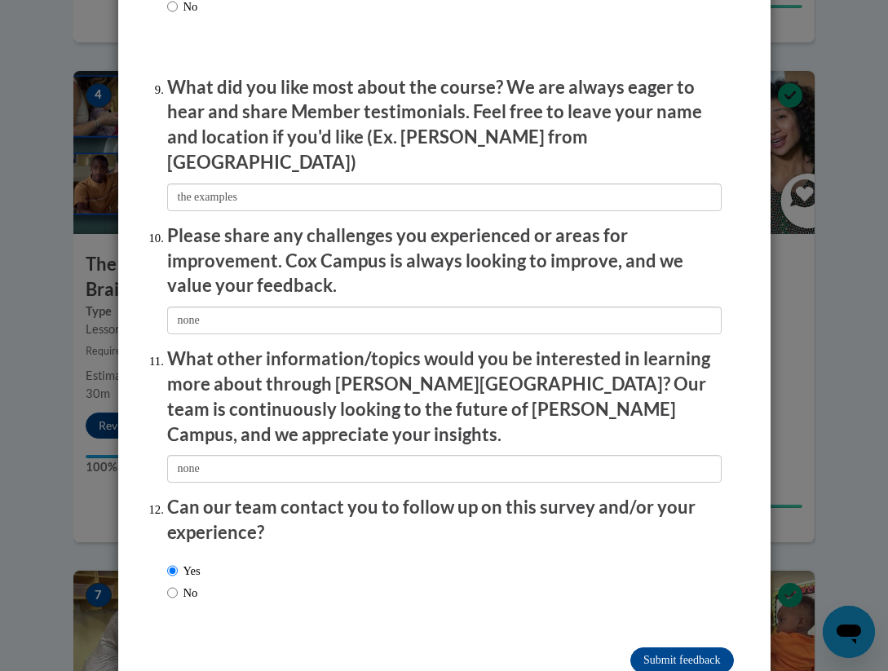
scroll to position [2699, 0]
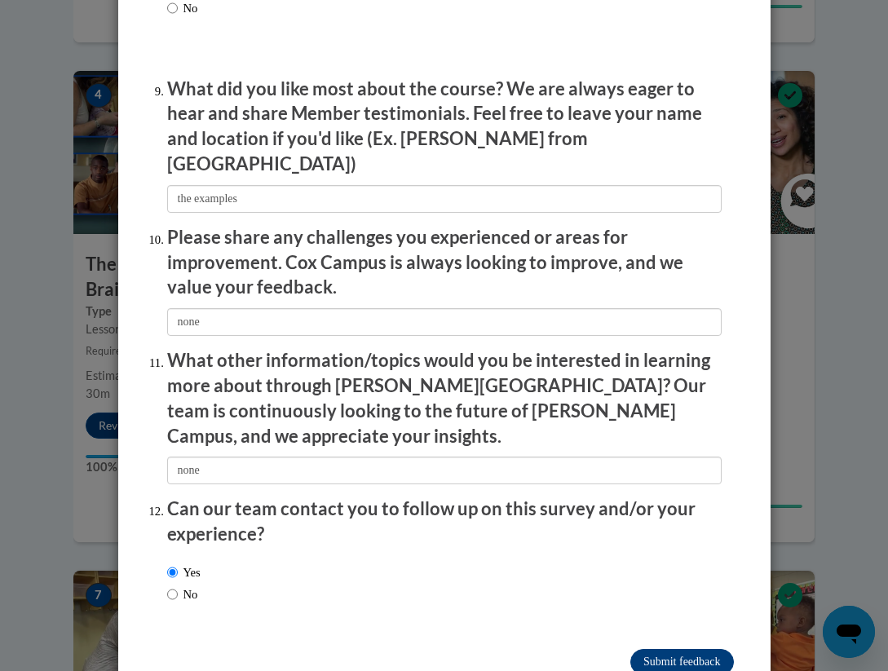
click at [652, 649] on input "Submit feedback" at bounding box center [682, 662] width 103 height 26
